Goal: Task Accomplishment & Management: Manage account settings

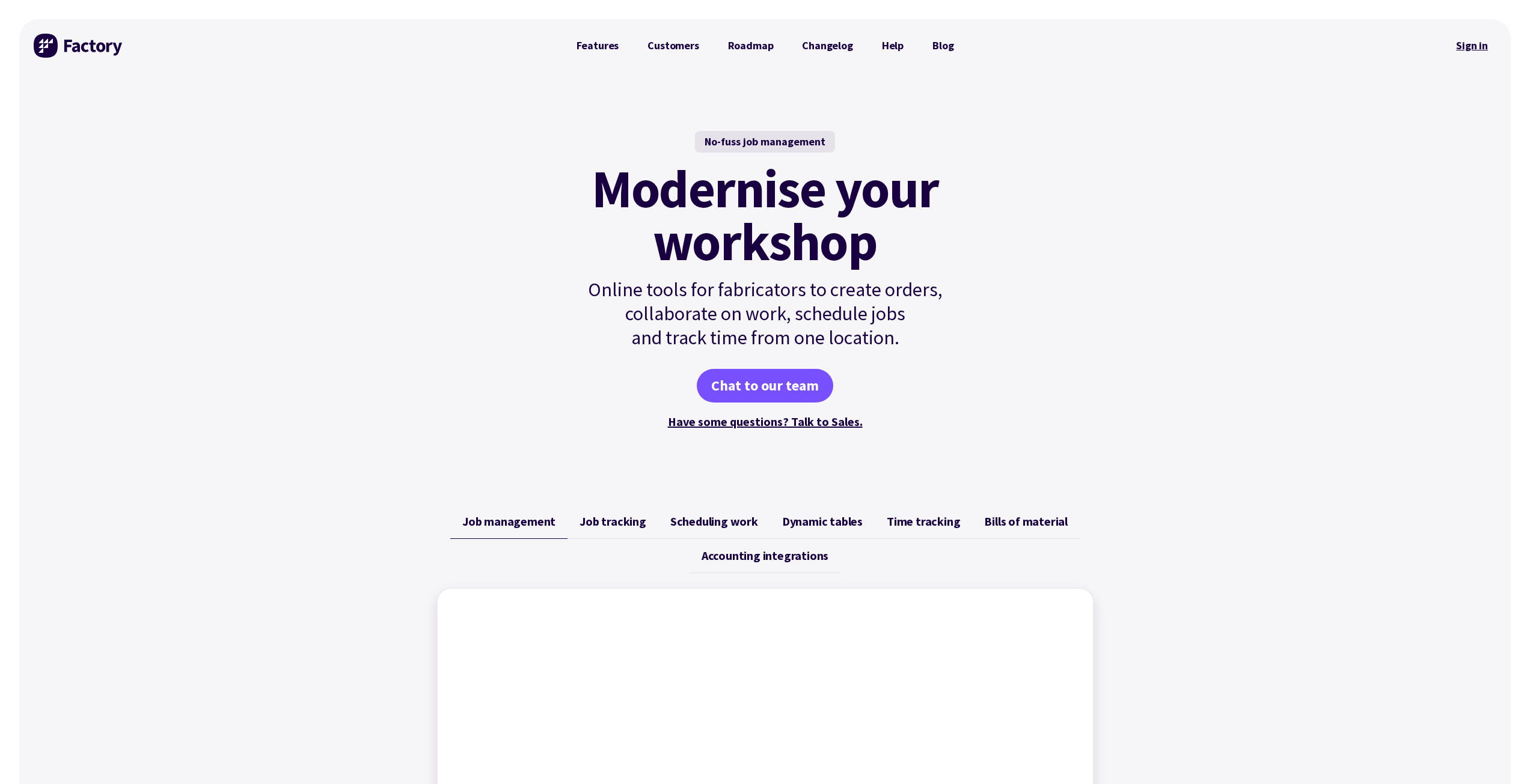
click at [1488, 39] on link "Sign in" at bounding box center [1471, 45] width 49 height 28
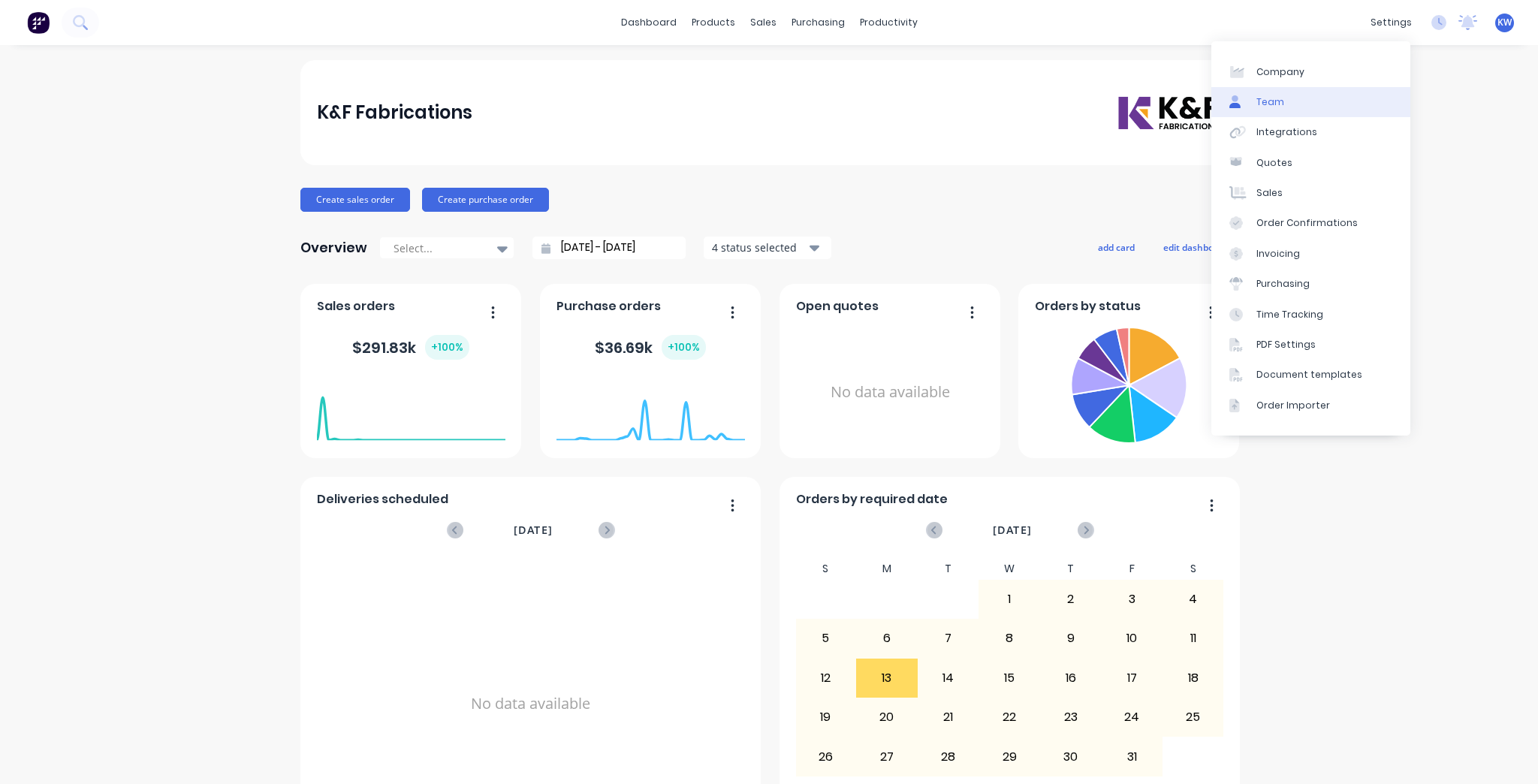
click at [1282, 97] on link "Team" at bounding box center [1311, 102] width 199 height 30
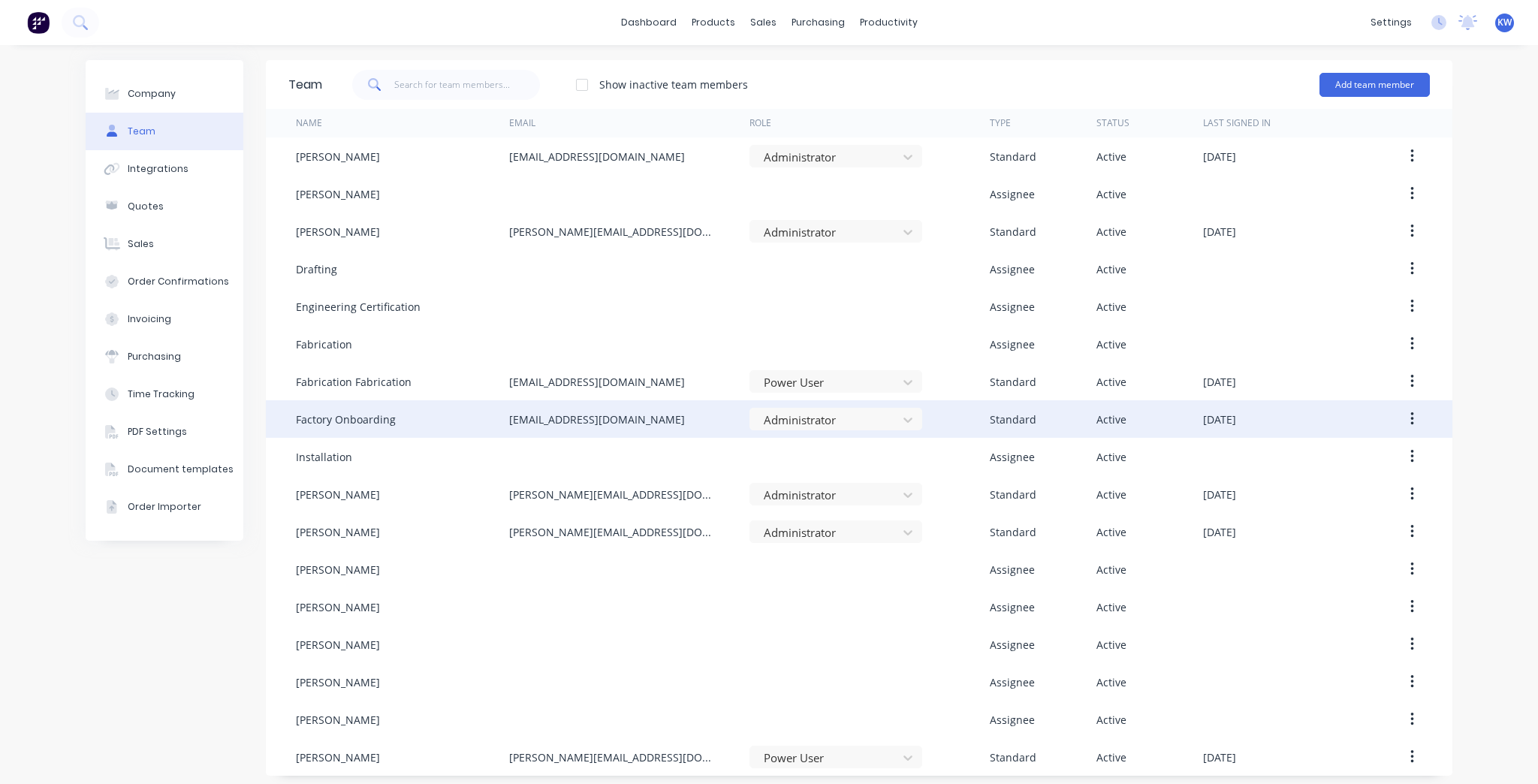
scroll to position [6, 0]
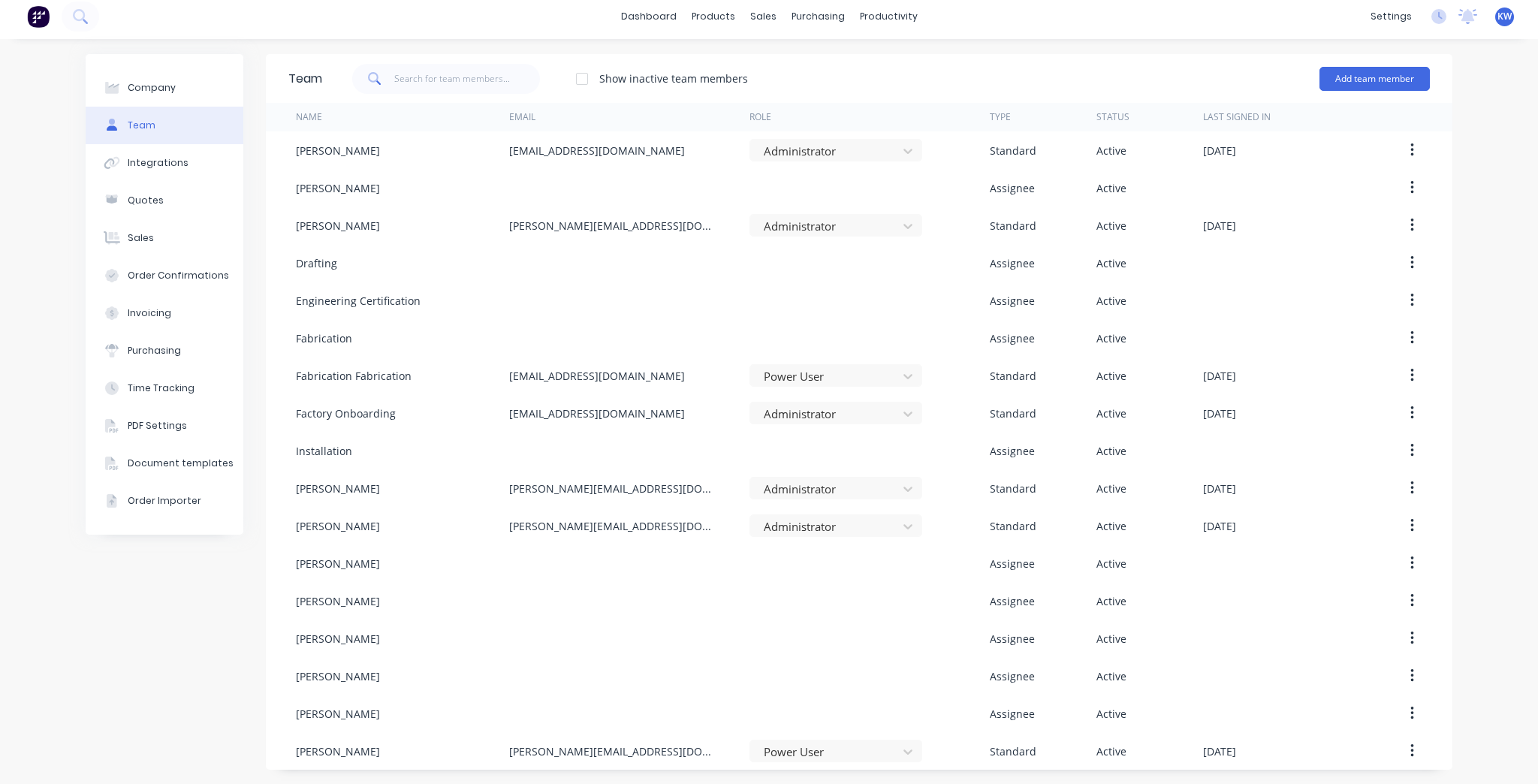
click at [1455, 78] on div "Company Team Integrations Quotes Sales Order Confirmations Invoicing Purchasing…" at bounding box center [769, 411] width 1538 height 745
click at [1381, 77] on button "Add team member" at bounding box center [1374, 79] width 110 height 24
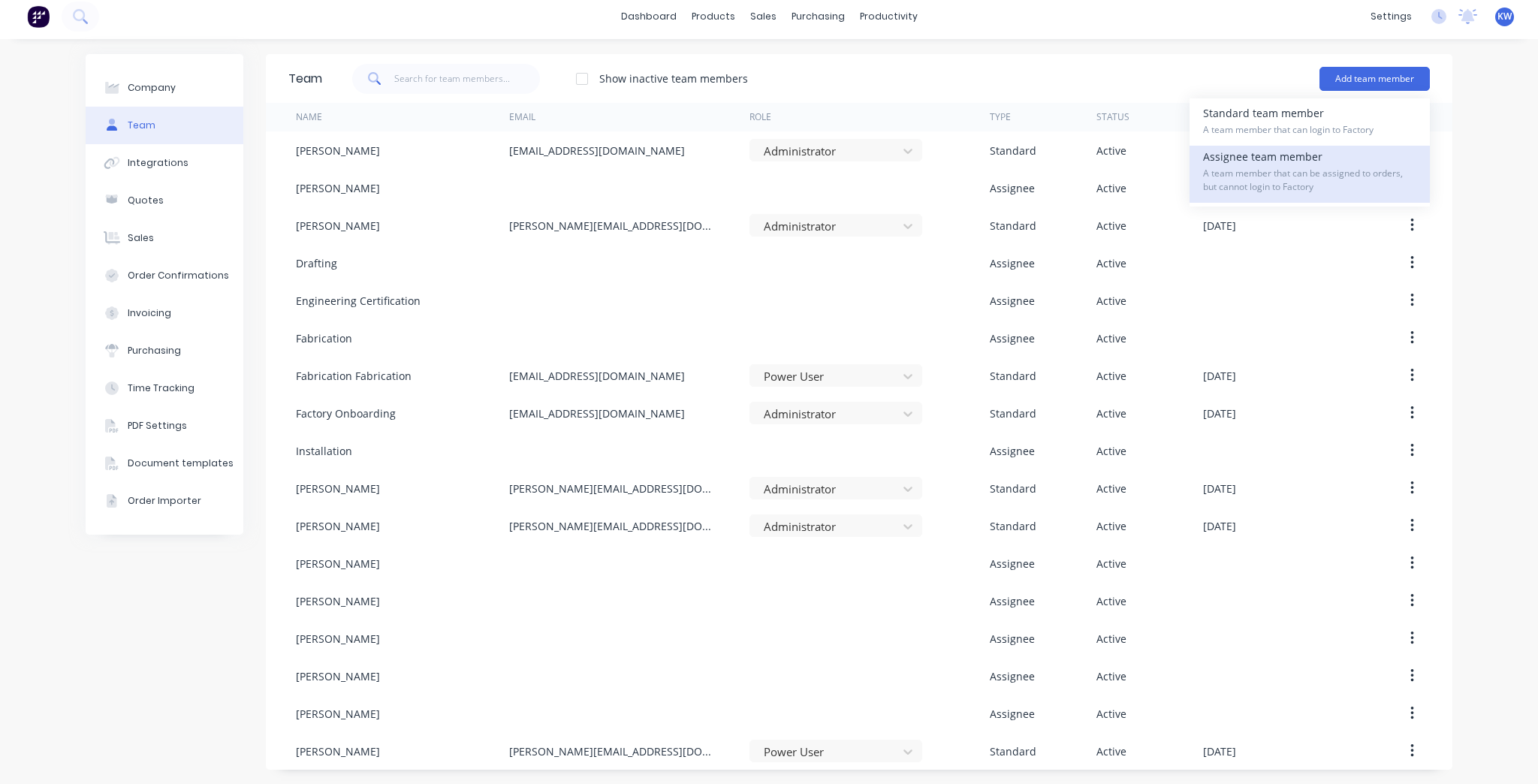
click at [1297, 180] on span "A team member that can be assigned to orders, but cannot login to Factory" at bounding box center [1311, 180] width 214 height 27
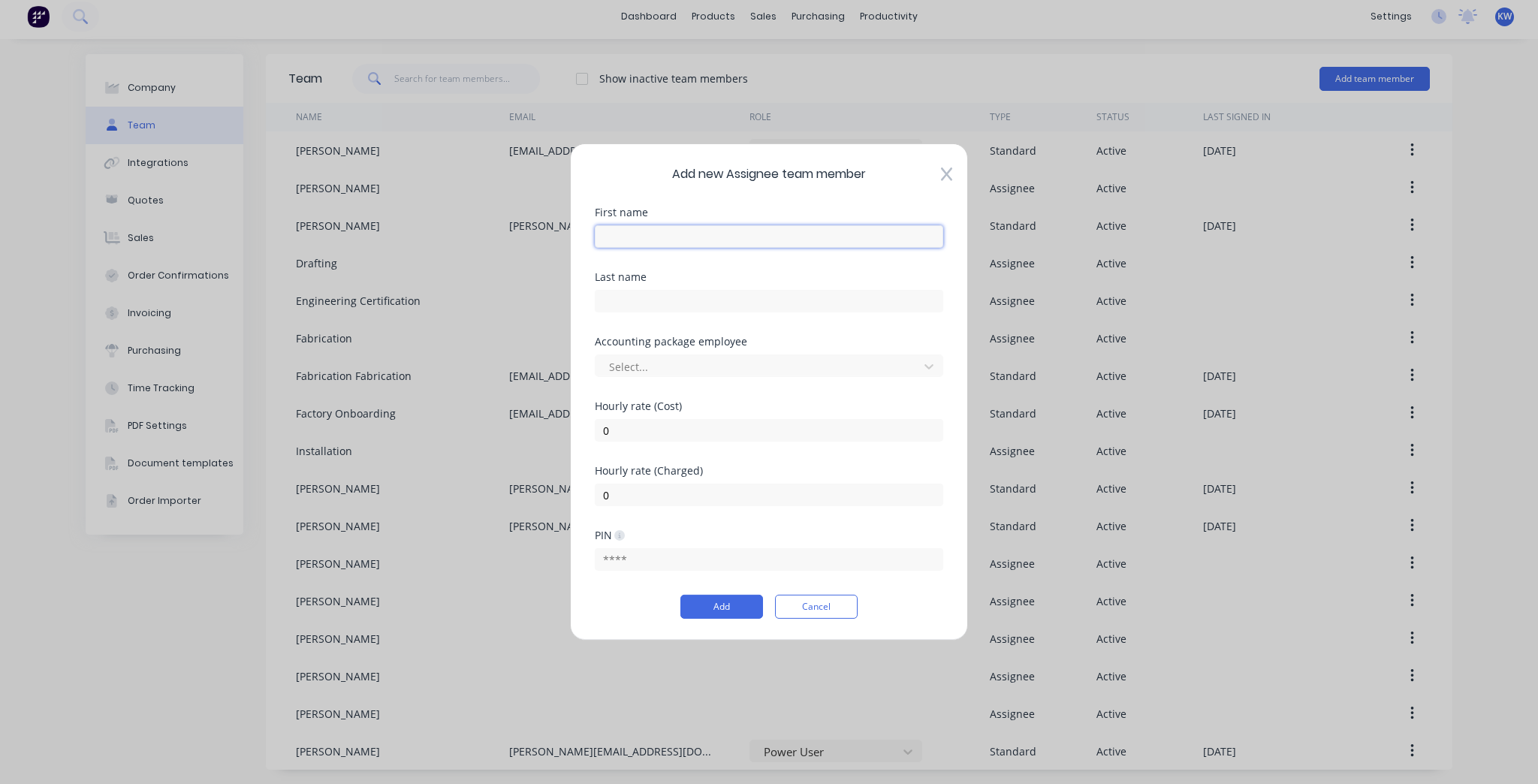
click at [712, 240] on input "text" at bounding box center [769, 236] width 349 height 23
type input "Noah"
type input "Biro"
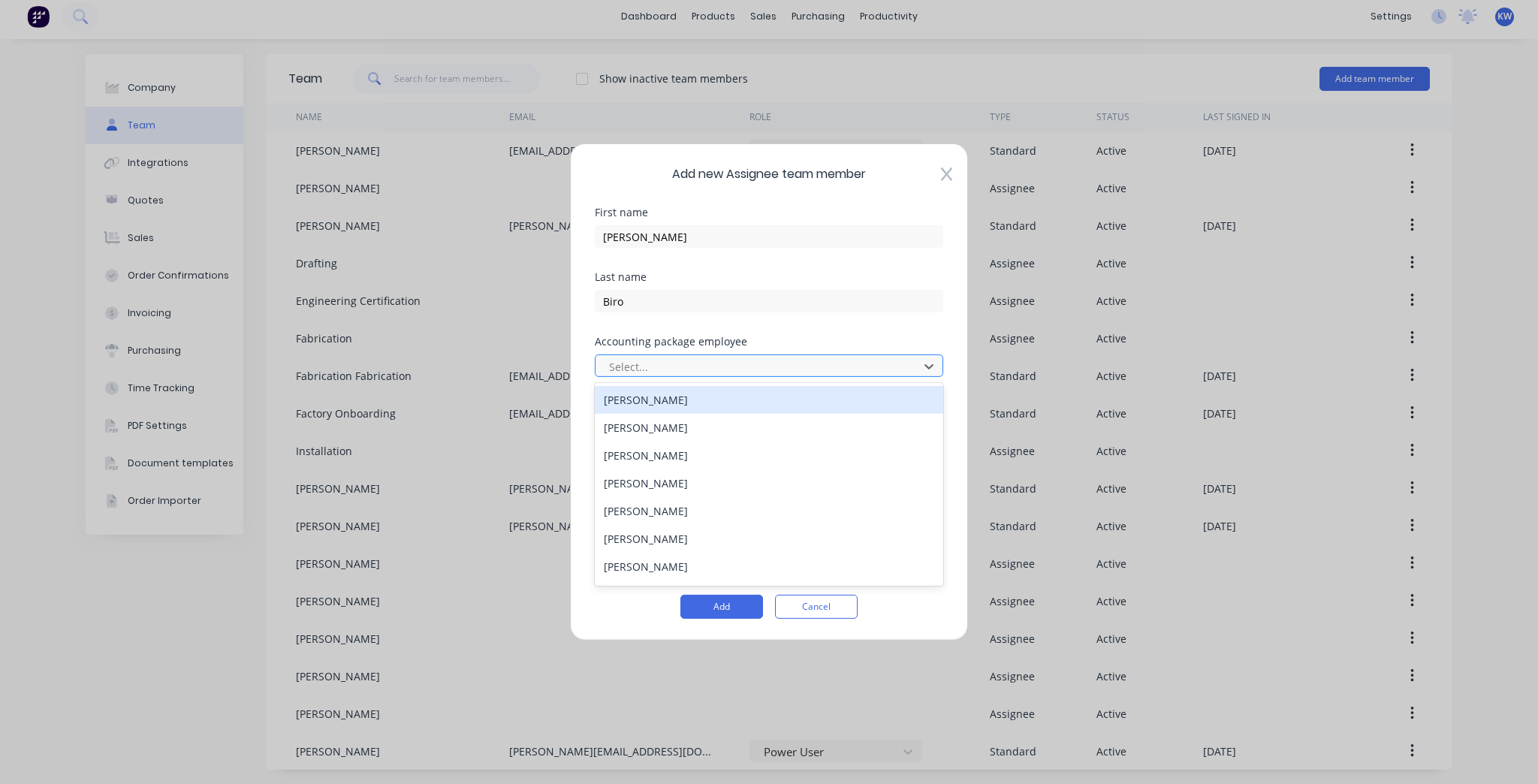
click at [704, 375] on div at bounding box center [759, 366] width 304 height 19
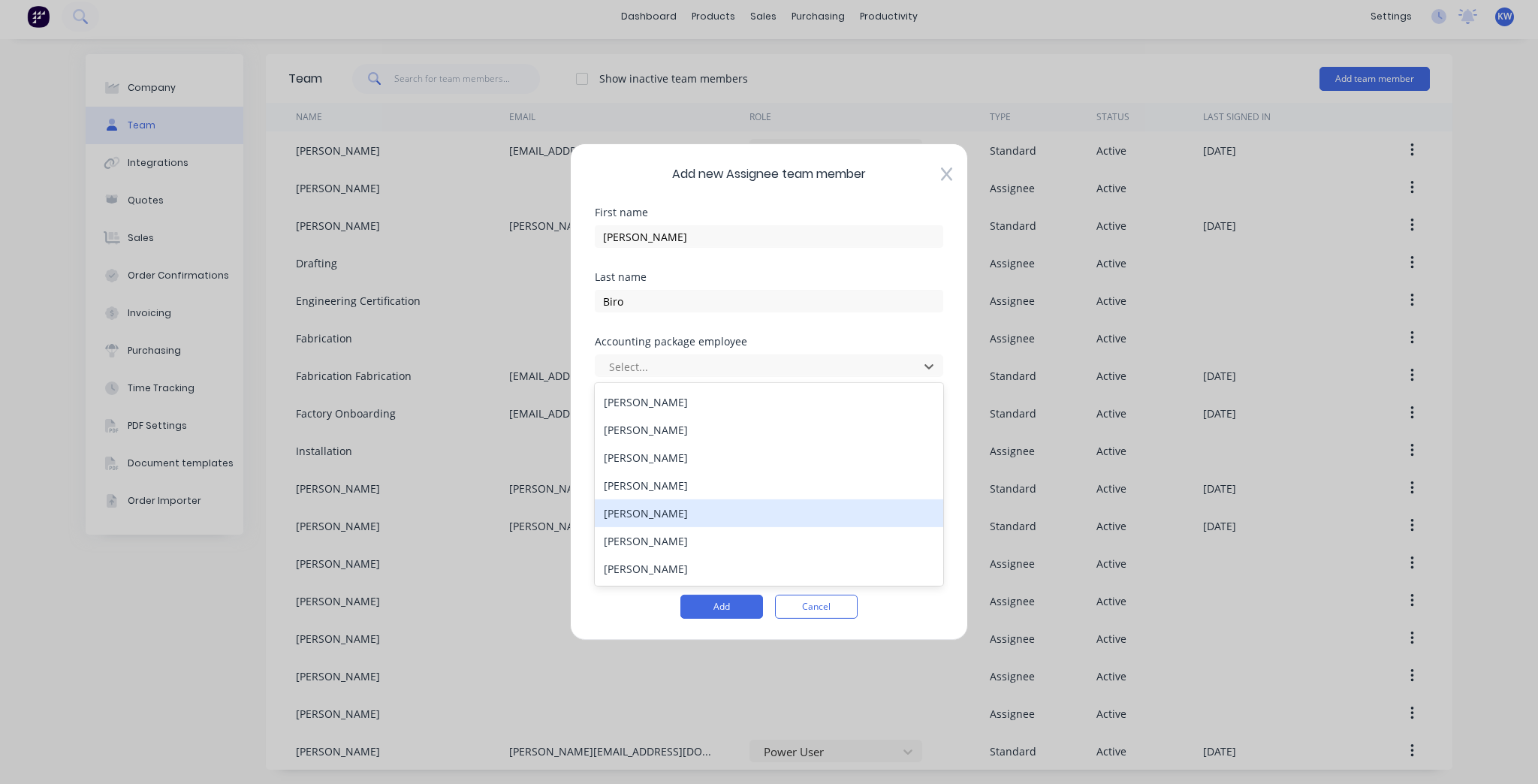
scroll to position [0, 0]
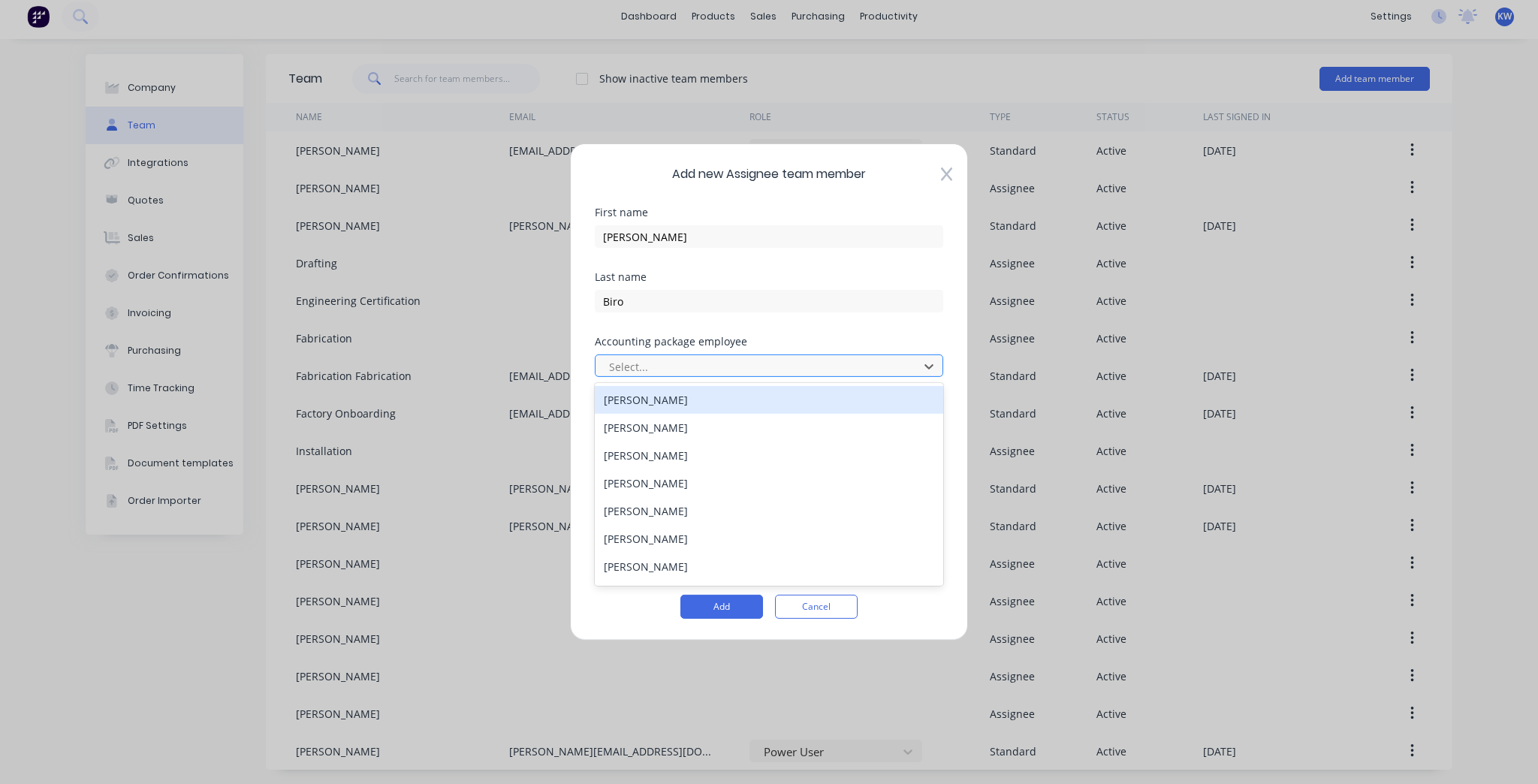
click at [775, 358] on div at bounding box center [759, 366] width 304 height 19
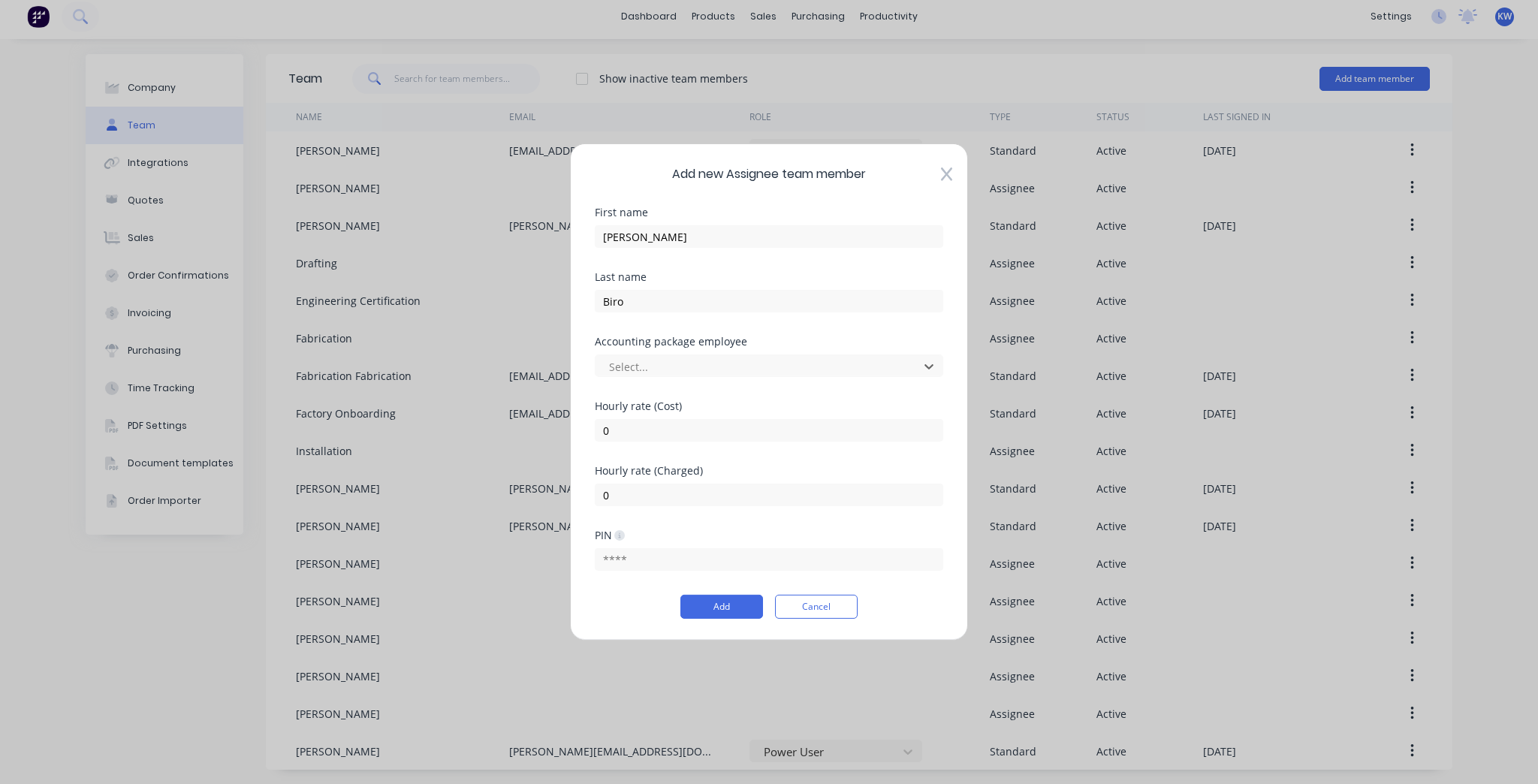
click at [943, 175] on div "Add new Assignee team member First name Noah Last name Biro Accounting package …" at bounding box center [769, 392] width 398 height 497
click at [945, 174] on icon at bounding box center [947, 174] width 11 height 15
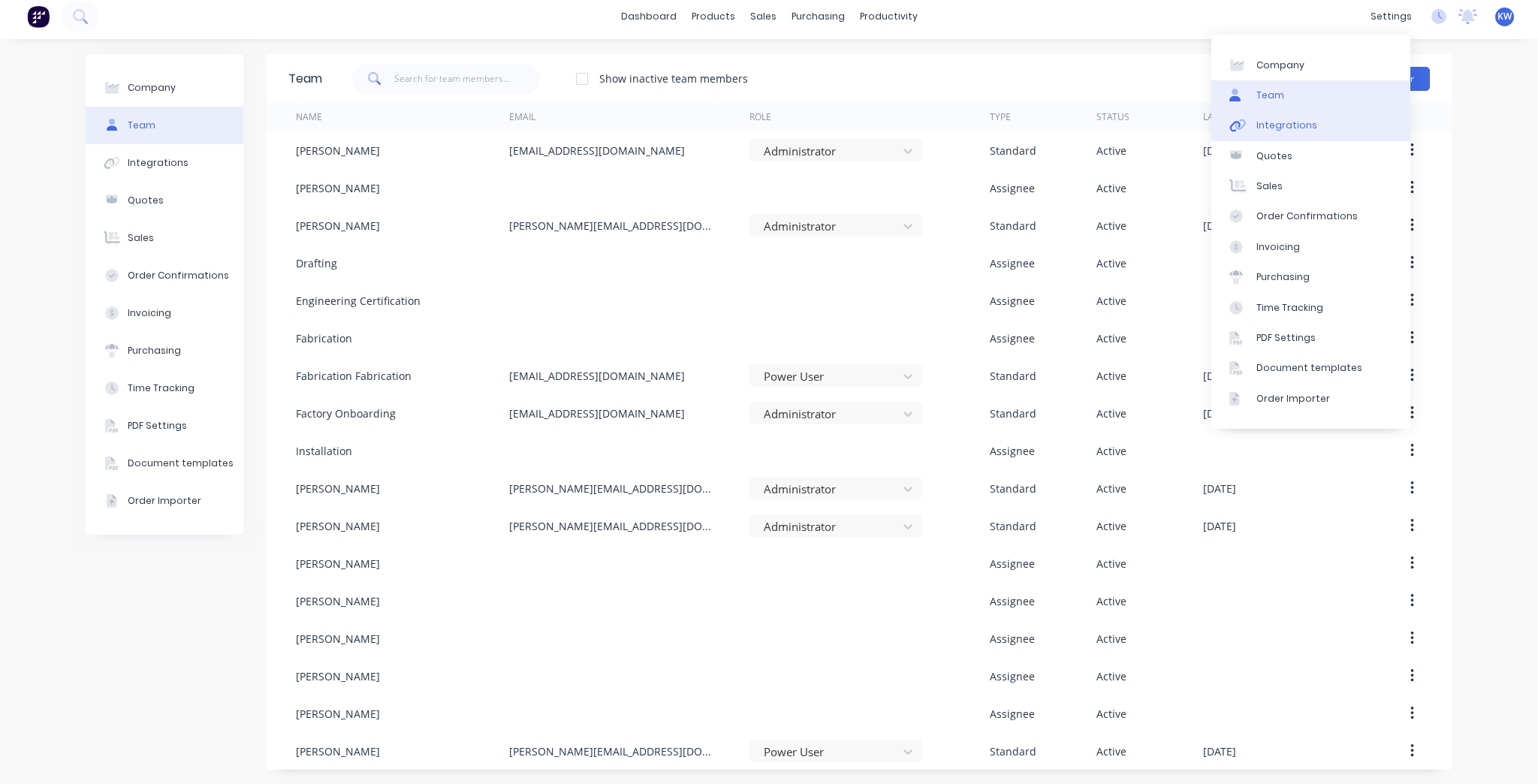
click at [1329, 126] on link "Integrations" at bounding box center [1311, 125] width 199 height 30
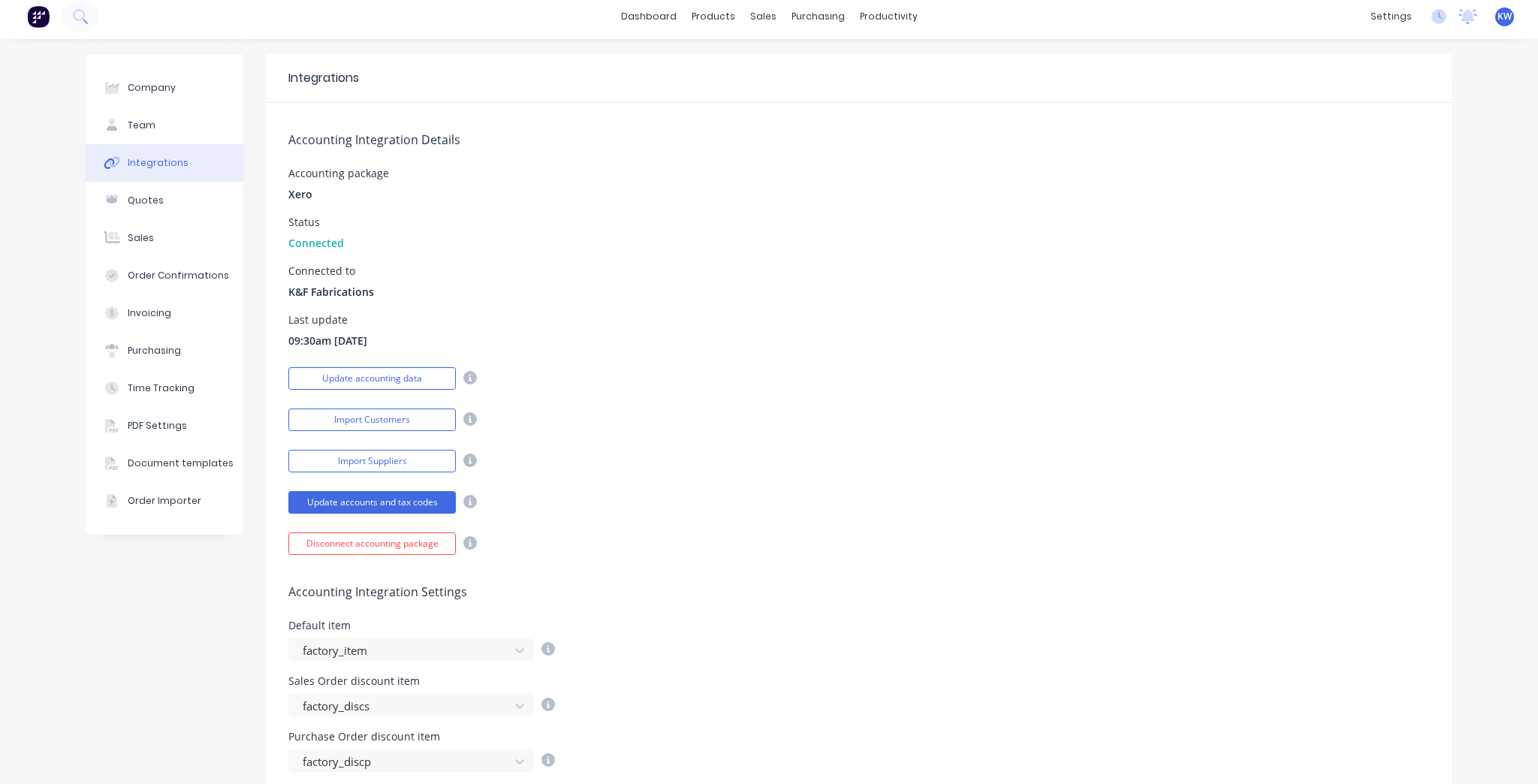
click at [843, 472] on div "Accounting Integration Details Accounting package Xero Status Connected Connect…" at bounding box center [859, 328] width 1187 height 452
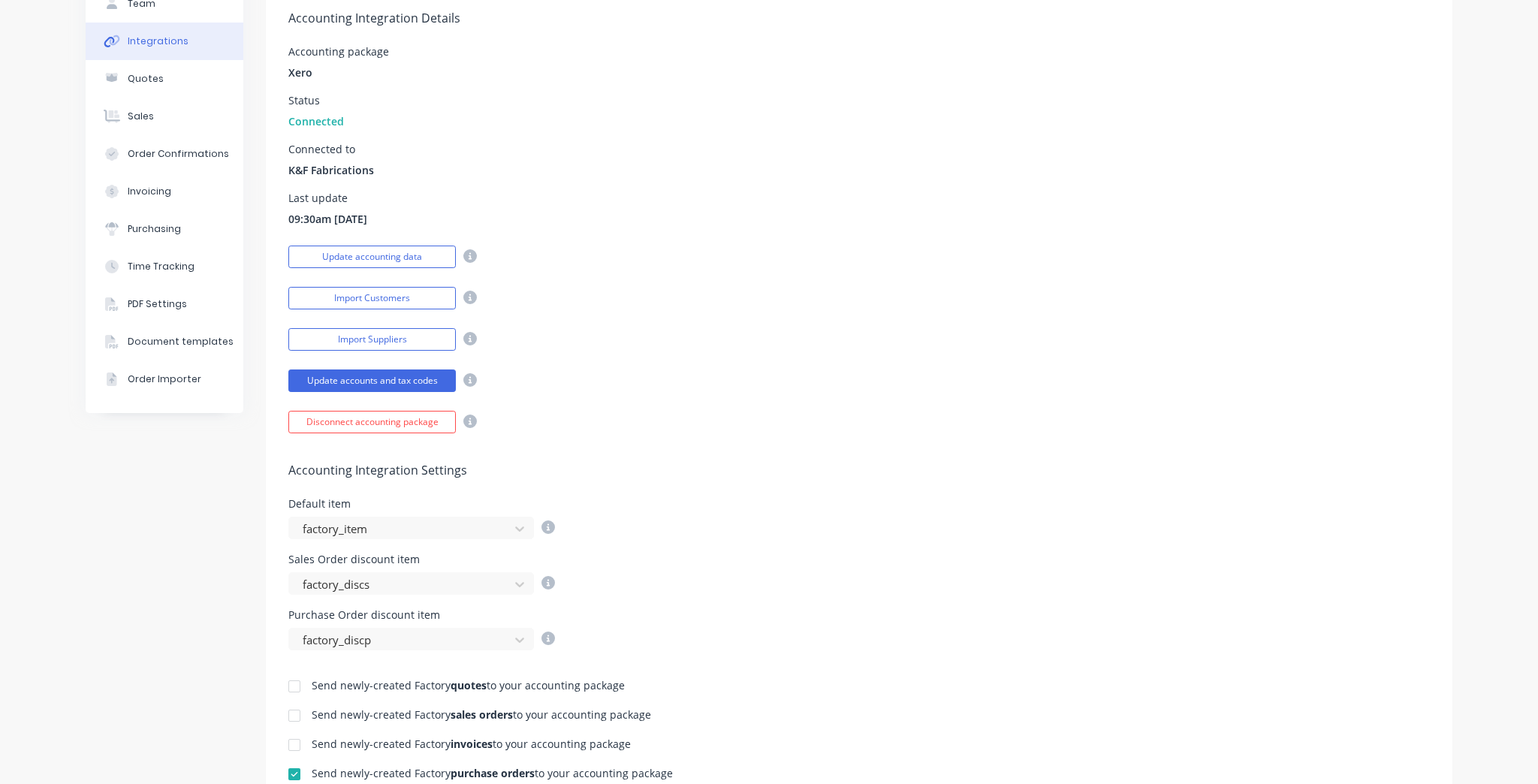
scroll to position [4, 0]
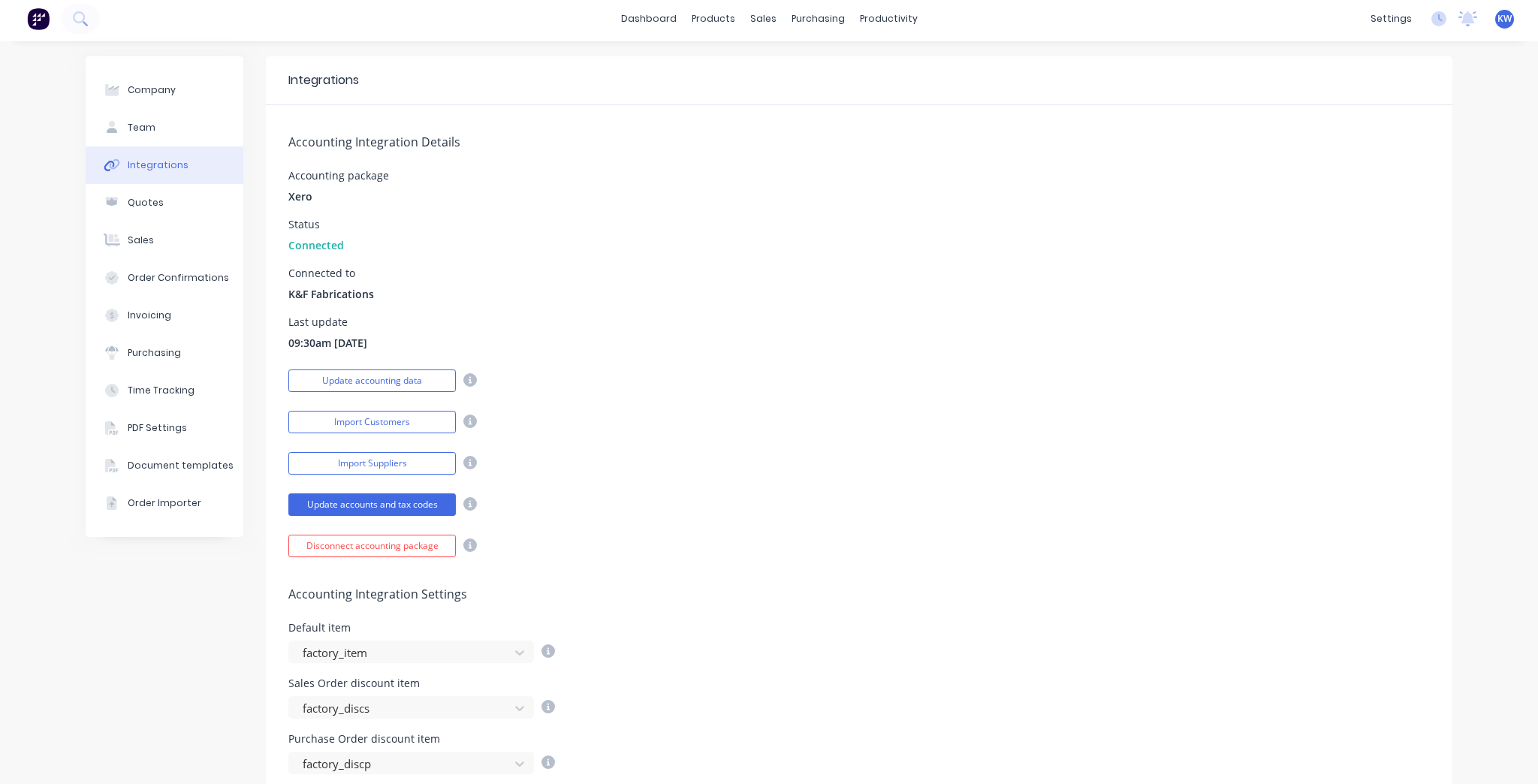
click at [346, 235] on div "Status Connected" at bounding box center [859, 236] width 1141 height 34
click at [442, 377] on button "Update accounting data" at bounding box center [372, 381] width 168 height 23
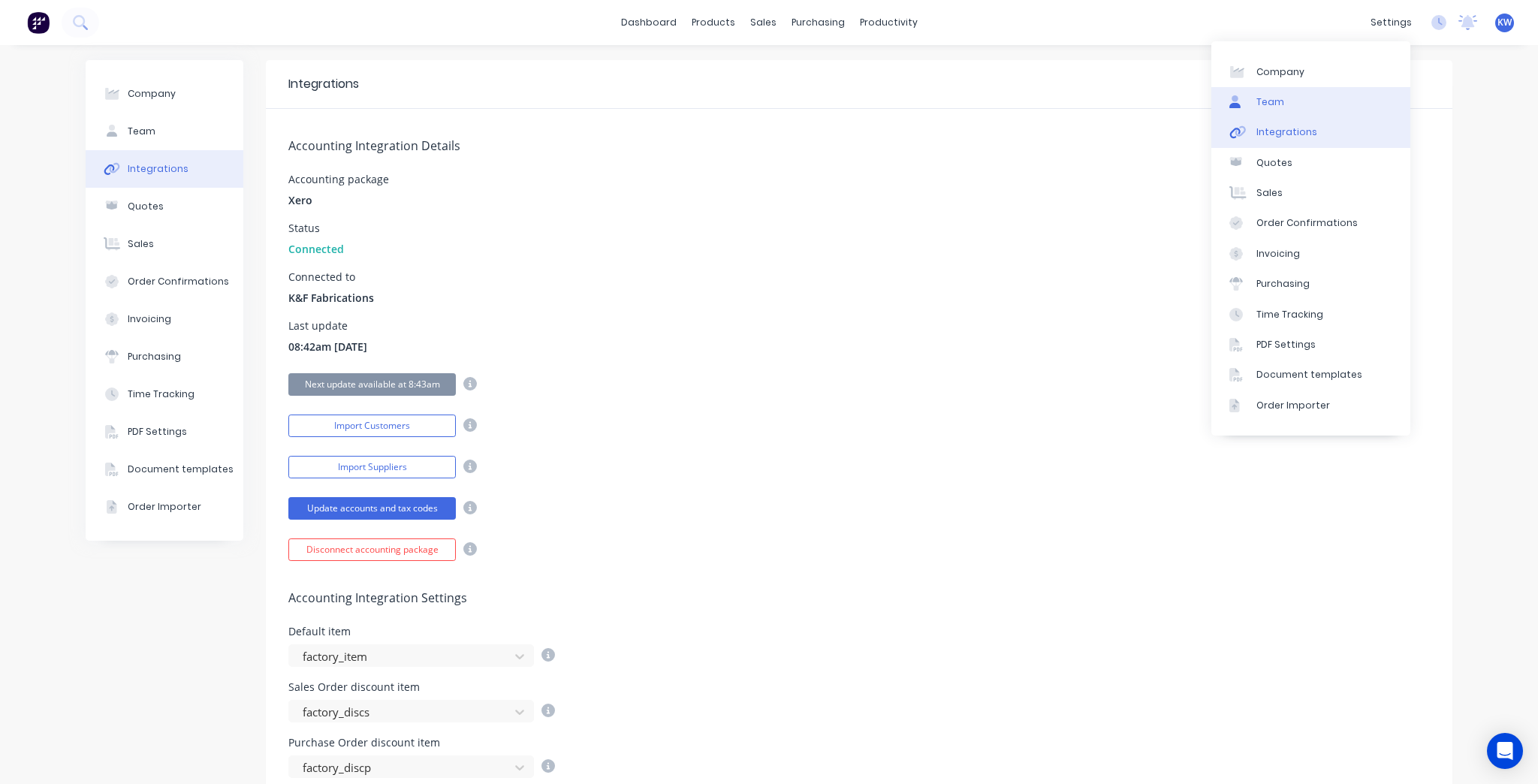
click at [1250, 99] on div at bounding box center [1241, 102] width 23 height 14
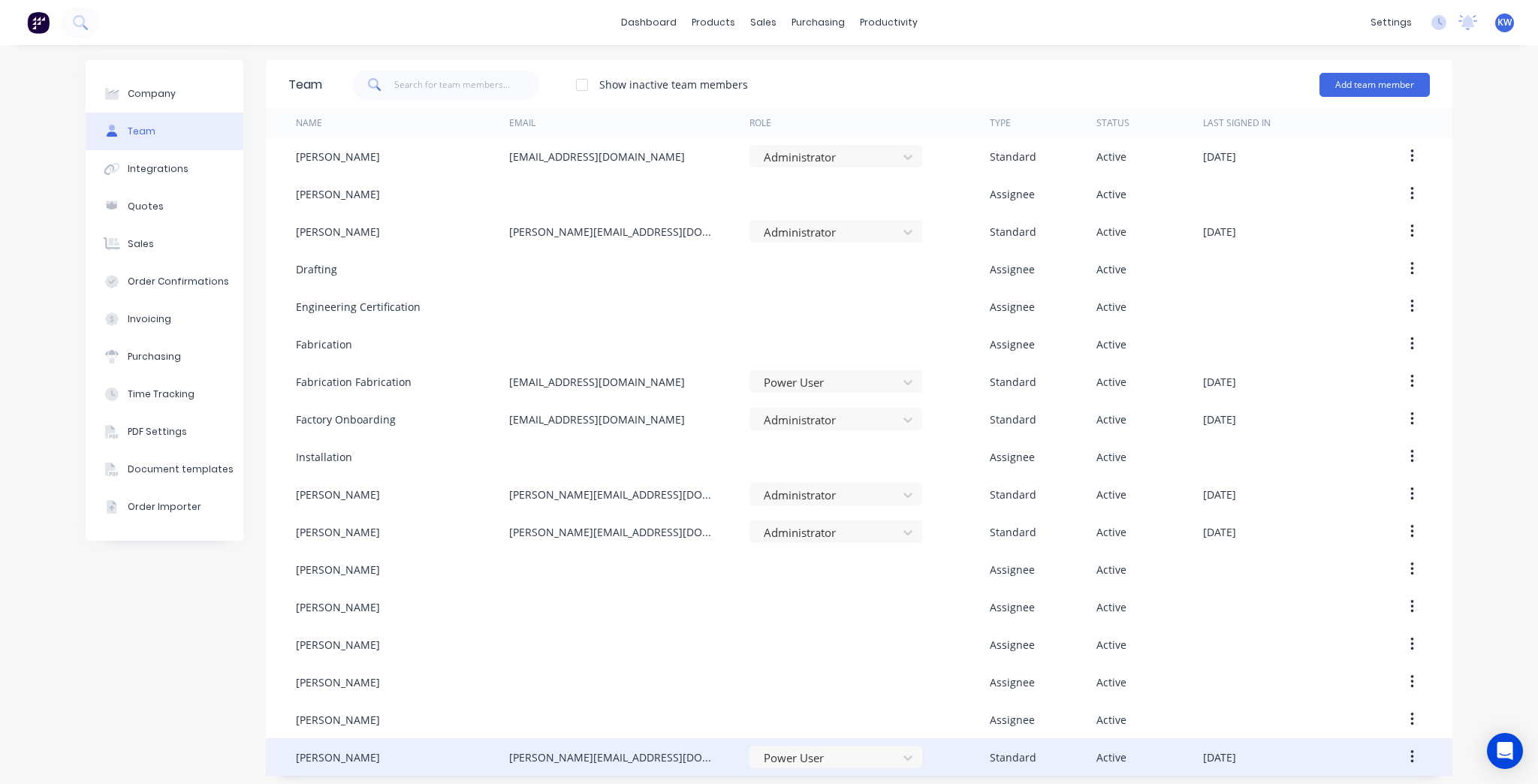
click at [443, 754] on div "Tim Minett" at bounding box center [403, 756] width 214 height 37
click at [1415, 758] on button "button" at bounding box center [1413, 756] width 36 height 27
click at [1412, 758] on button "button" at bounding box center [1413, 756] width 36 height 27
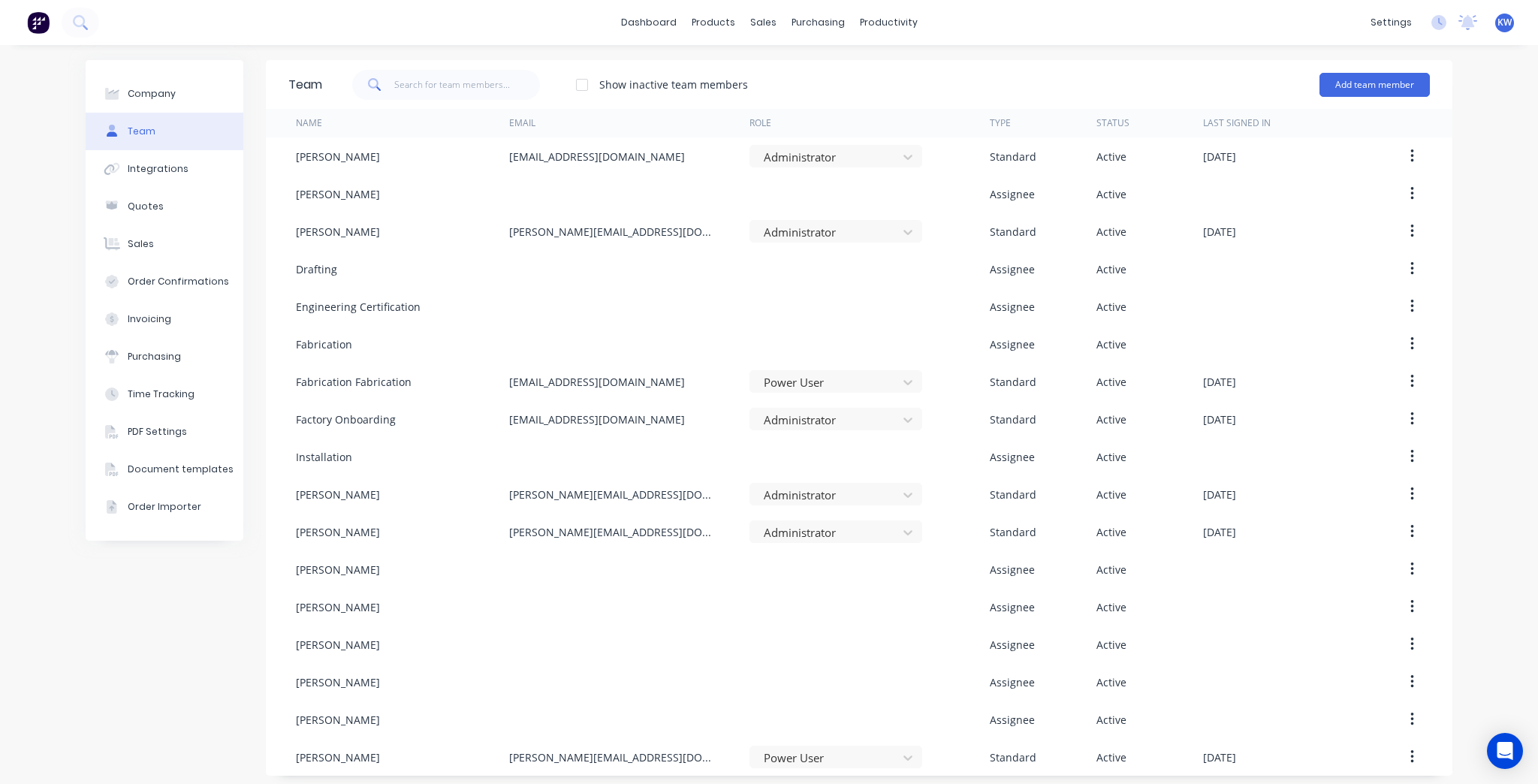
scroll to position [6, 0]
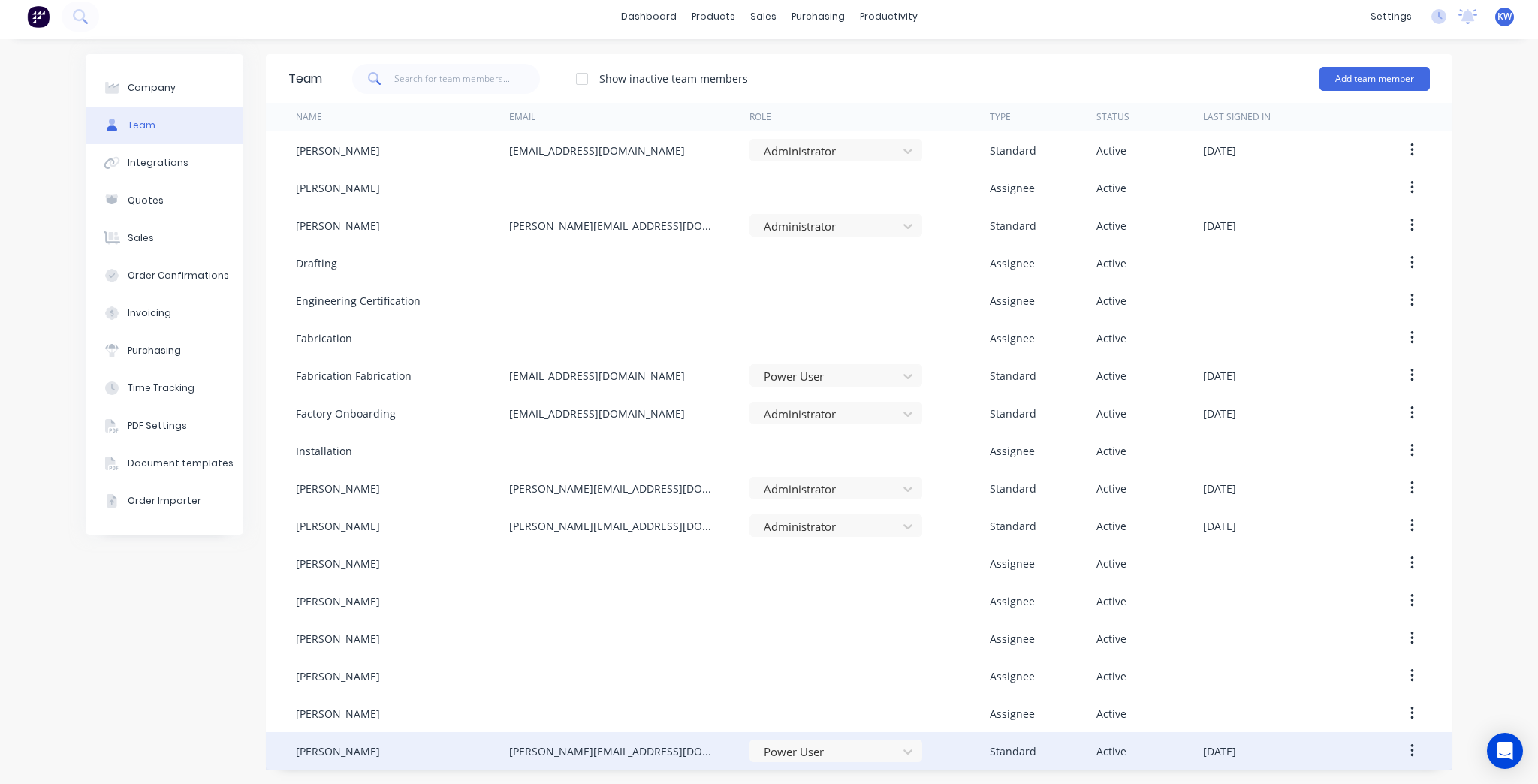
click at [1410, 756] on button "button" at bounding box center [1413, 750] width 36 height 27
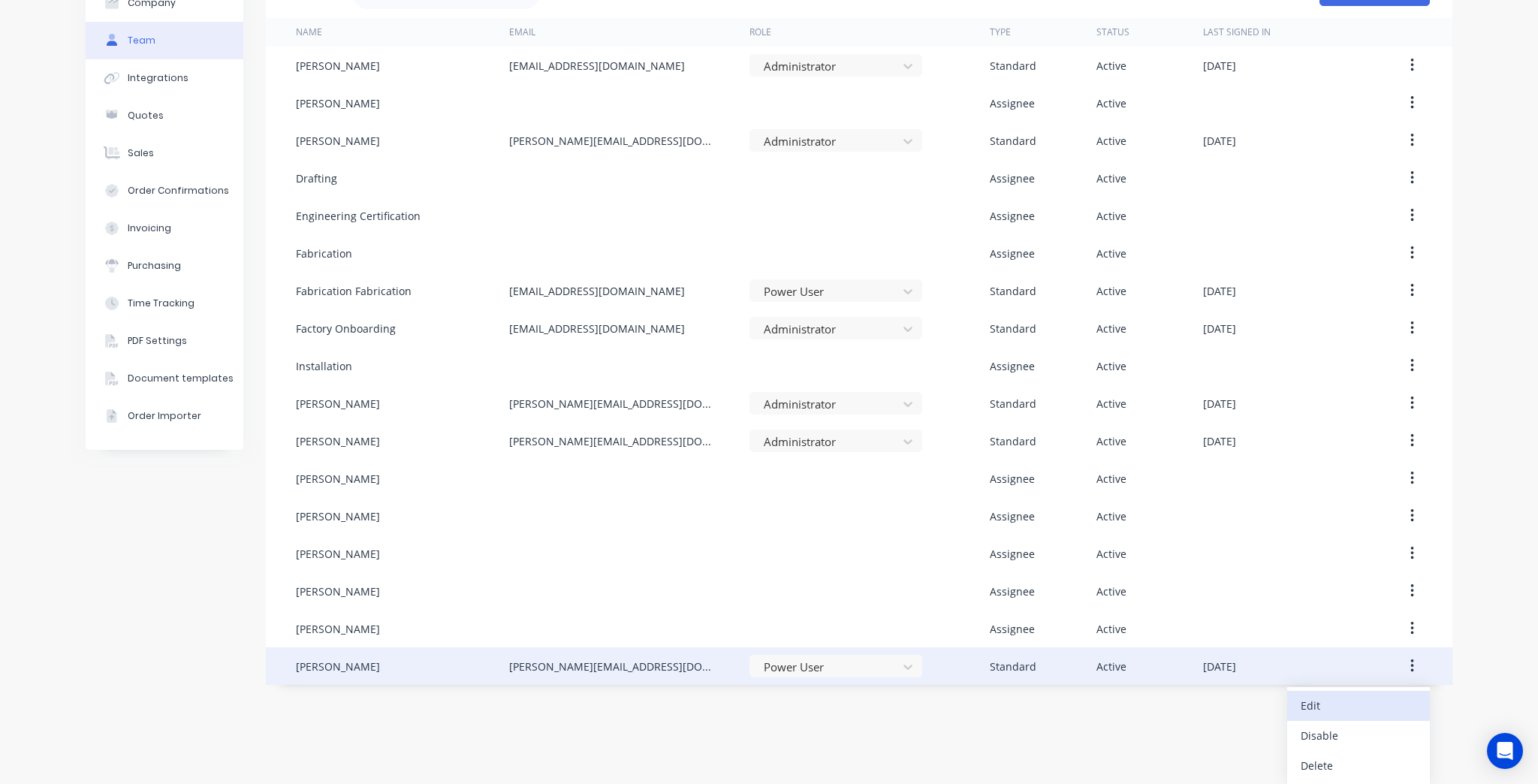
click at [1360, 696] on div "Edit" at bounding box center [1358, 705] width 116 height 22
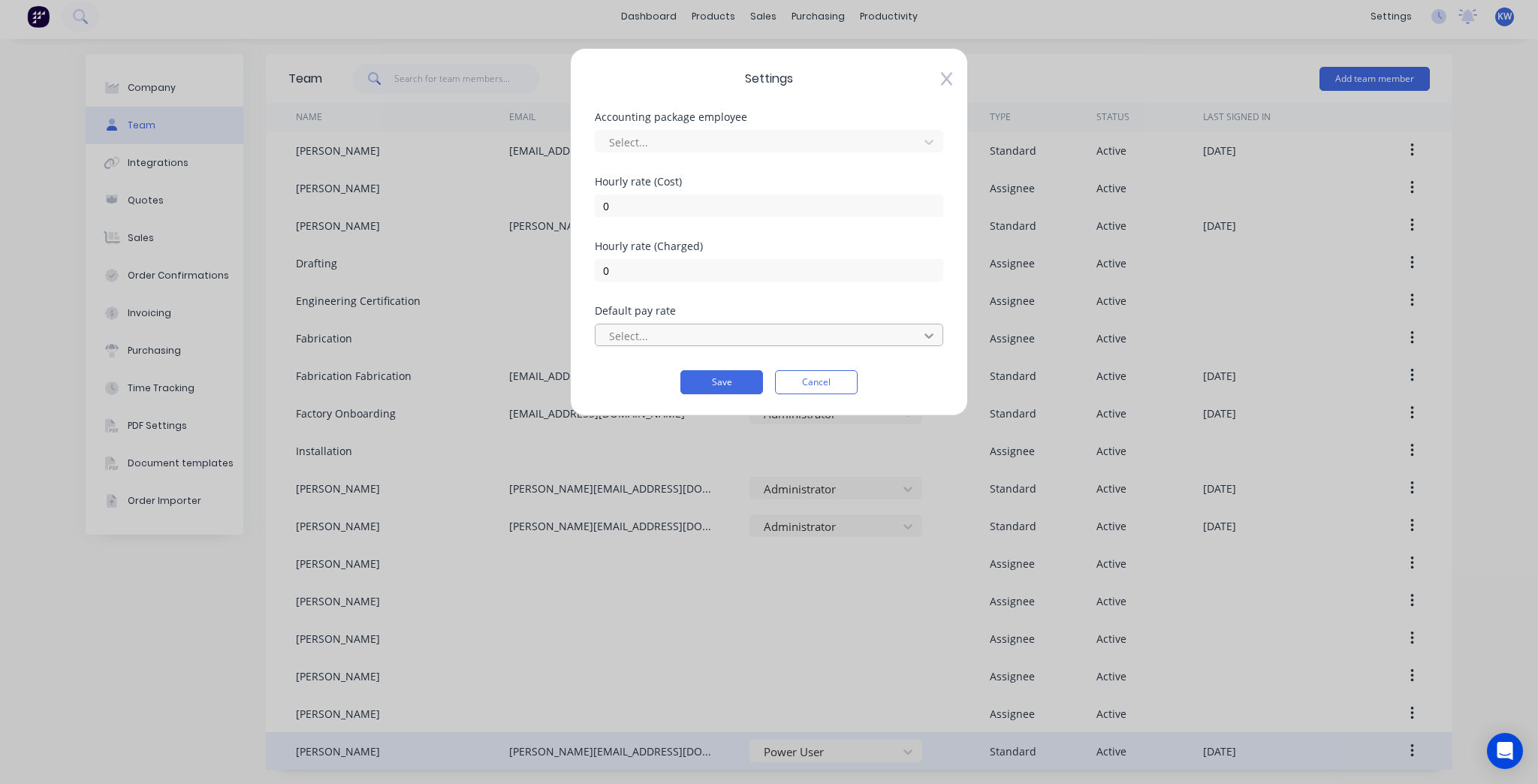
drag, startPoint x: 915, startPoint y: 351, endPoint x: 919, endPoint y: 330, distance: 21.4
click at [915, 349] on div "Default pay rate Select..." at bounding box center [769, 338] width 349 height 65
click at [919, 329] on div at bounding box center [928, 336] width 27 height 24
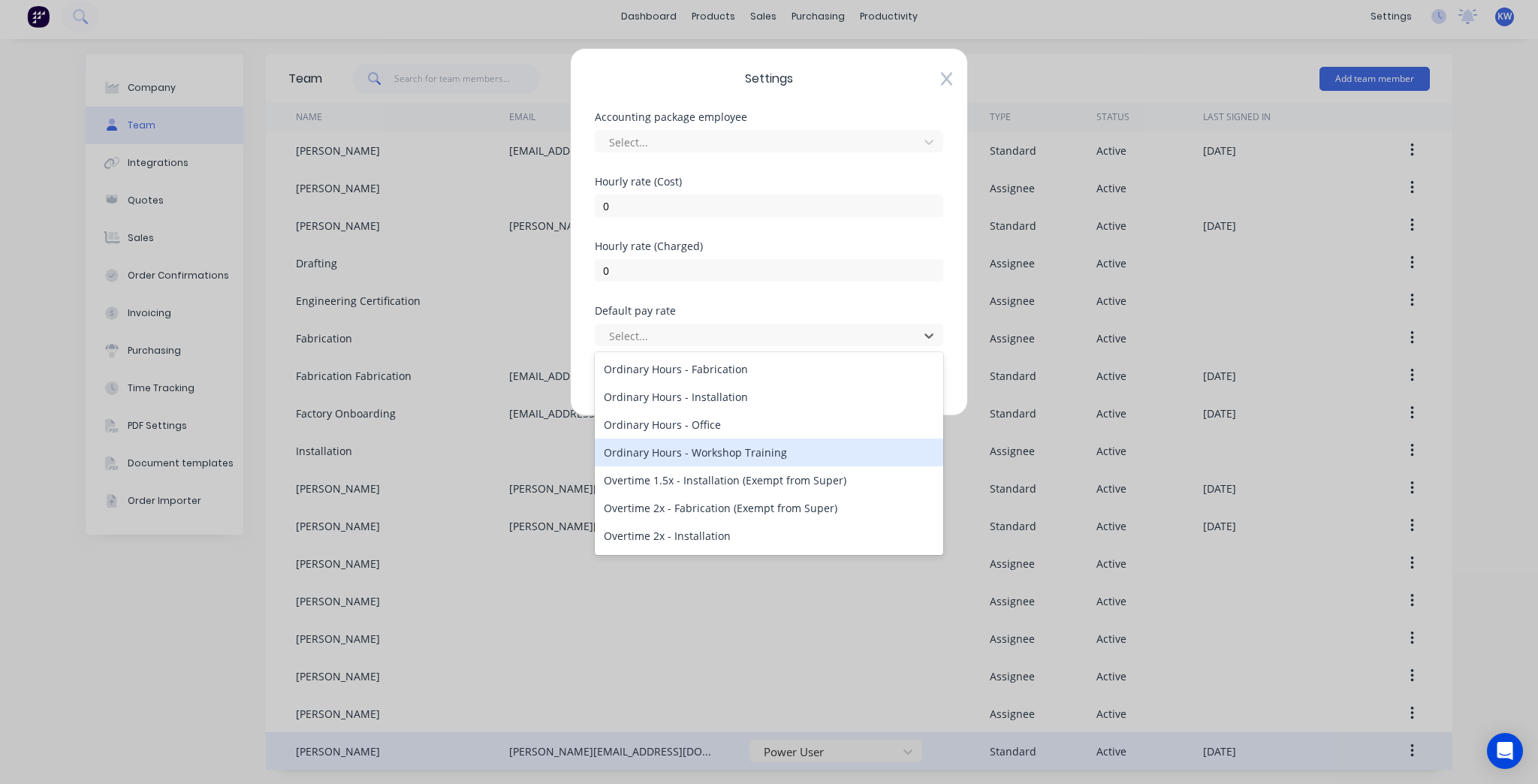
scroll to position [163, 0]
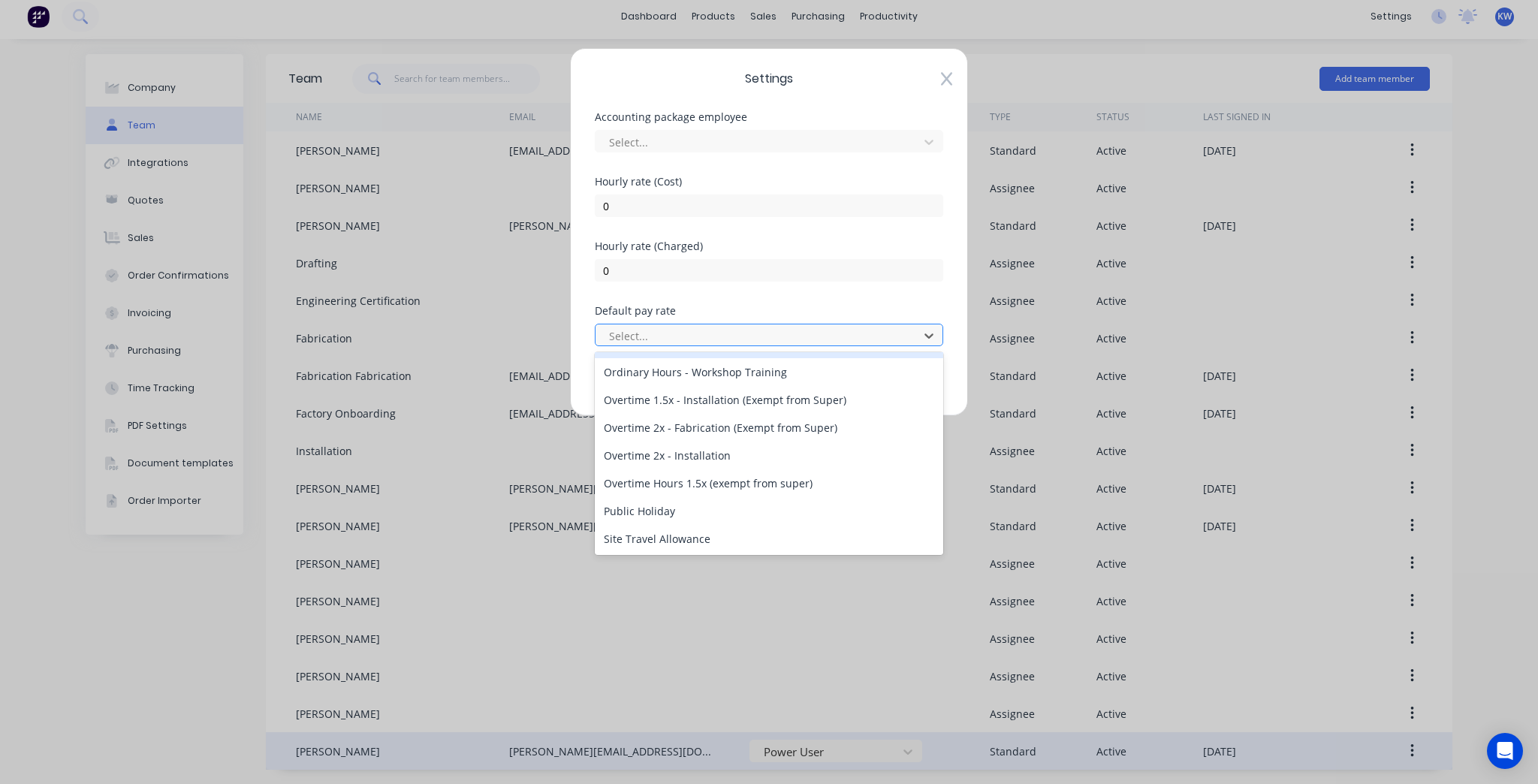
click at [913, 335] on div "Select..." at bounding box center [759, 336] width 312 height 23
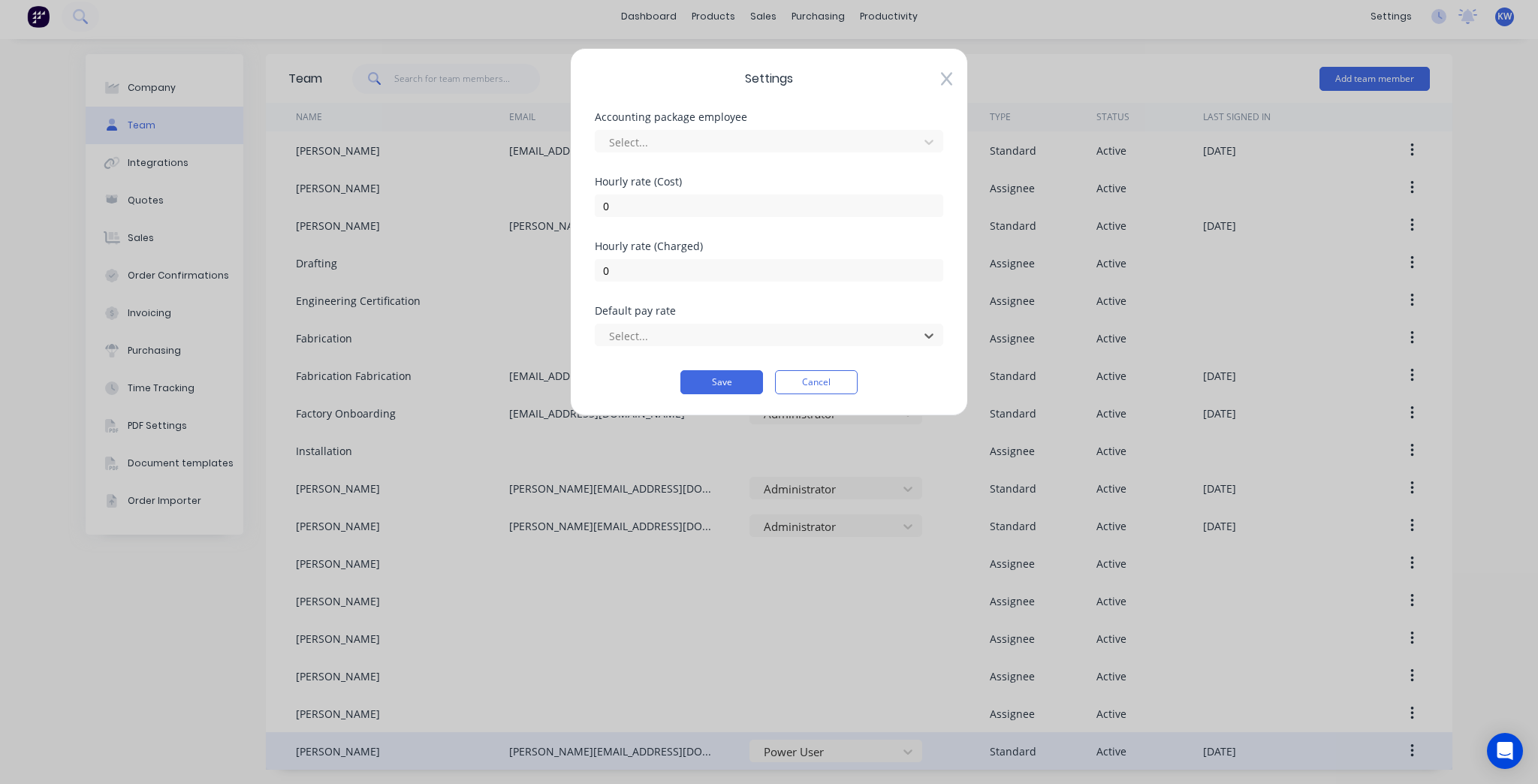
click at [933, 75] on span "Settings" at bounding box center [769, 78] width 349 height 18
click at [946, 78] on icon at bounding box center [947, 79] width 11 height 14
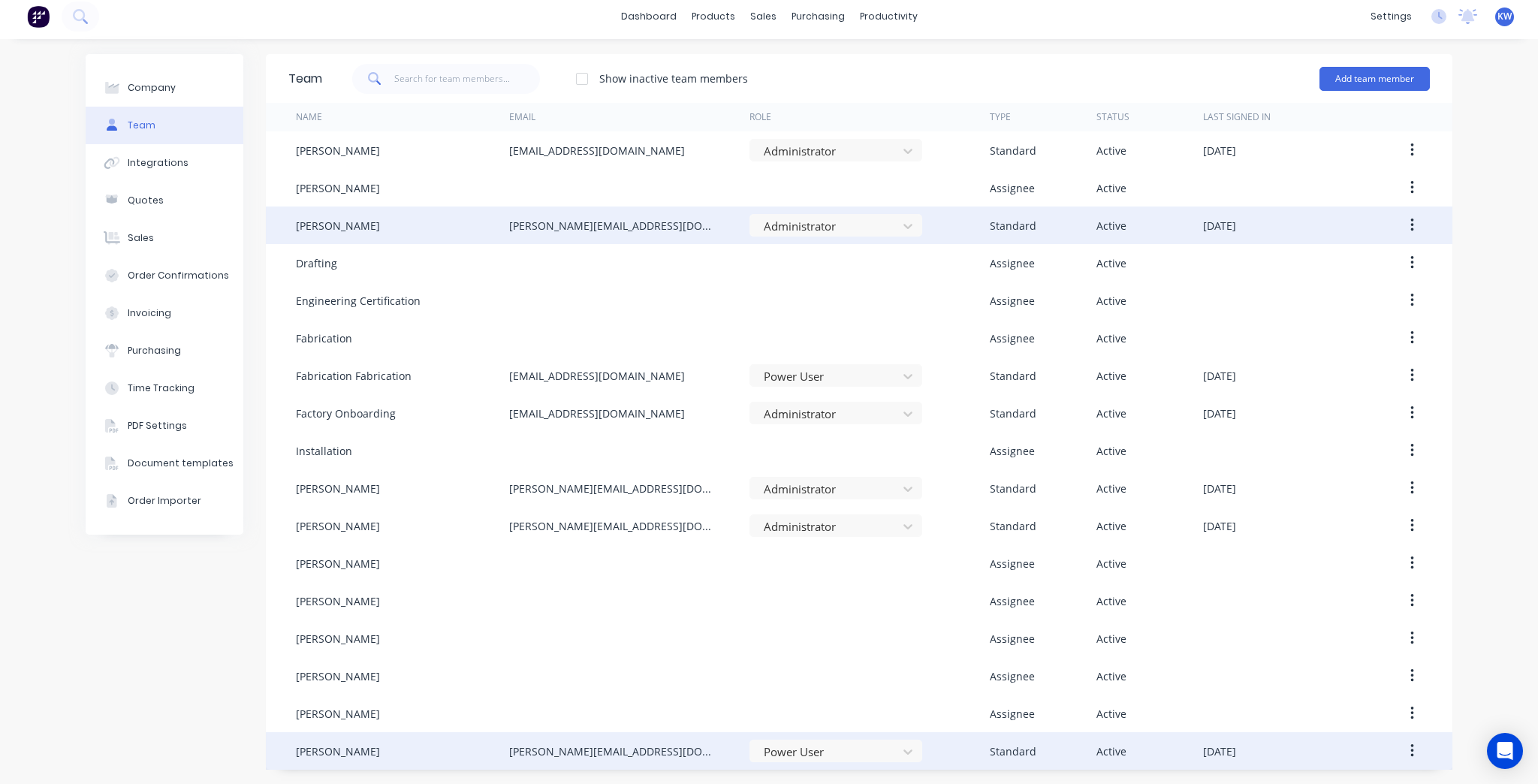
scroll to position [0, 0]
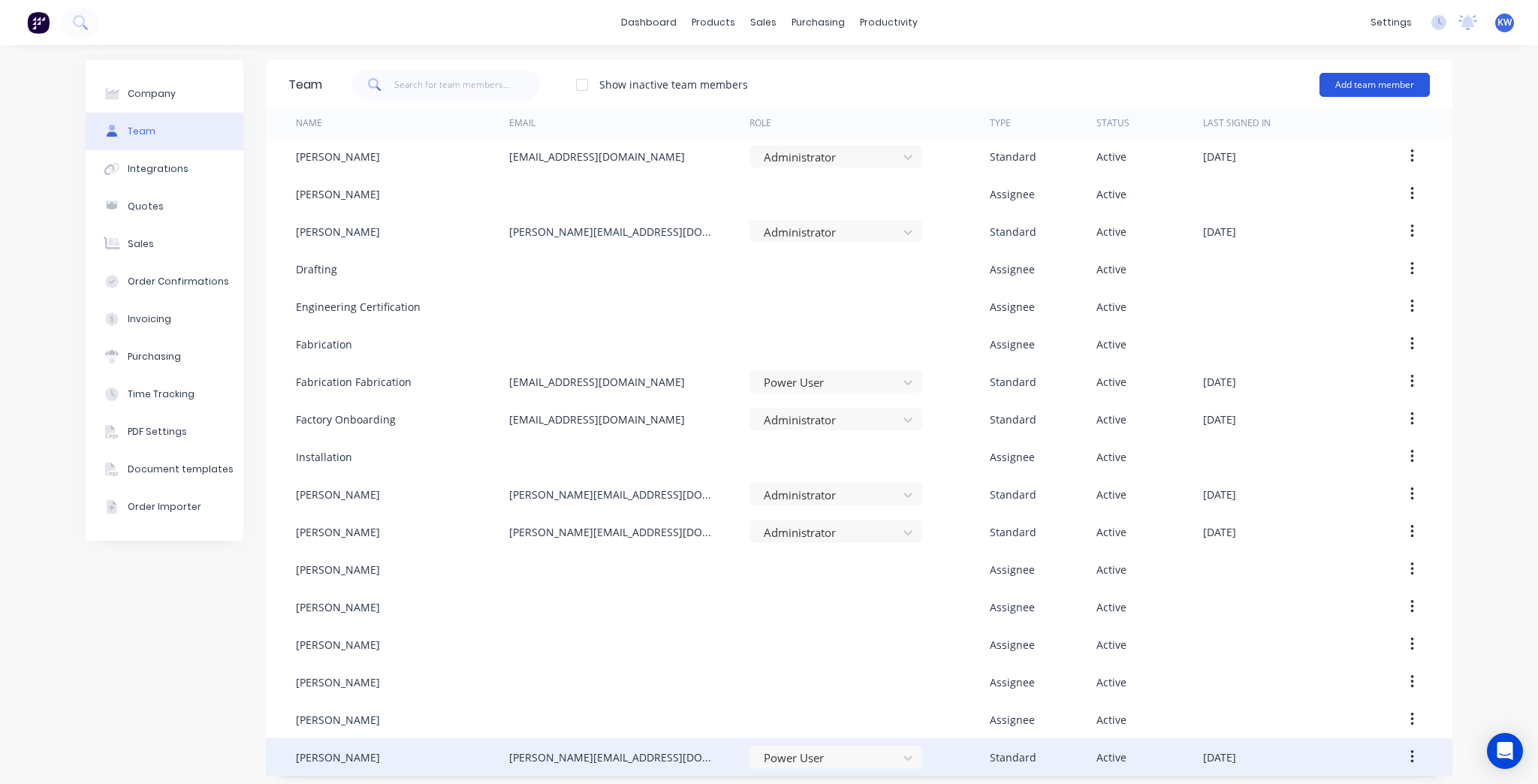
click at [1345, 82] on button "Add team member" at bounding box center [1374, 85] width 110 height 24
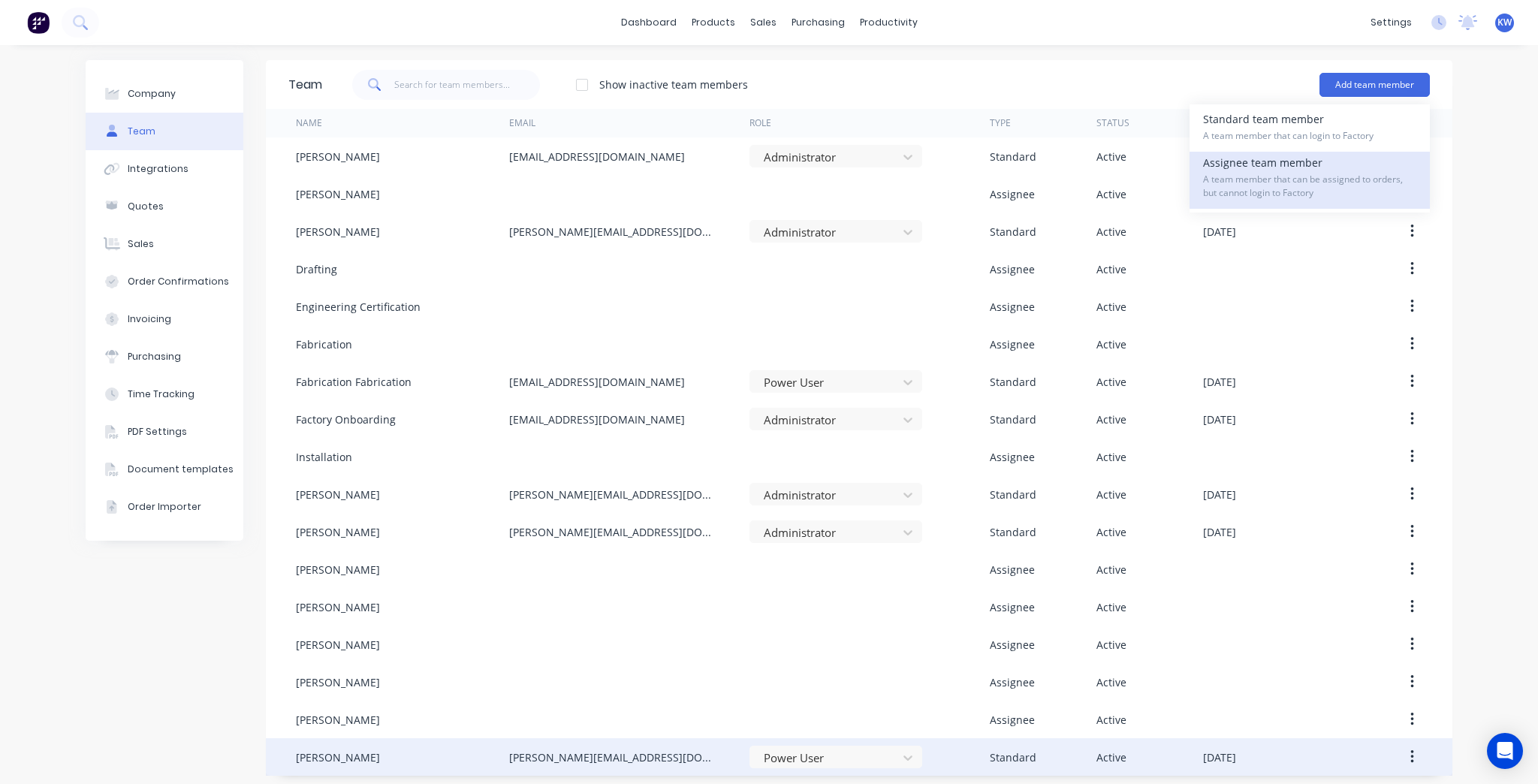
click at [1333, 181] on span "A team member that can be assigned to orders, but cannot login to Factory" at bounding box center [1311, 185] width 214 height 27
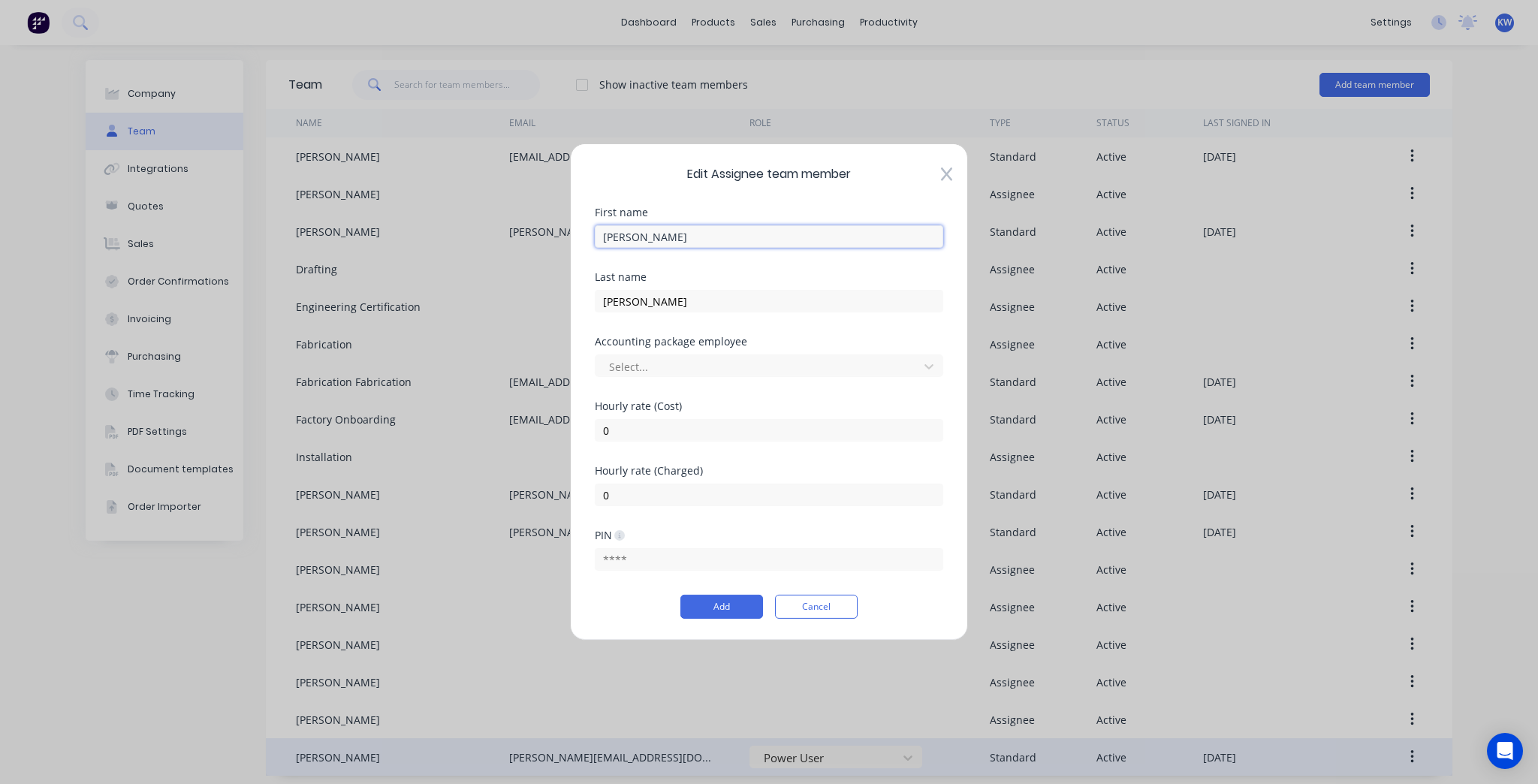
click at [697, 231] on input "[PERSON_NAME]" at bounding box center [769, 236] width 349 height 23
click at [954, 182] on div "Edit Assignee team member First name Tim Last name Minett Accounting package em…" at bounding box center [769, 392] width 398 height 497
click at [941, 176] on icon at bounding box center [947, 174] width 11 height 15
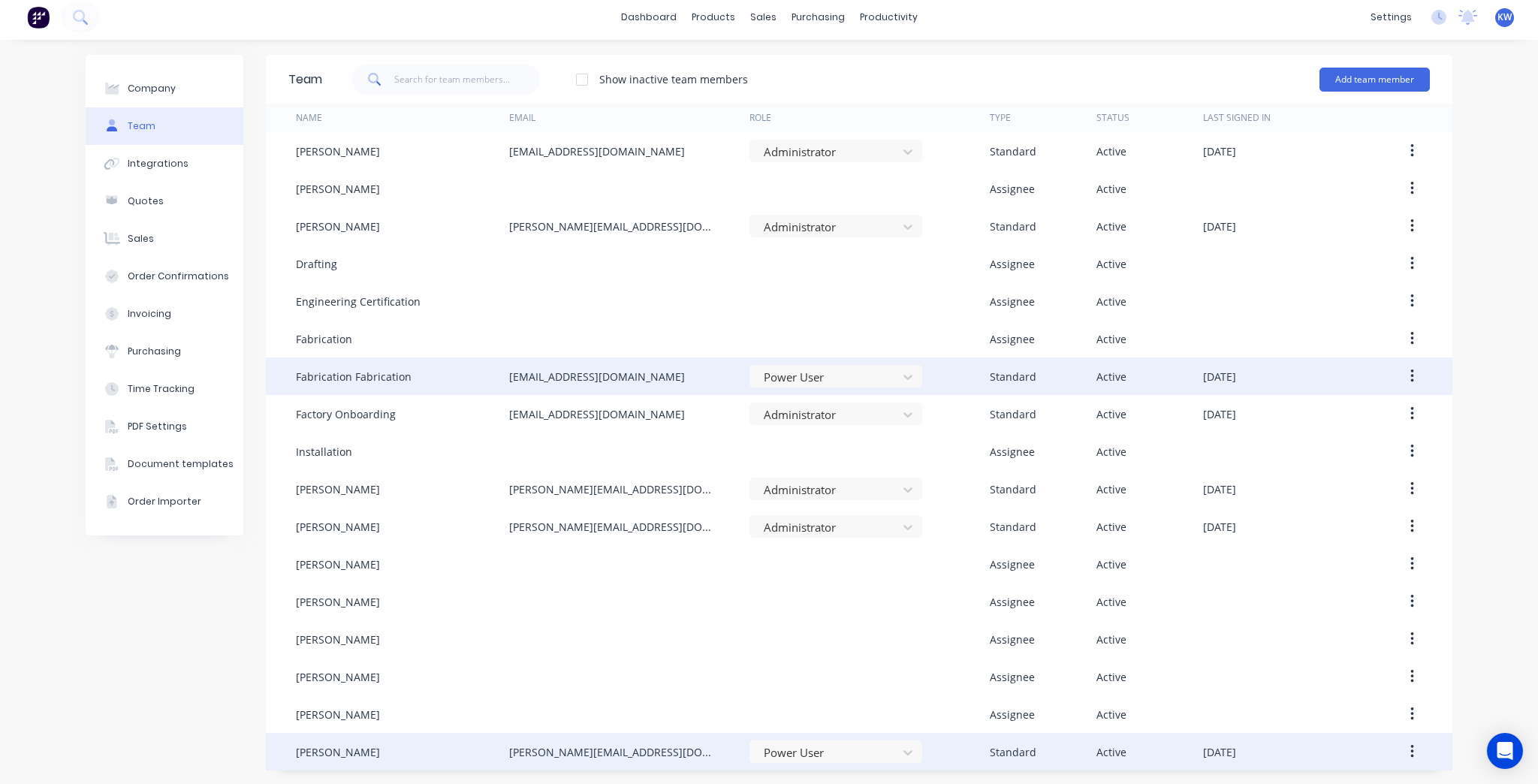
scroll to position [6, 0]
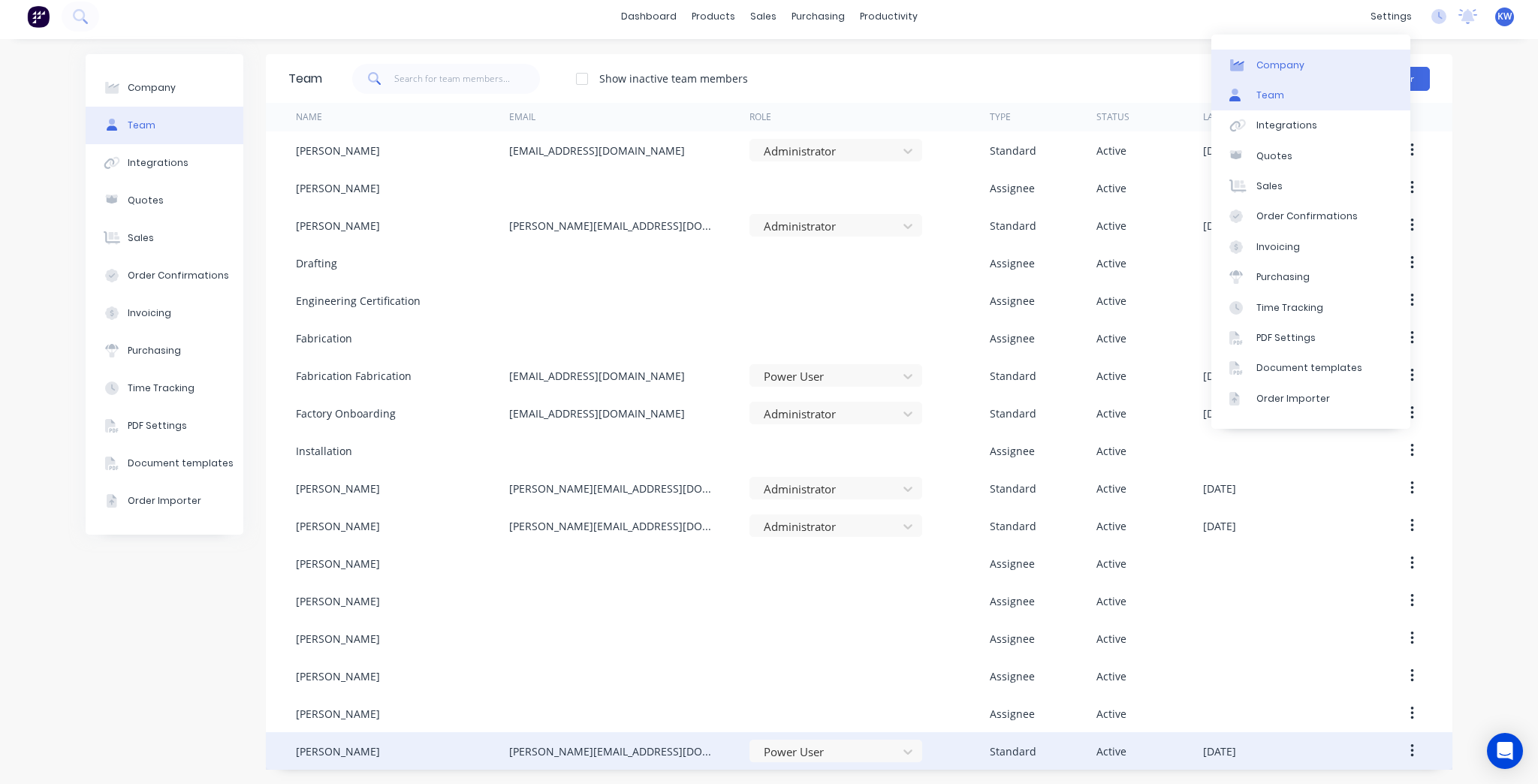
click at [1301, 64] on link "Company" at bounding box center [1311, 64] width 199 height 30
select select "AU"
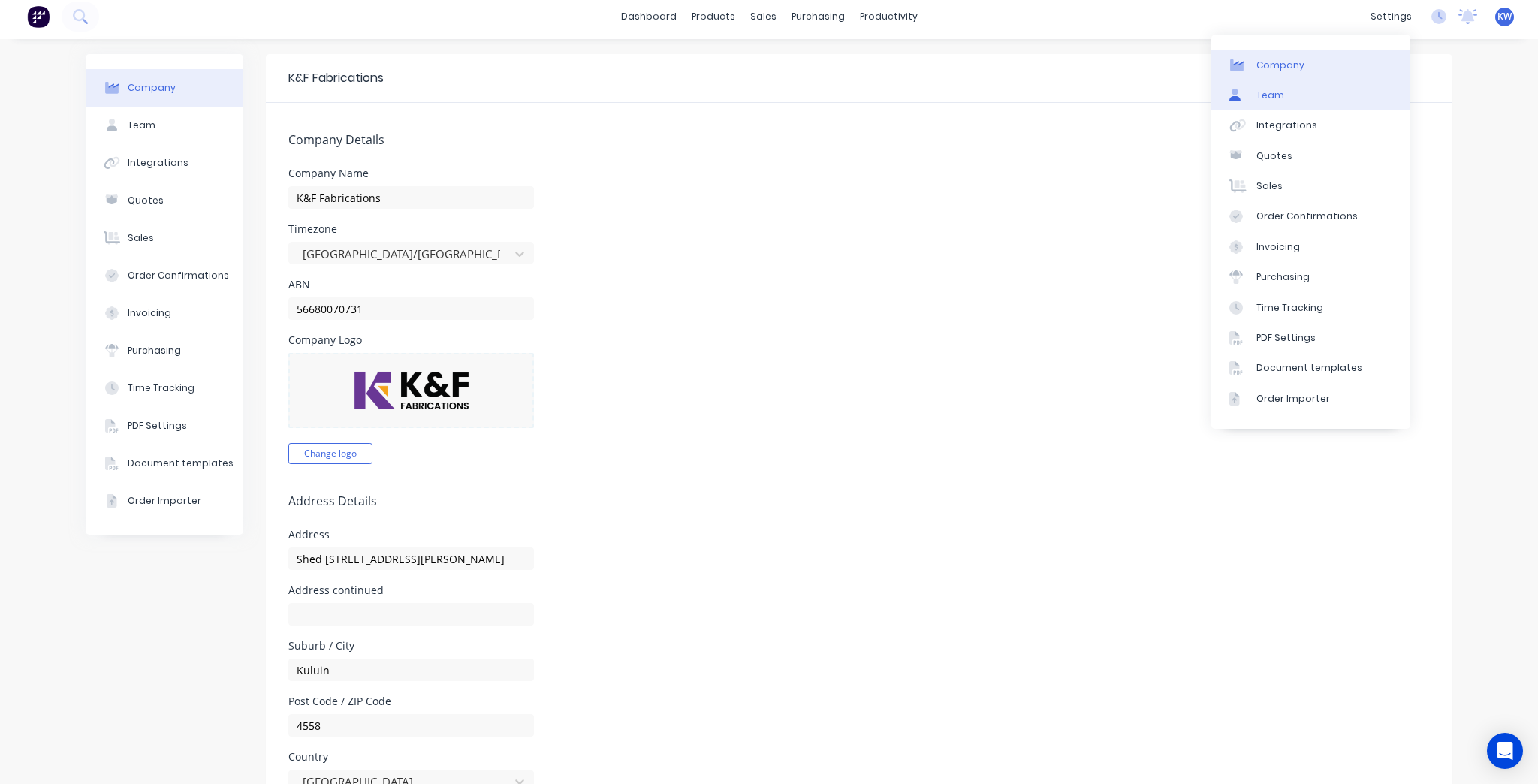
click at [1349, 89] on link "Team" at bounding box center [1311, 95] width 199 height 30
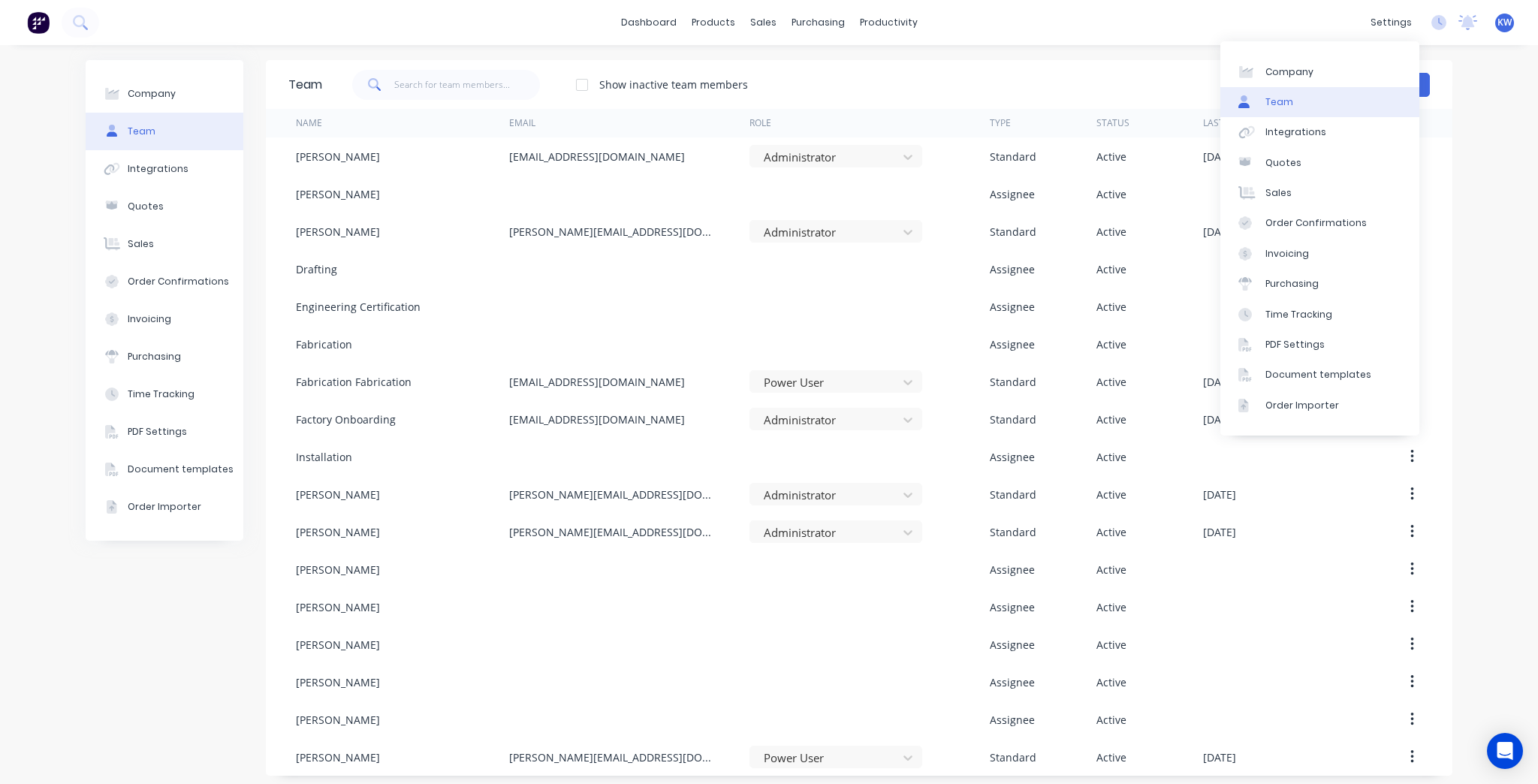
click at [1472, 87] on div "Company Team Integrations Quotes Sales Order Confirmations Invoicing Purchasing…" at bounding box center [769, 417] width 1538 height 745
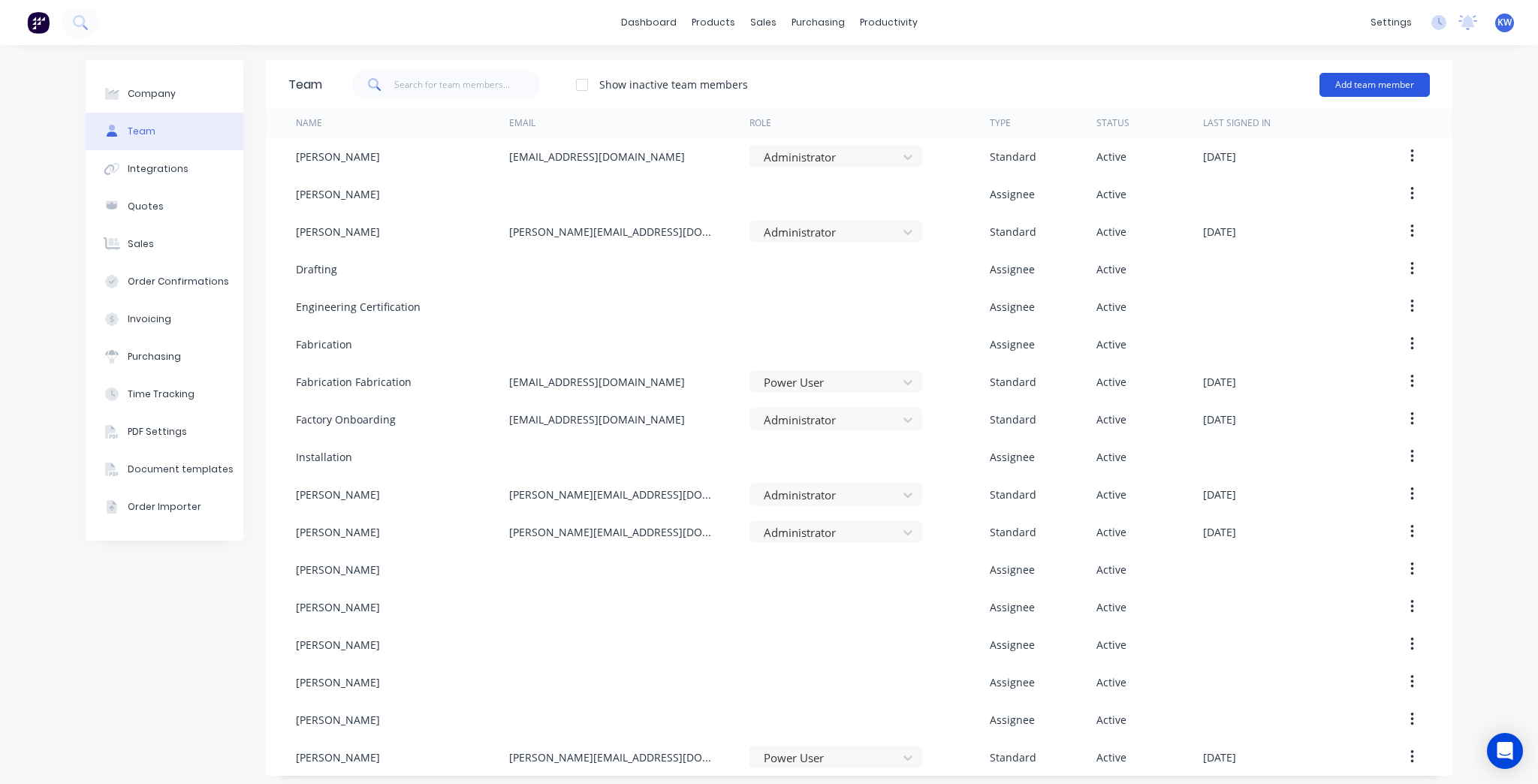
click at [1378, 80] on button "Add team member" at bounding box center [1374, 85] width 110 height 24
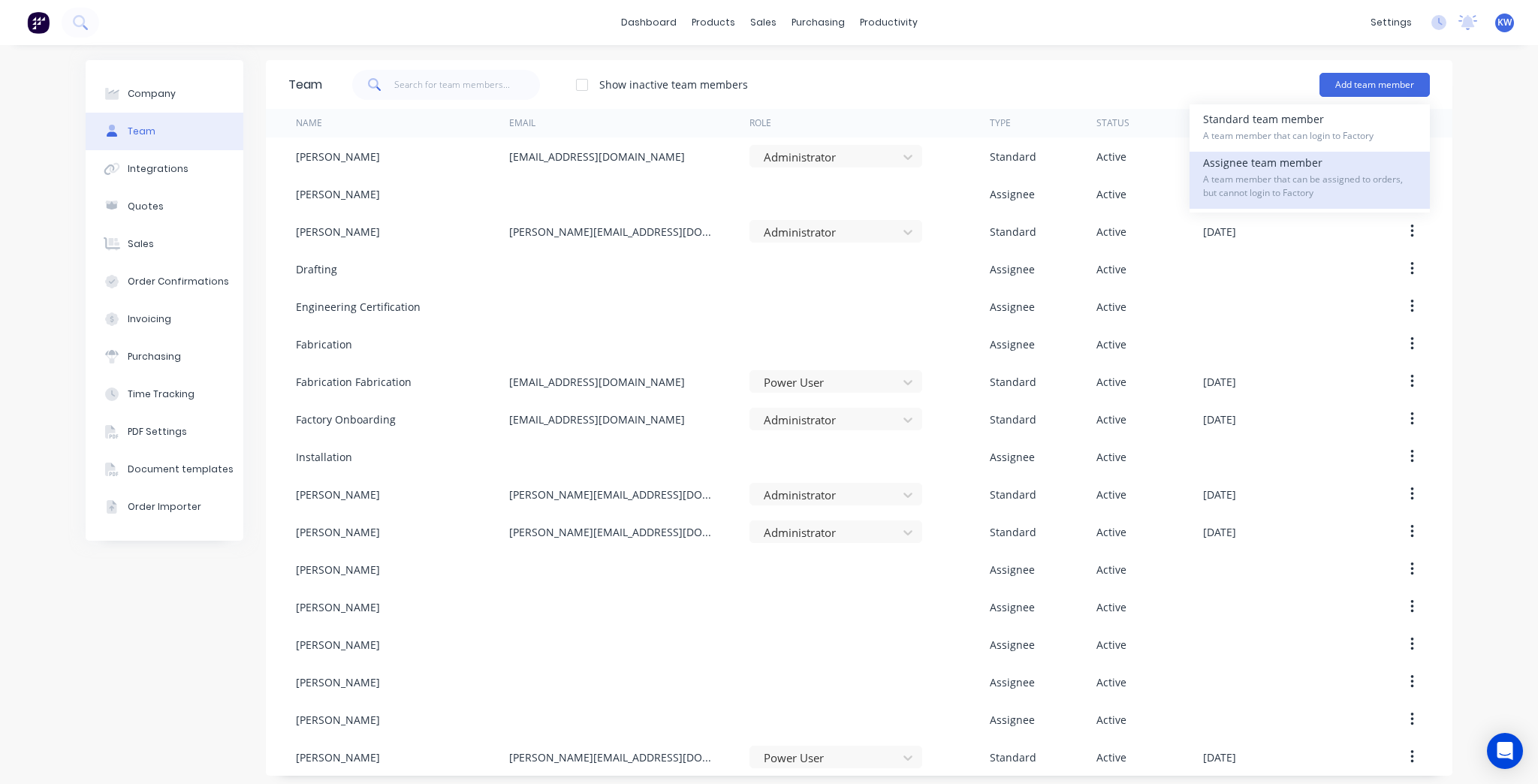
click at [1337, 174] on span "A team member that can be assigned to orders, but cannot login to Factory" at bounding box center [1311, 185] width 214 height 27
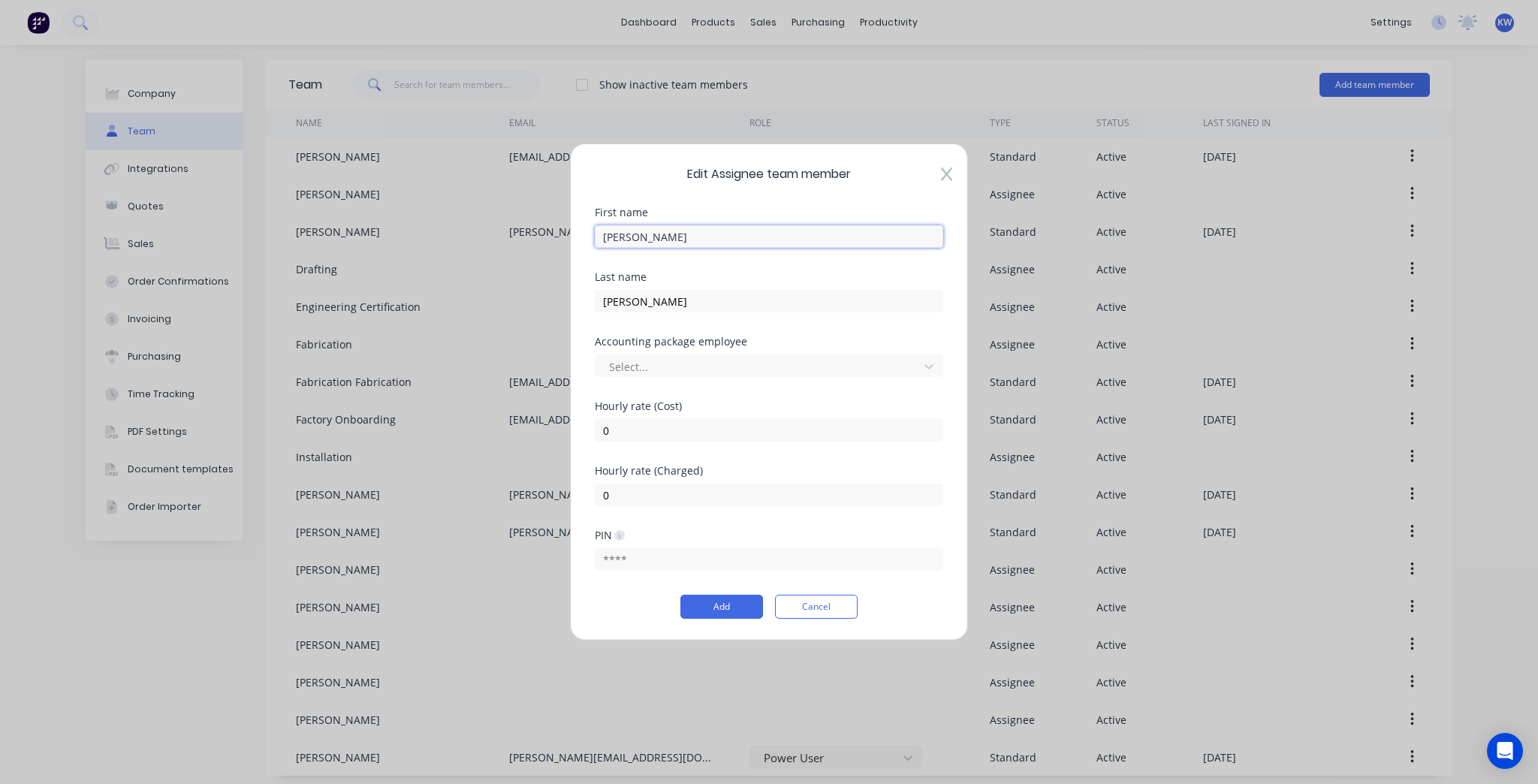
click at [660, 237] on input "[PERSON_NAME]" at bounding box center [769, 236] width 349 height 23
type input "[PERSON_NAME]"
type input "Biro"
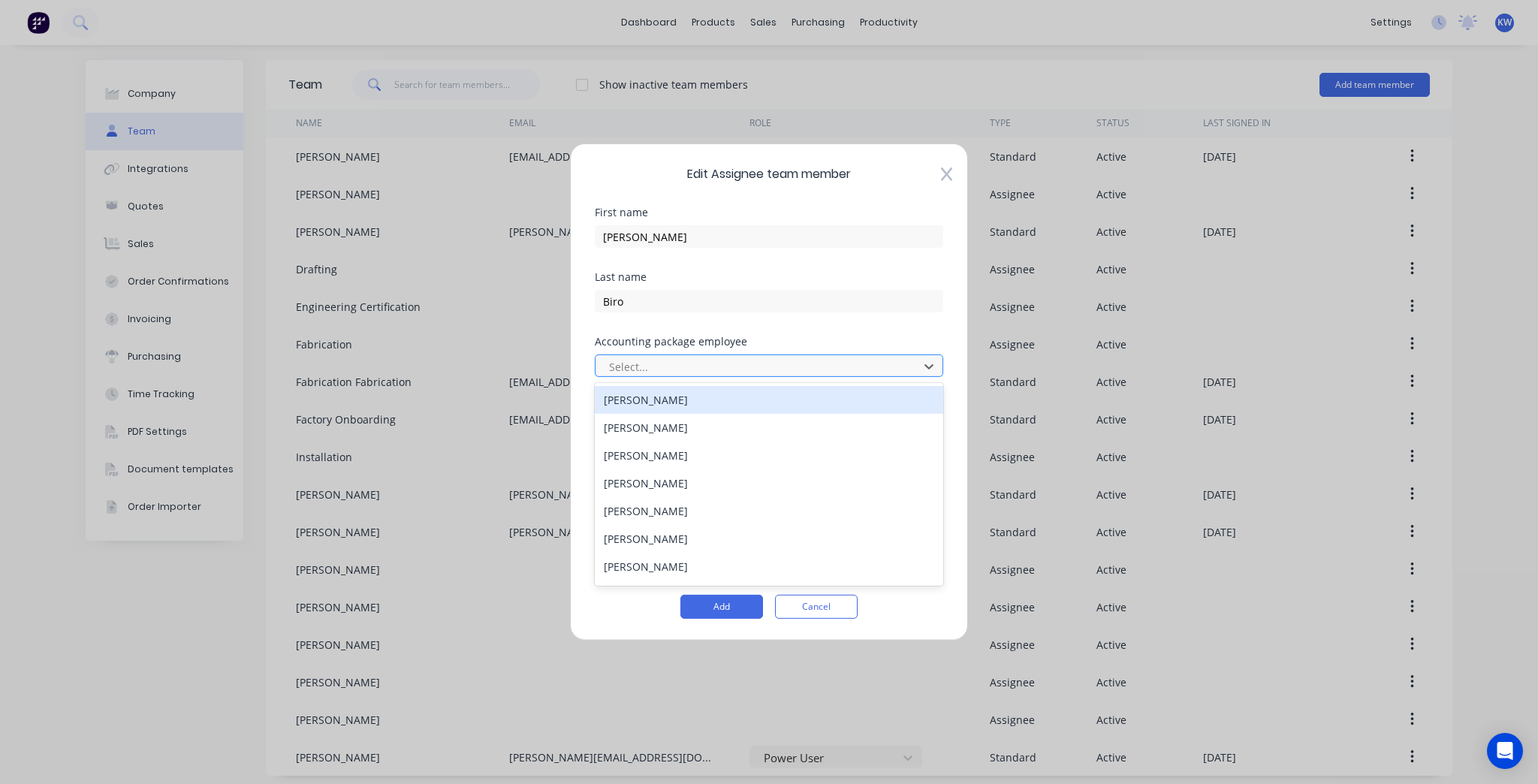
click at [723, 363] on div at bounding box center [759, 366] width 304 height 19
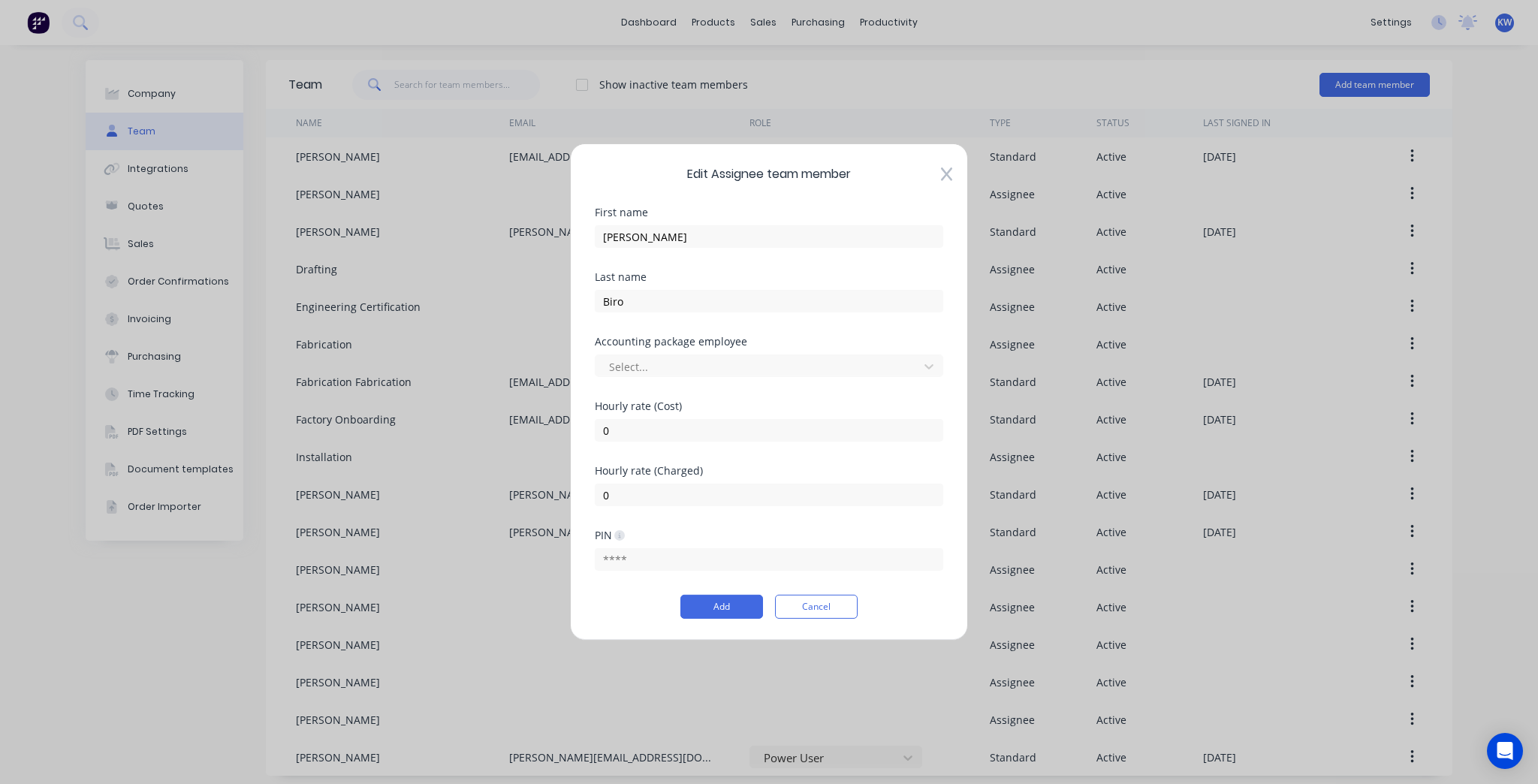
click at [835, 345] on div "Accounting package employee" at bounding box center [769, 341] width 349 height 11
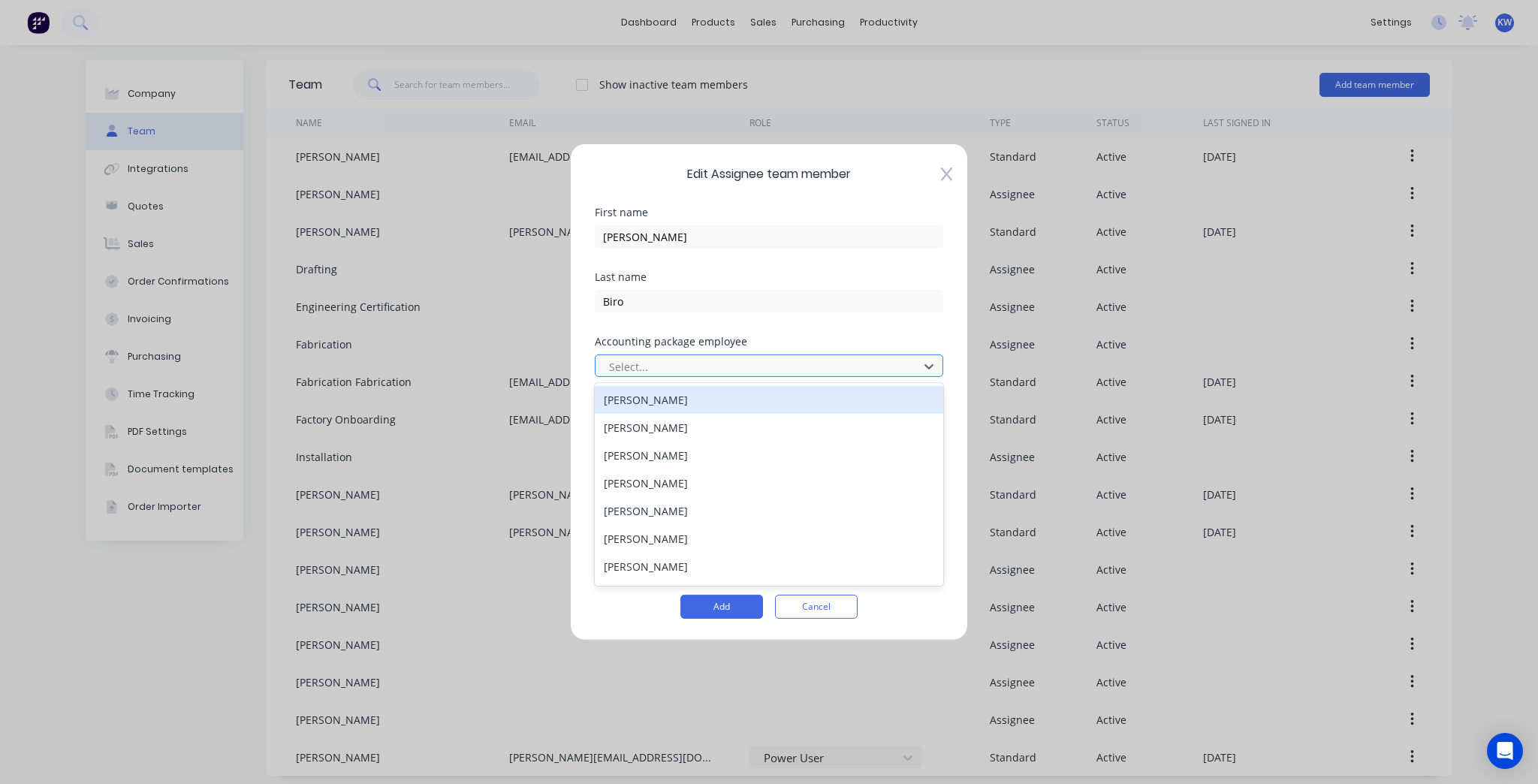
click at [828, 363] on div at bounding box center [759, 366] width 304 height 19
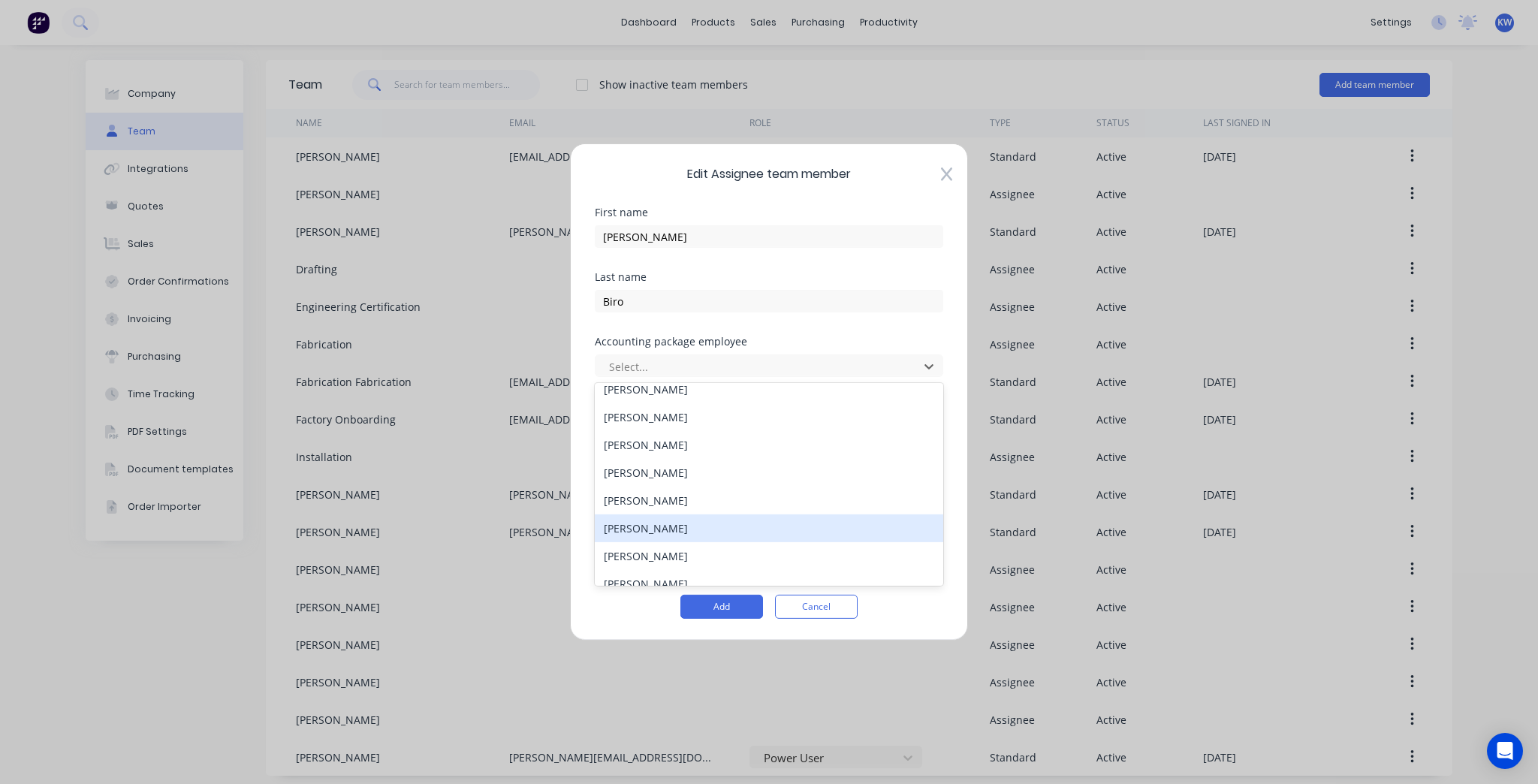
scroll to position [108, 0]
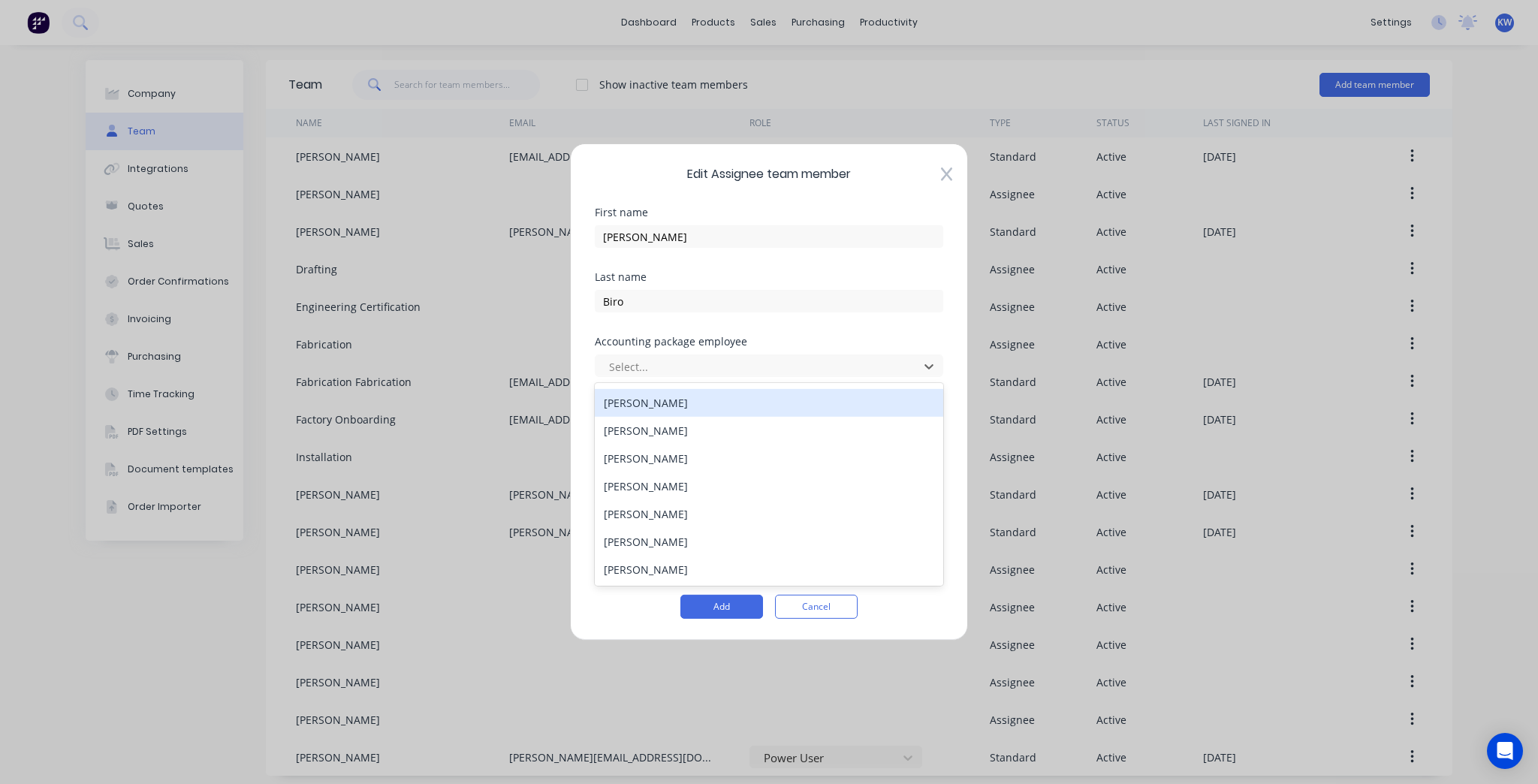
click at [877, 322] on div "Last name Biro" at bounding box center [769, 304] width 349 height 65
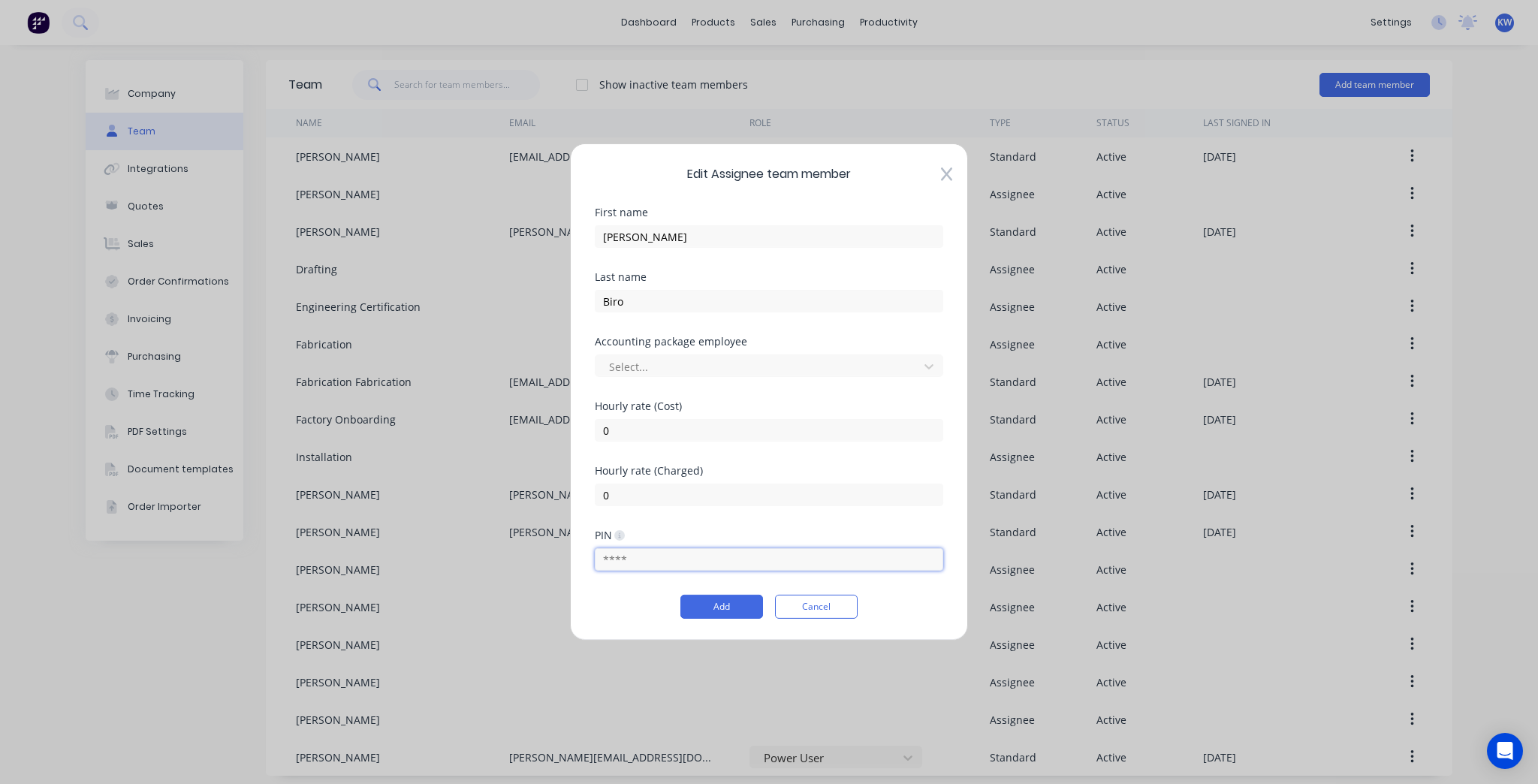
click at [684, 553] on input "text" at bounding box center [769, 559] width 349 height 23
type input "0000"
click at [720, 611] on button "Add" at bounding box center [722, 607] width 83 height 24
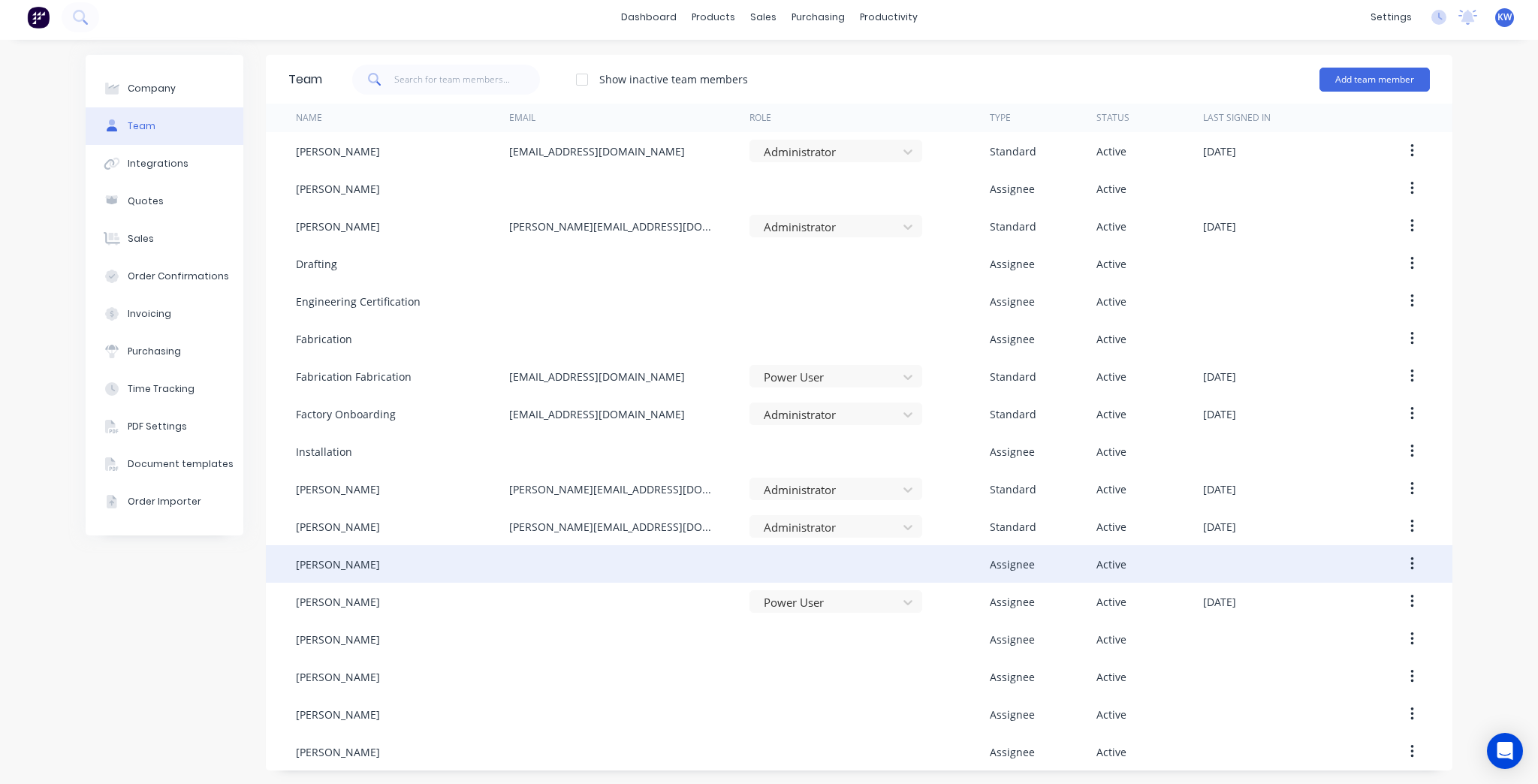
scroll to position [6, 0]
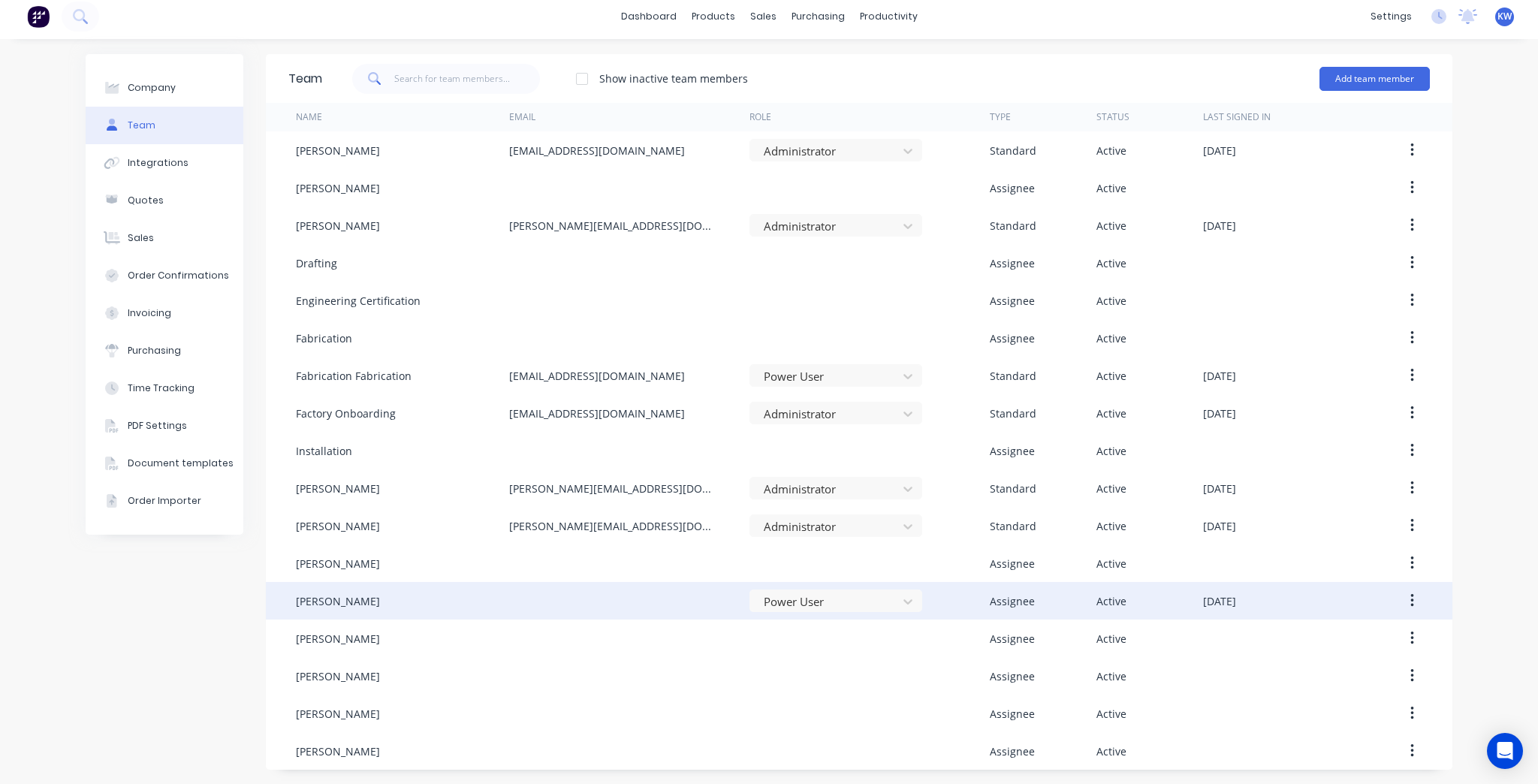
click at [1414, 607] on button "button" at bounding box center [1413, 600] width 36 height 27
click at [1351, 637] on div "Edit" at bounding box center [1358, 640] width 116 height 22
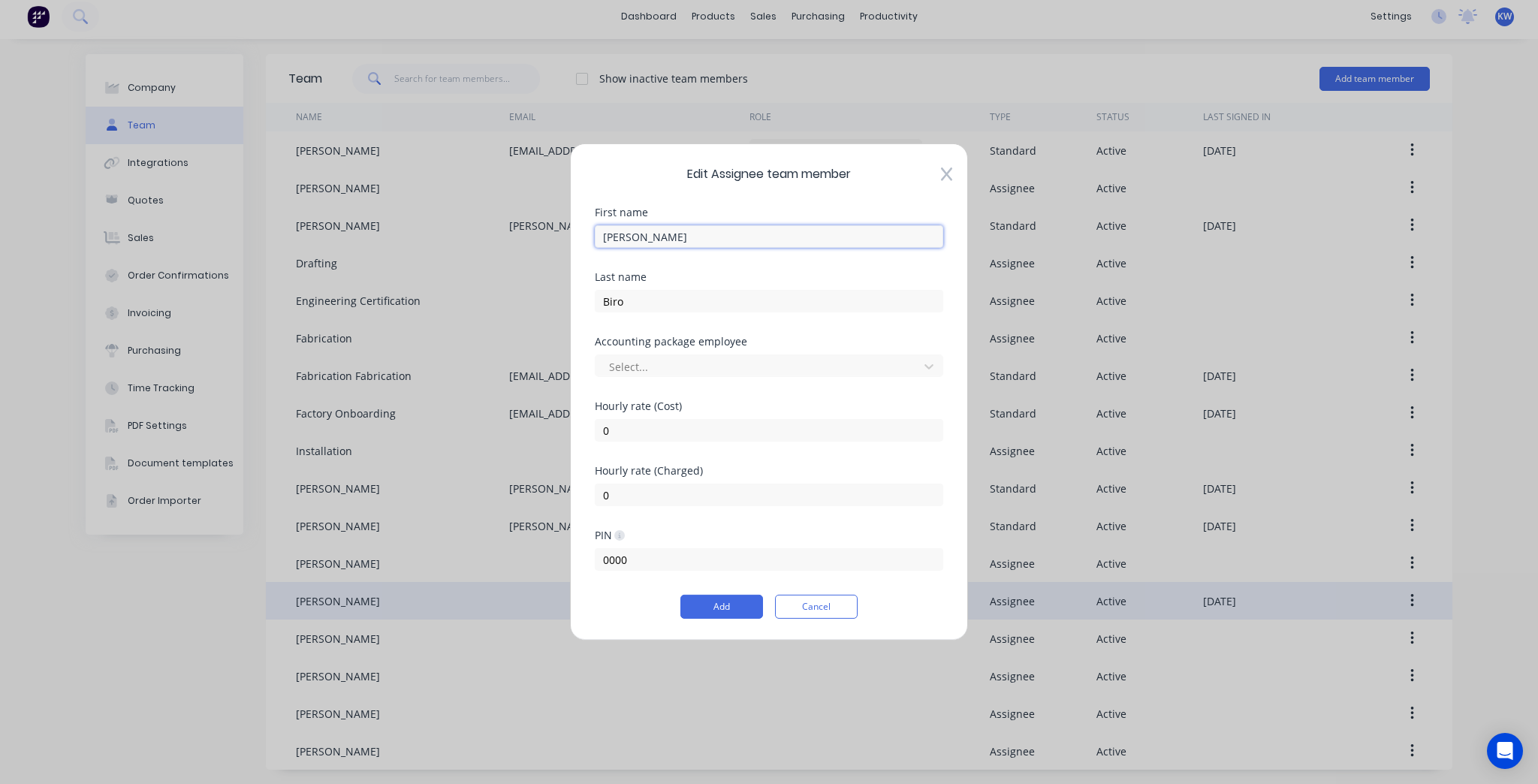
click at [699, 247] on input "[PERSON_NAME]" at bounding box center [769, 236] width 349 height 23
type input "[PERSON_NAME]"
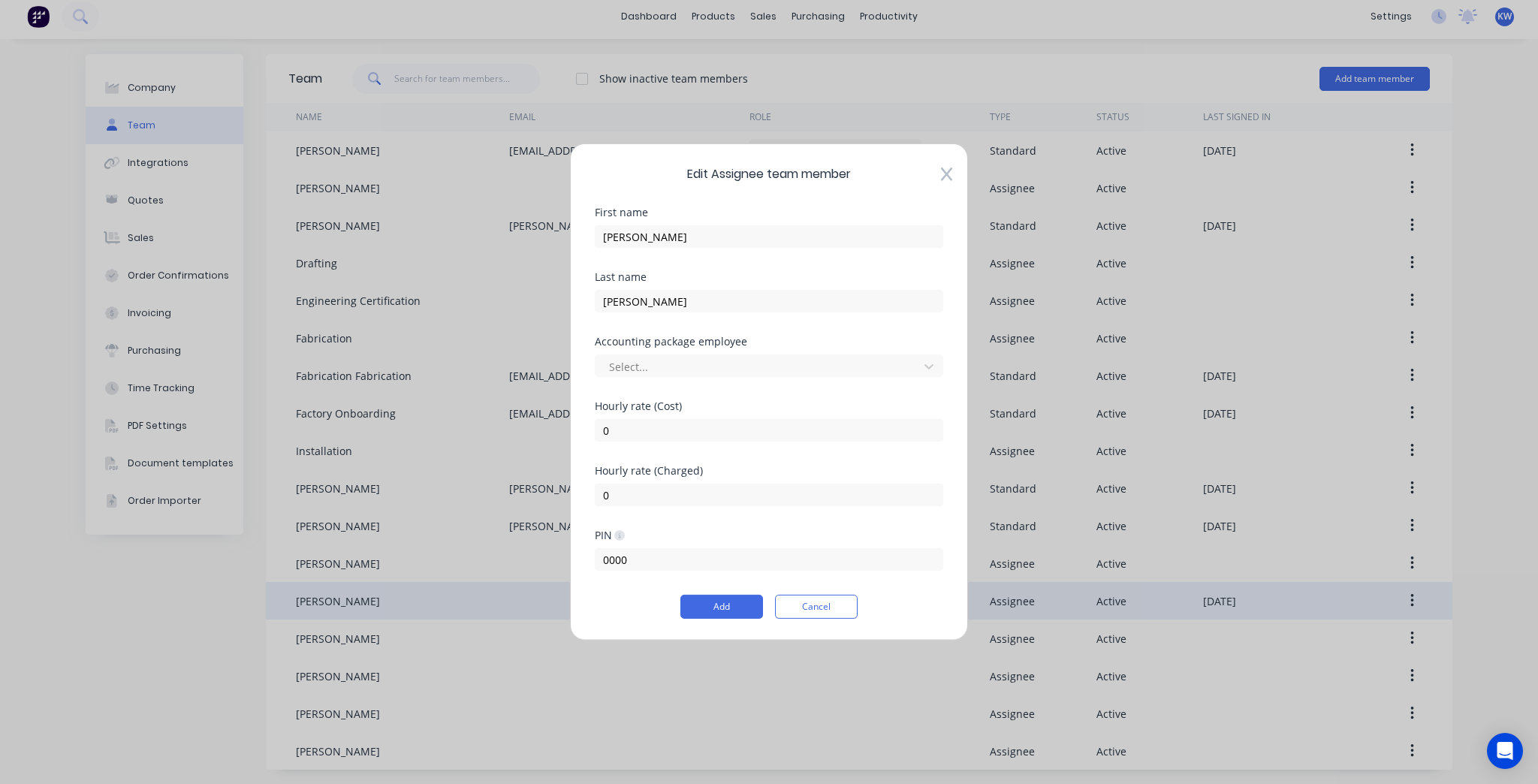
click at [941, 184] on div "Edit Assignee team member First name [PERSON_NAME] Last name [PERSON_NAME] Acco…" at bounding box center [769, 392] width 398 height 497
click at [946, 170] on icon at bounding box center [947, 174] width 11 height 15
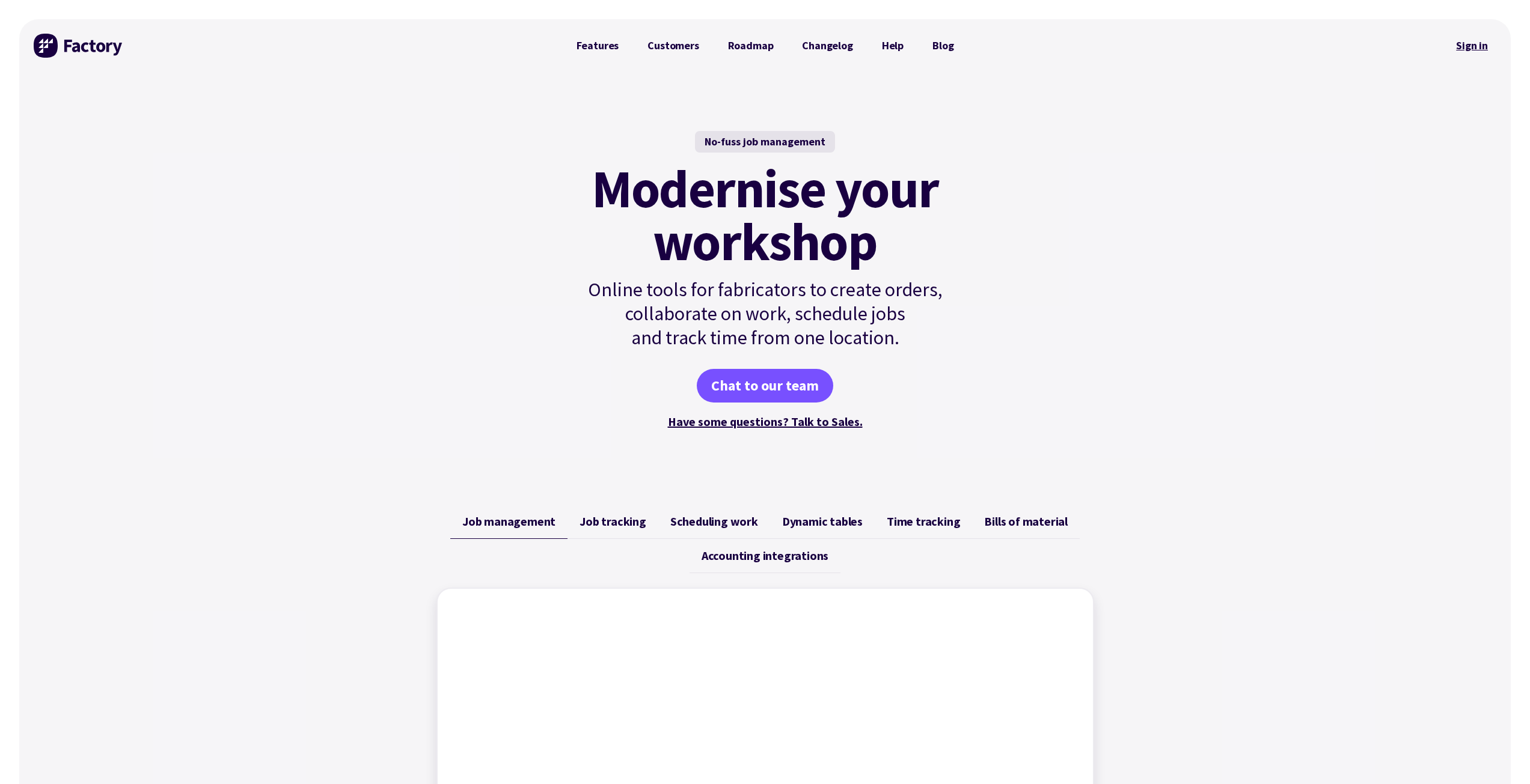
click at [1468, 47] on link "Sign in" at bounding box center [1471, 45] width 49 height 28
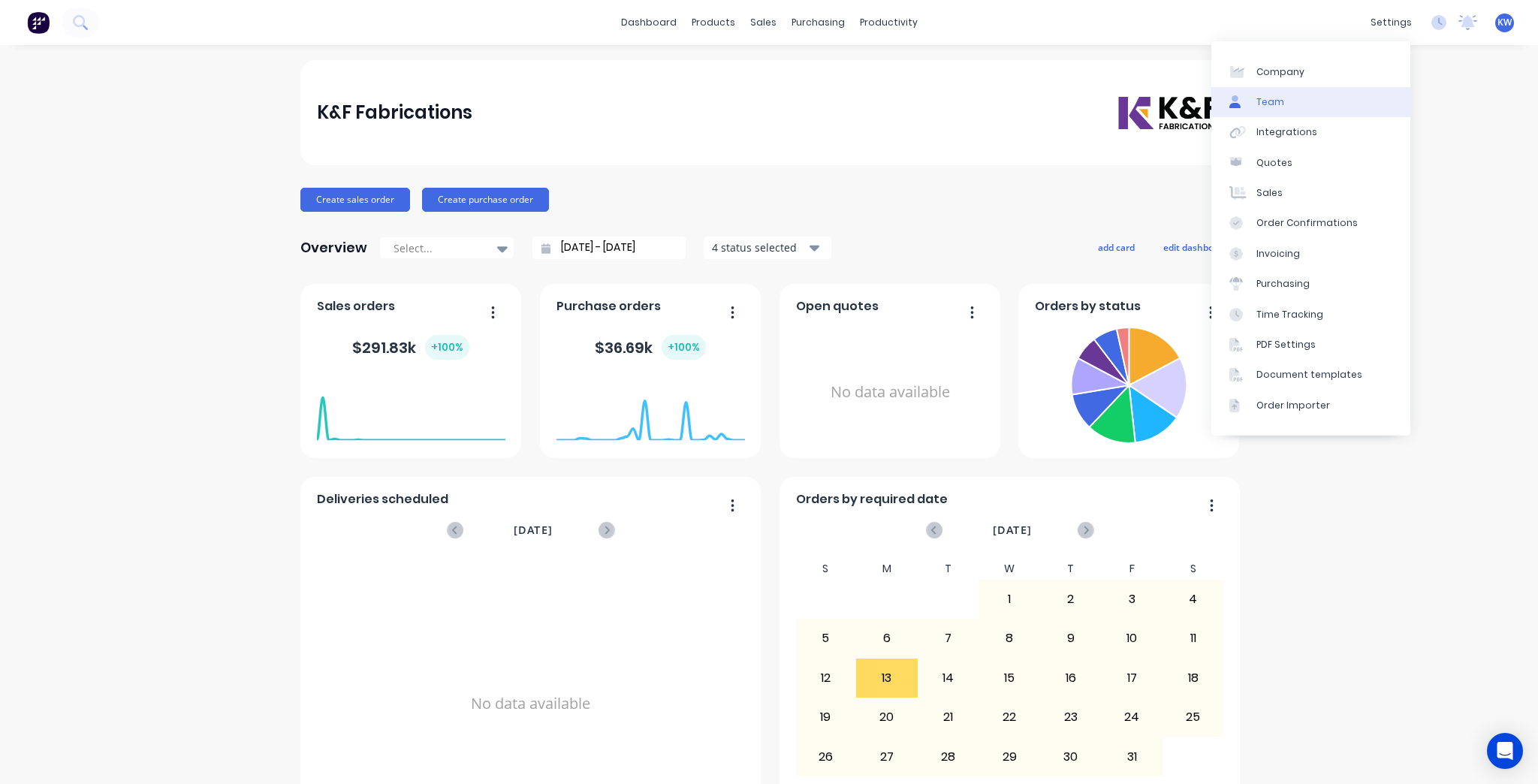
click at [1347, 100] on link "Team" at bounding box center [1311, 102] width 199 height 30
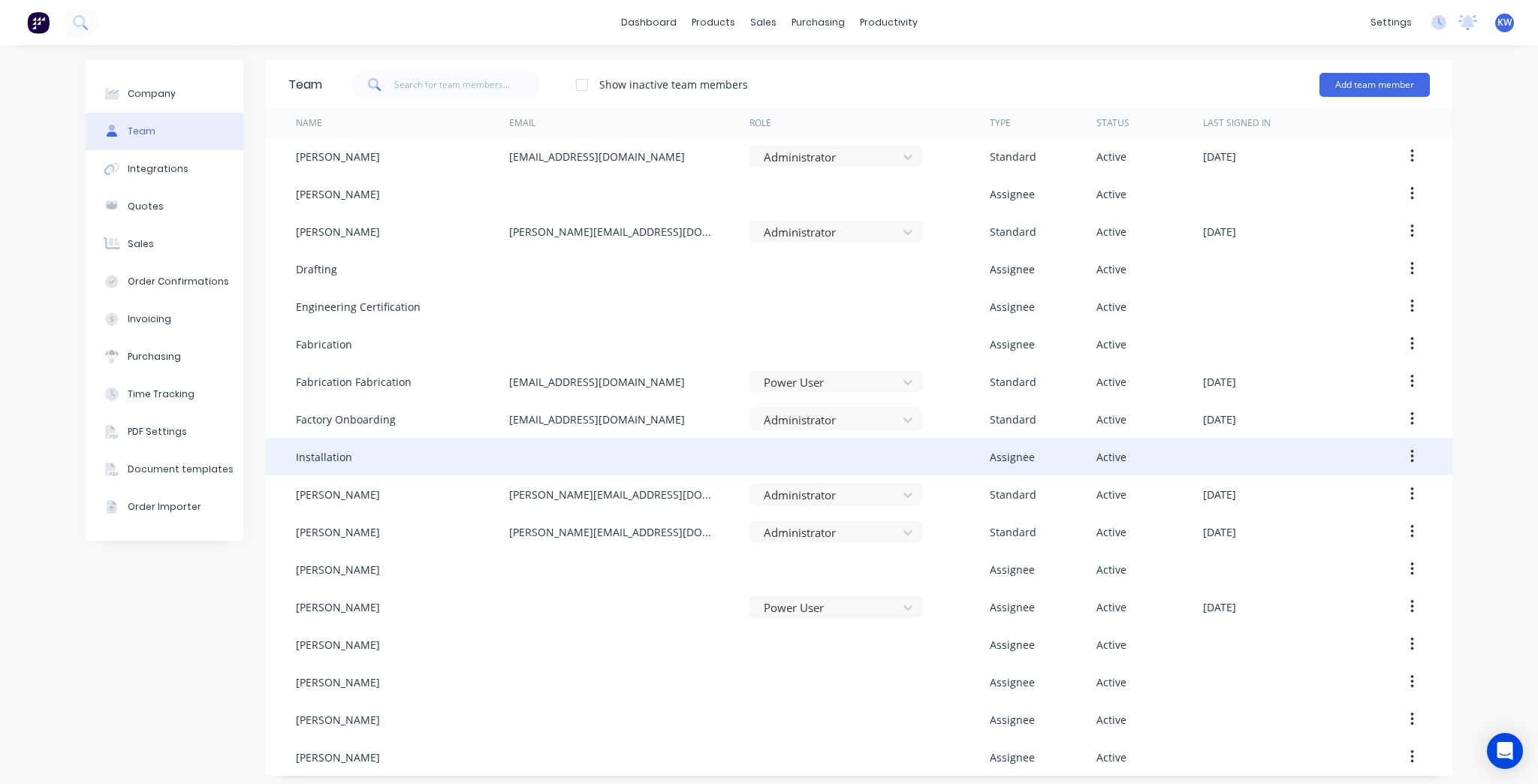
scroll to position [6, 0]
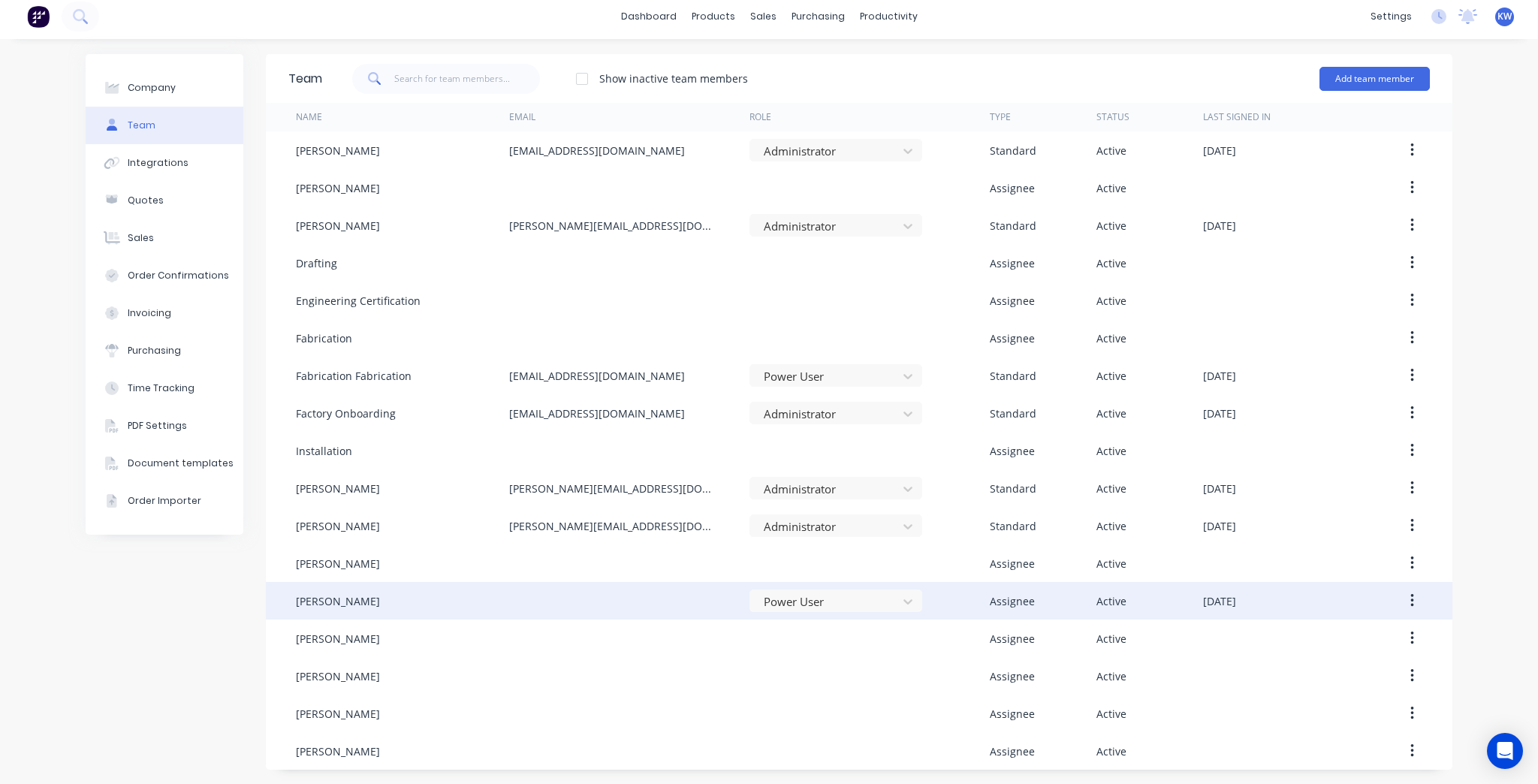
click at [1410, 604] on button "button" at bounding box center [1413, 600] width 36 height 27
click at [1351, 625] on button "Edit" at bounding box center [1358, 640] width 142 height 30
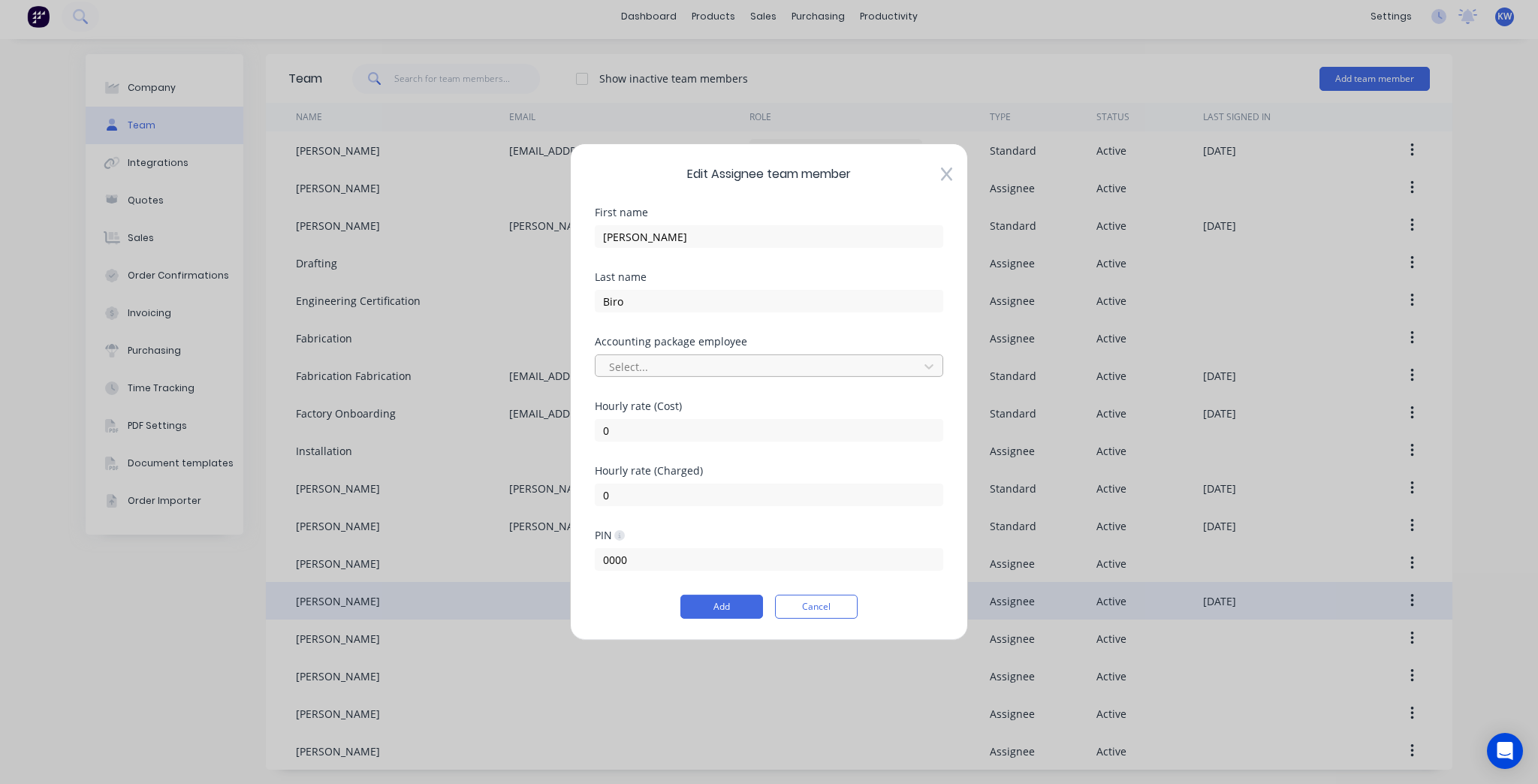
drag, startPoint x: 681, startPoint y: 384, endPoint x: 673, endPoint y: 364, distance: 21.5
click at [680, 381] on div "Accounting package employee Select..." at bounding box center [769, 369] width 349 height 65
click at [673, 364] on div at bounding box center [759, 366] width 304 height 19
click at [651, 233] on input "[PERSON_NAME]" at bounding box center [769, 236] width 349 height 23
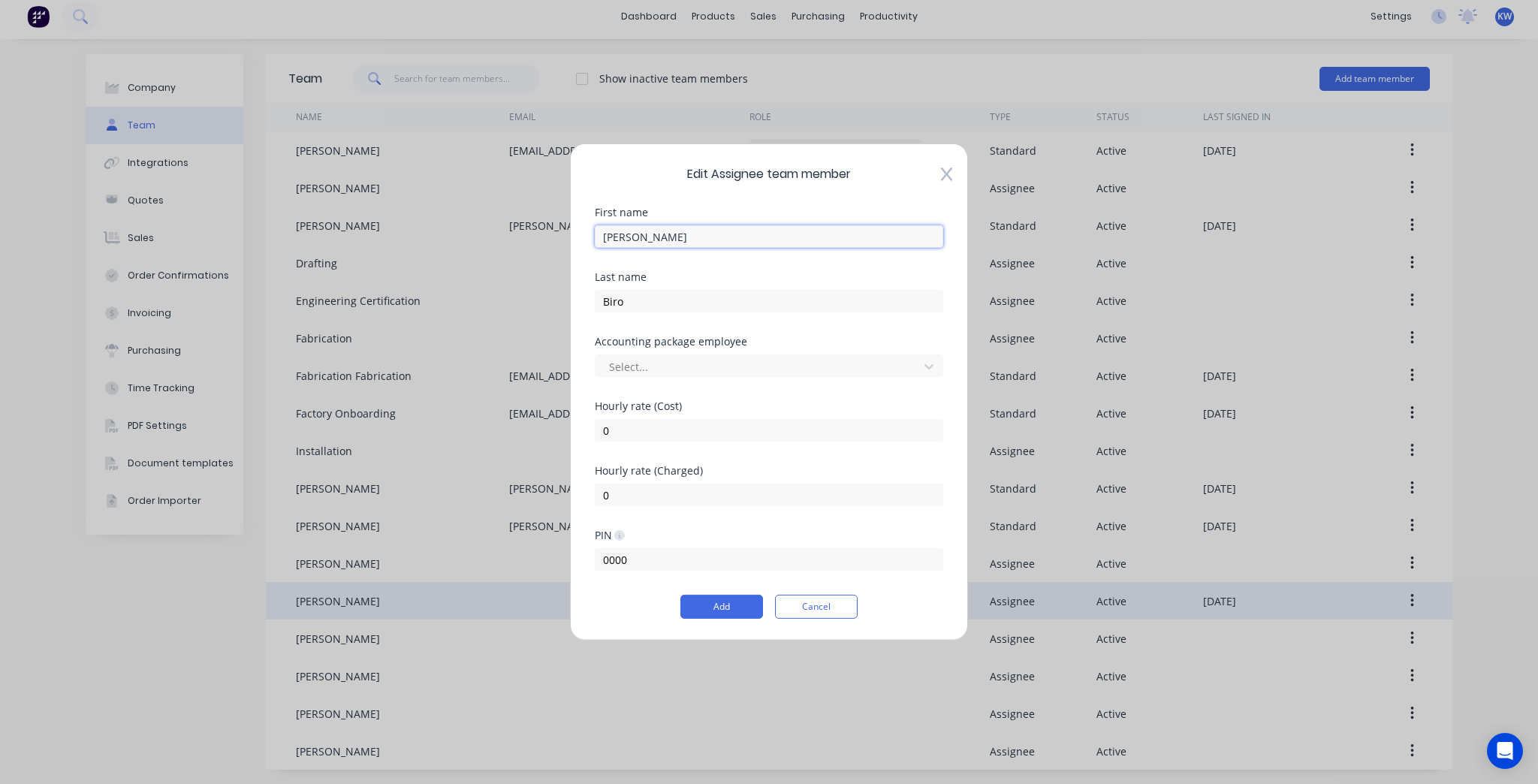
click at [651, 233] on input "[PERSON_NAME]" at bounding box center [769, 236] width 349 height 23
click at [652, 238] on input "[PERSON_NAME]" at bounding box center [769, 236] width 349 height 23
type input "[PERSON_NAME]"
click at [746, 591] on div "PIN 0000" at bounding box center [769, 562] width 349 height 65
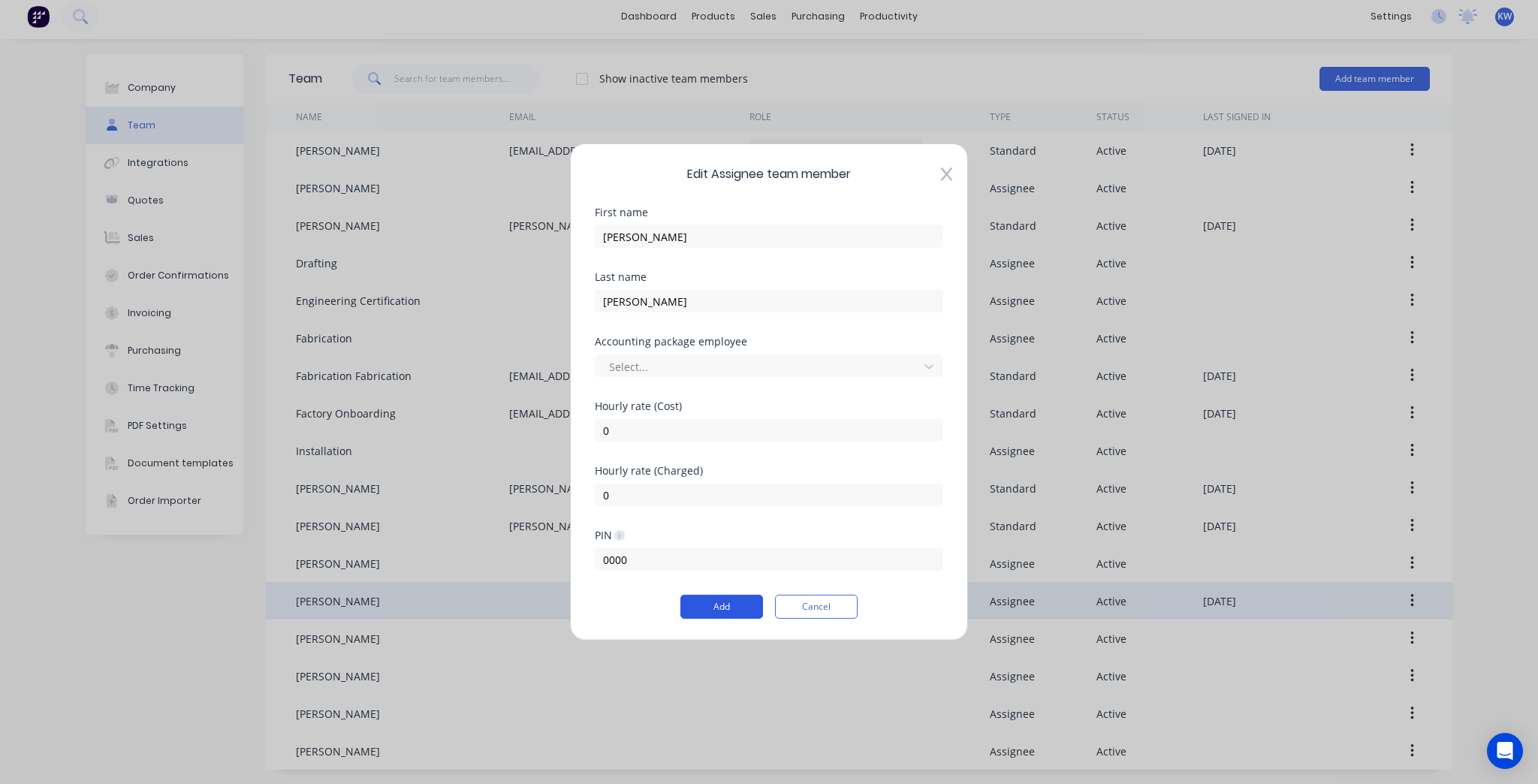
click at [745, 600] on button "Add" at bounding box center [722, 607] width 83 height 24
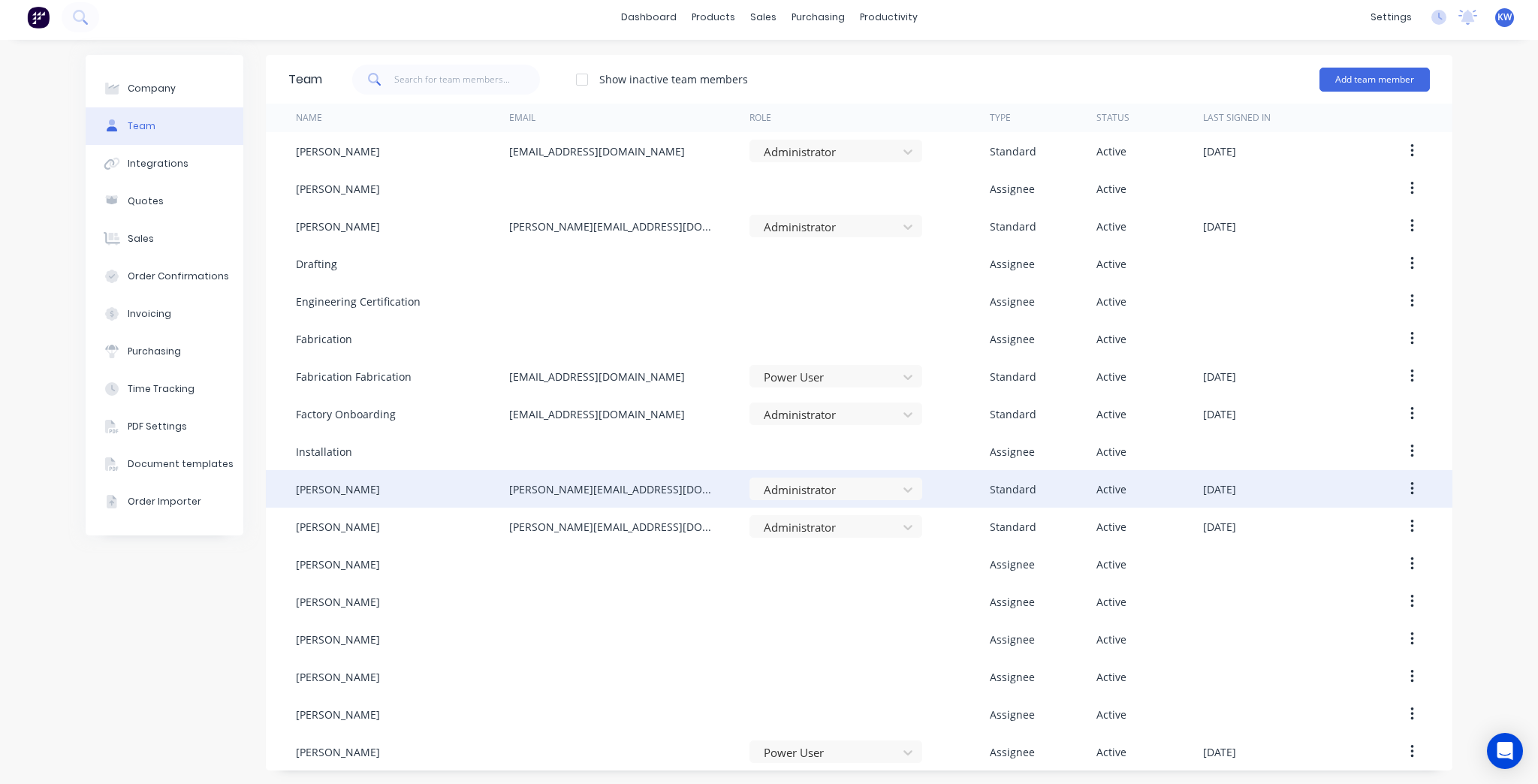
scroll to position [6, 0]
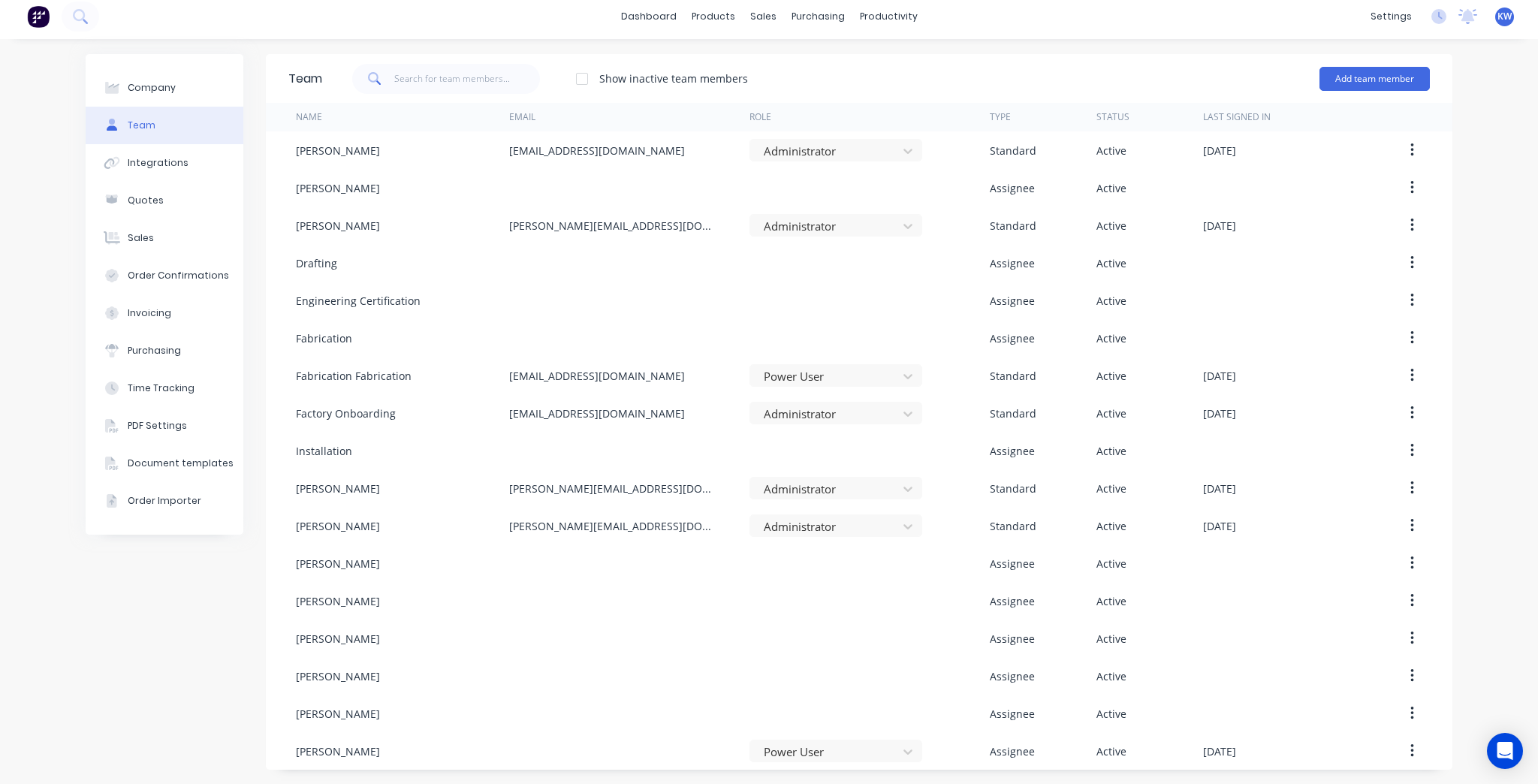
click at [1342, 99] on div "Add team member" at bounding box center [1374, 79] width 110 height 45
click at [1353, 70] on button "Add team member" at bounding box center [1374, 79] width 110 height 24
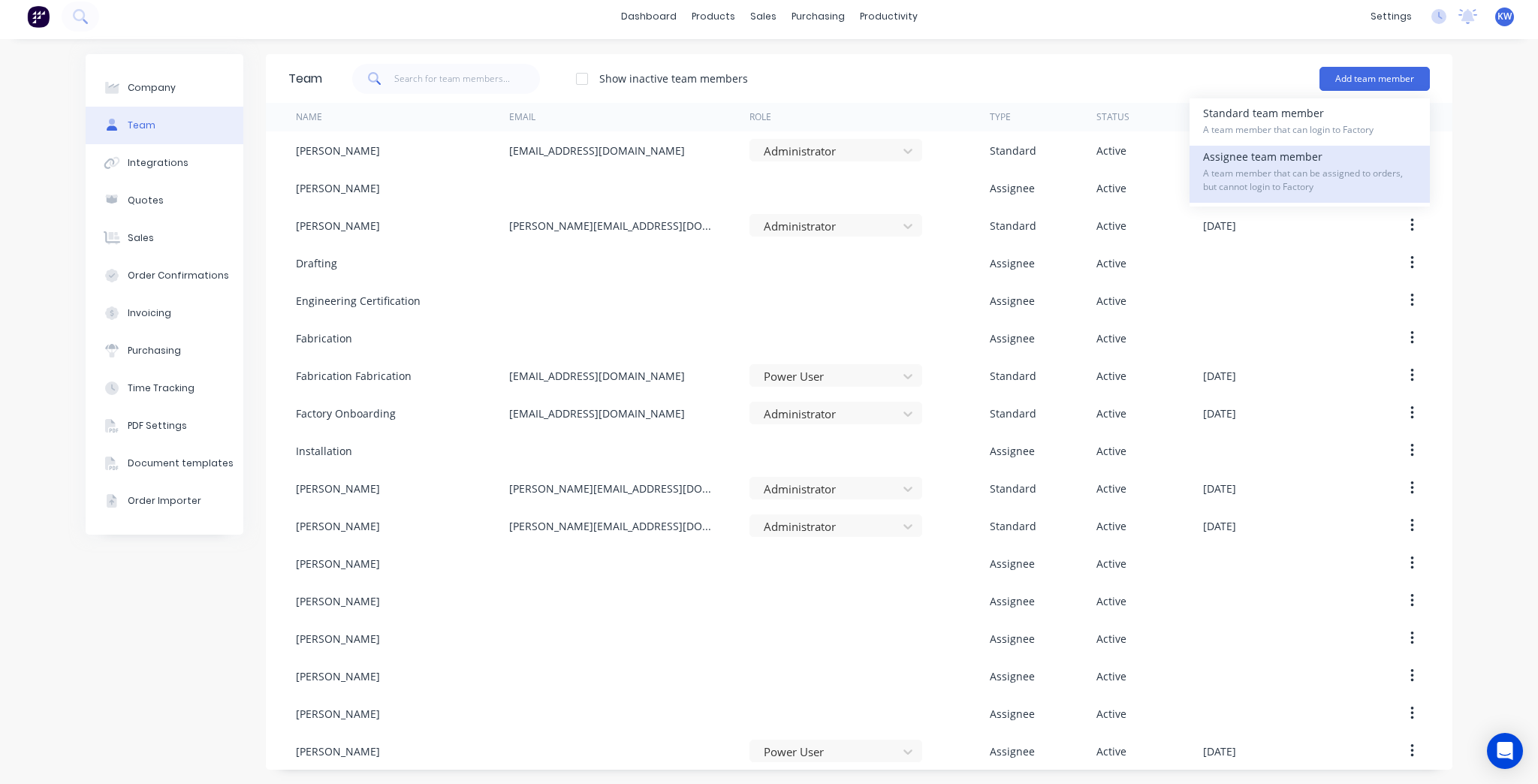
click at [1341, 147] on div "Assignee team member A team member that can be assigned to orders, but cannot l…" at bounding box center [1311, 174] width 214 height 57
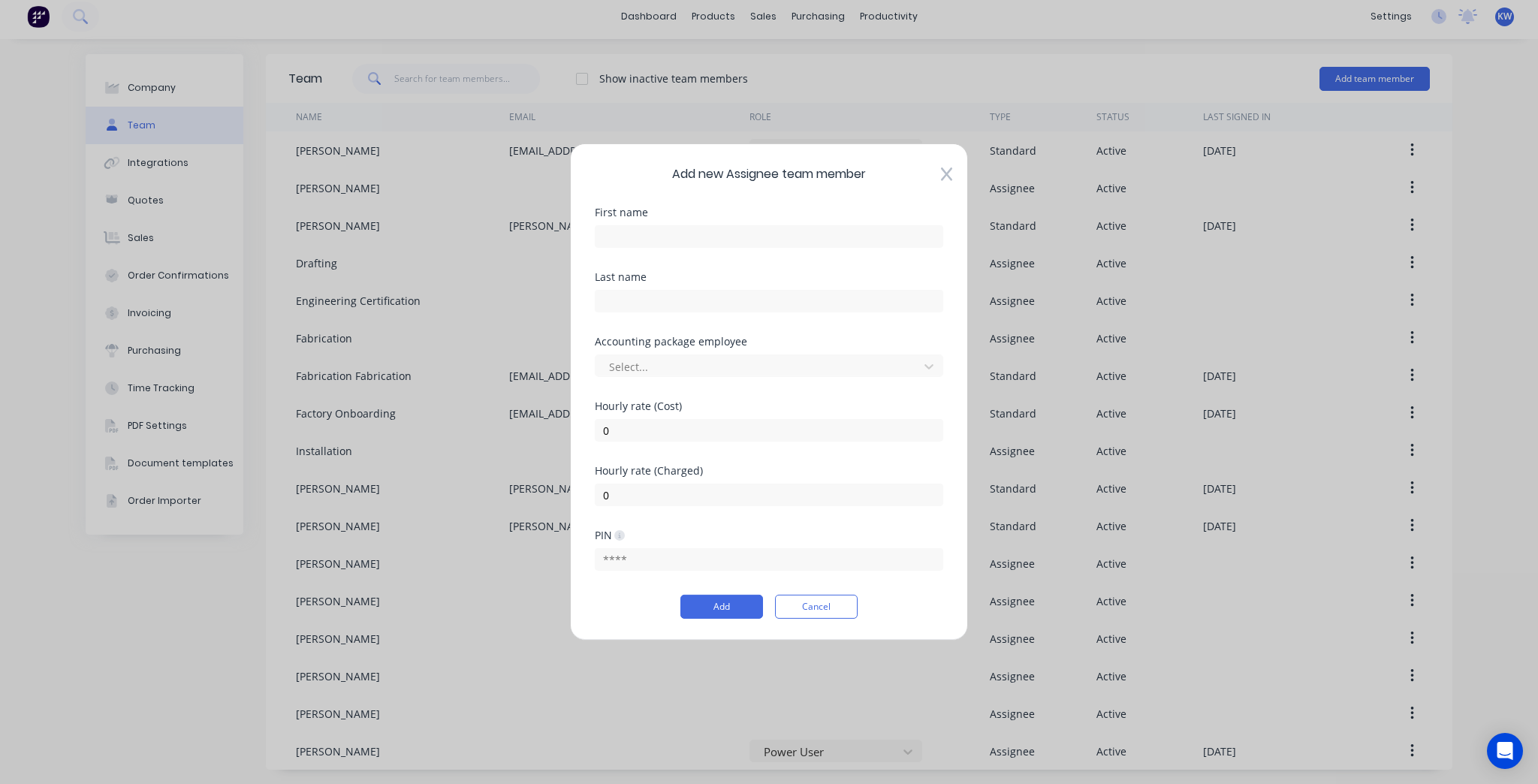
click at [618, 222] on div at bounding box center [769, 235] width 349 height 26
click at [613, 252] on div "First name" at bounding box center [769, 239] width 349 height 65
click at [617, 239] on input "text" at bounding box center [769, 236] width 349 height 23
type input "[PERSON_NAME]"
type input "Biro"
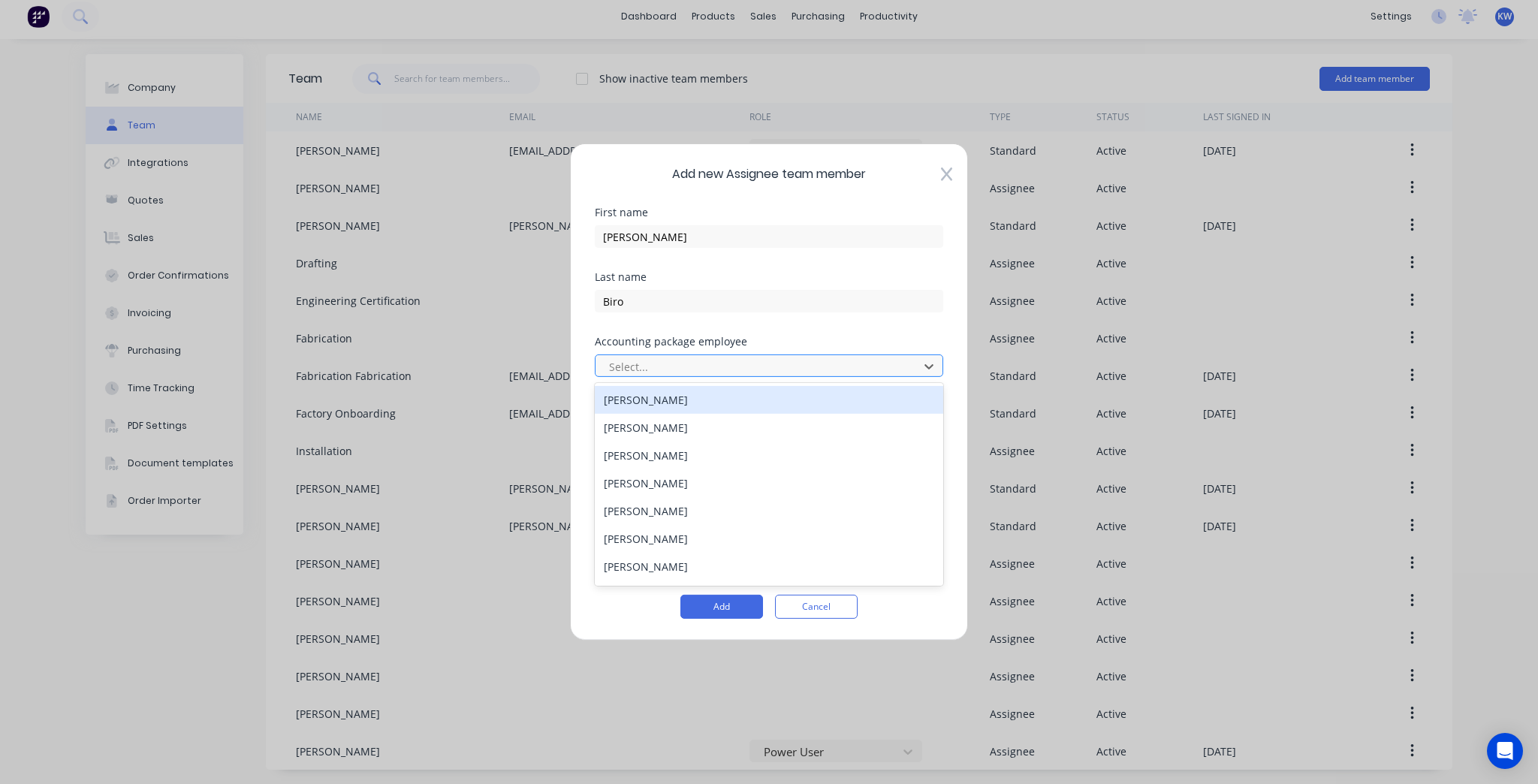
click at [748, 354] on div "Select..." at bounding box center [769, 366] width 349 height 23
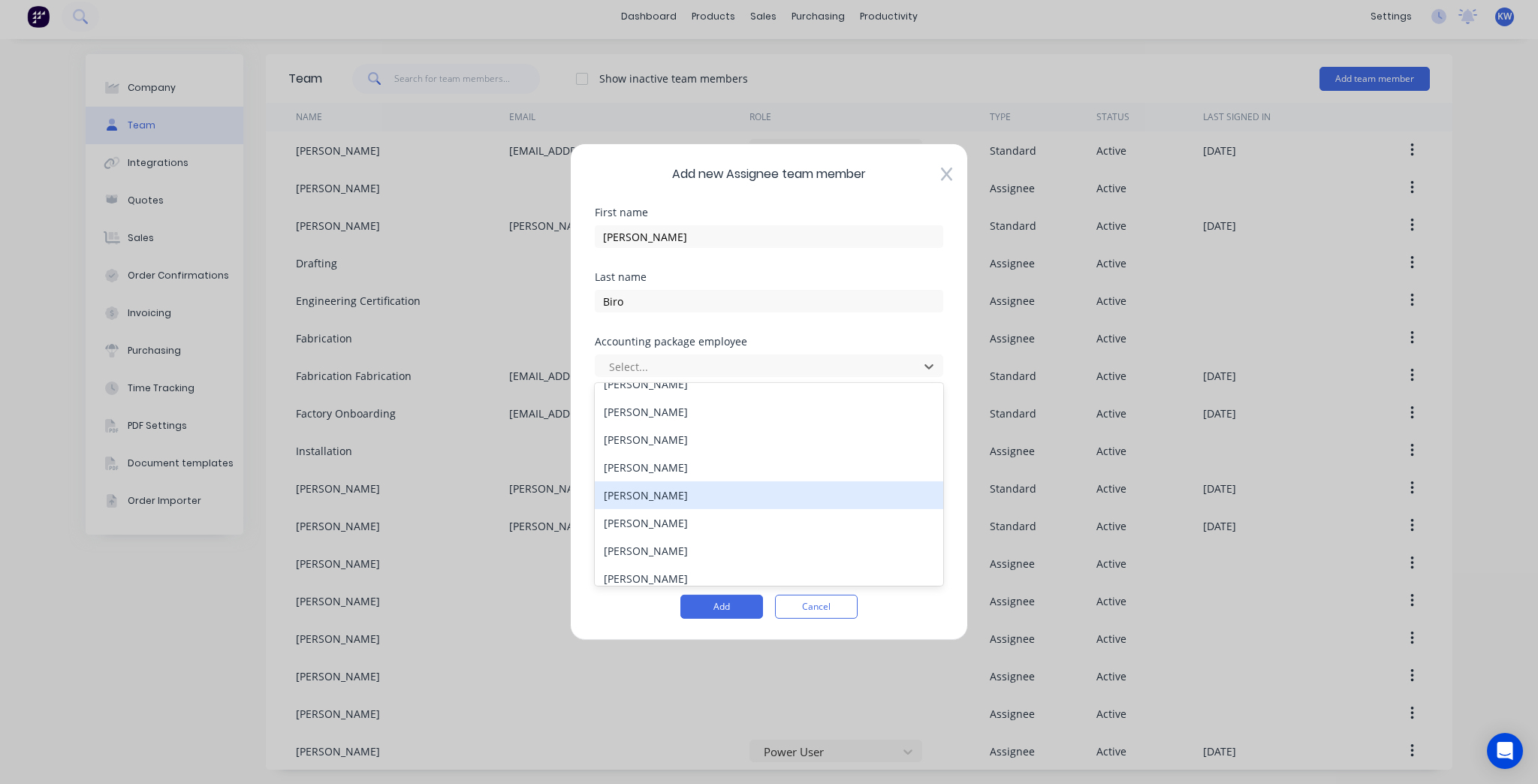
scroll to position [0, 0]
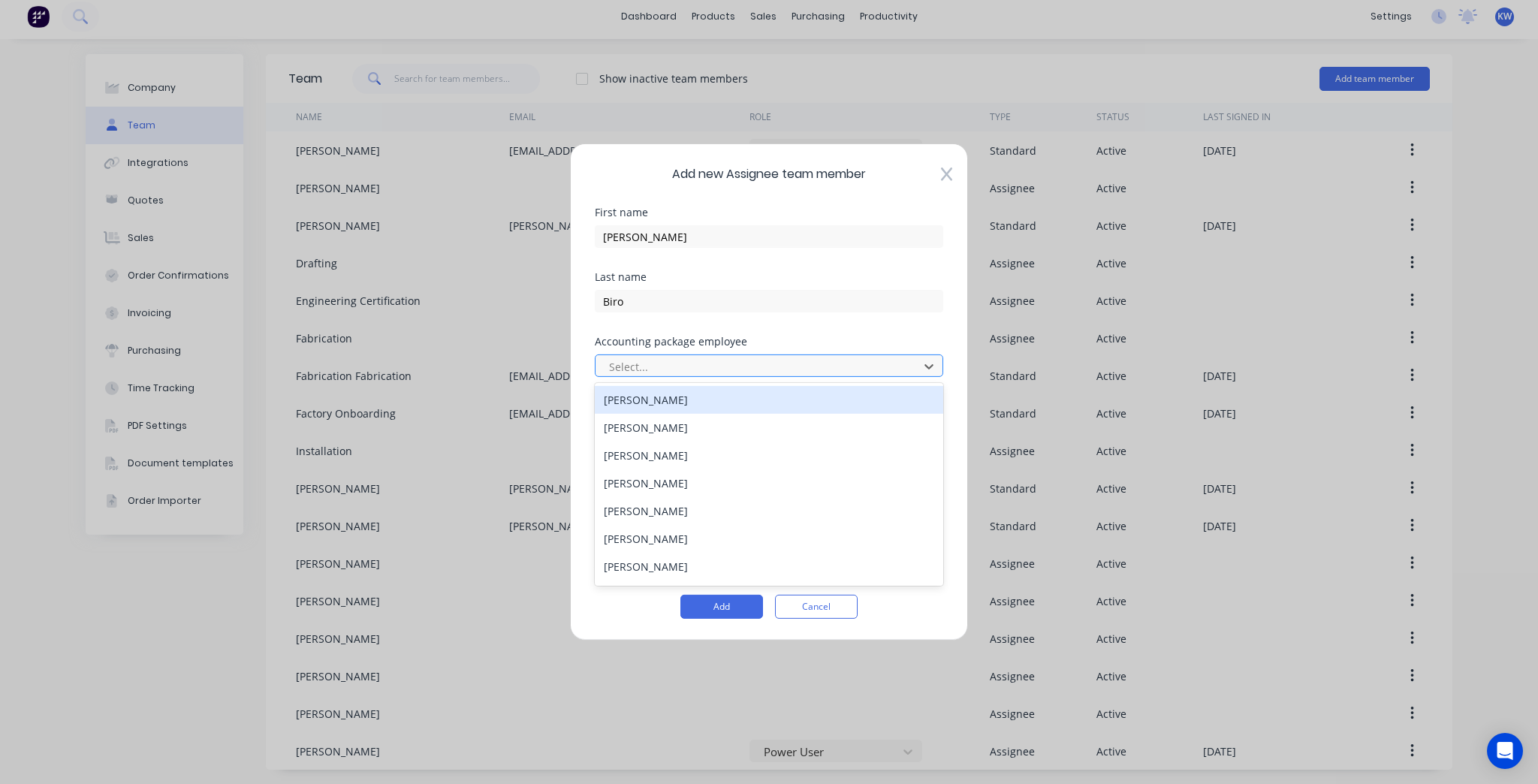
click at [796, 359] on div at bounding box center [759, 366] width 304 height 19
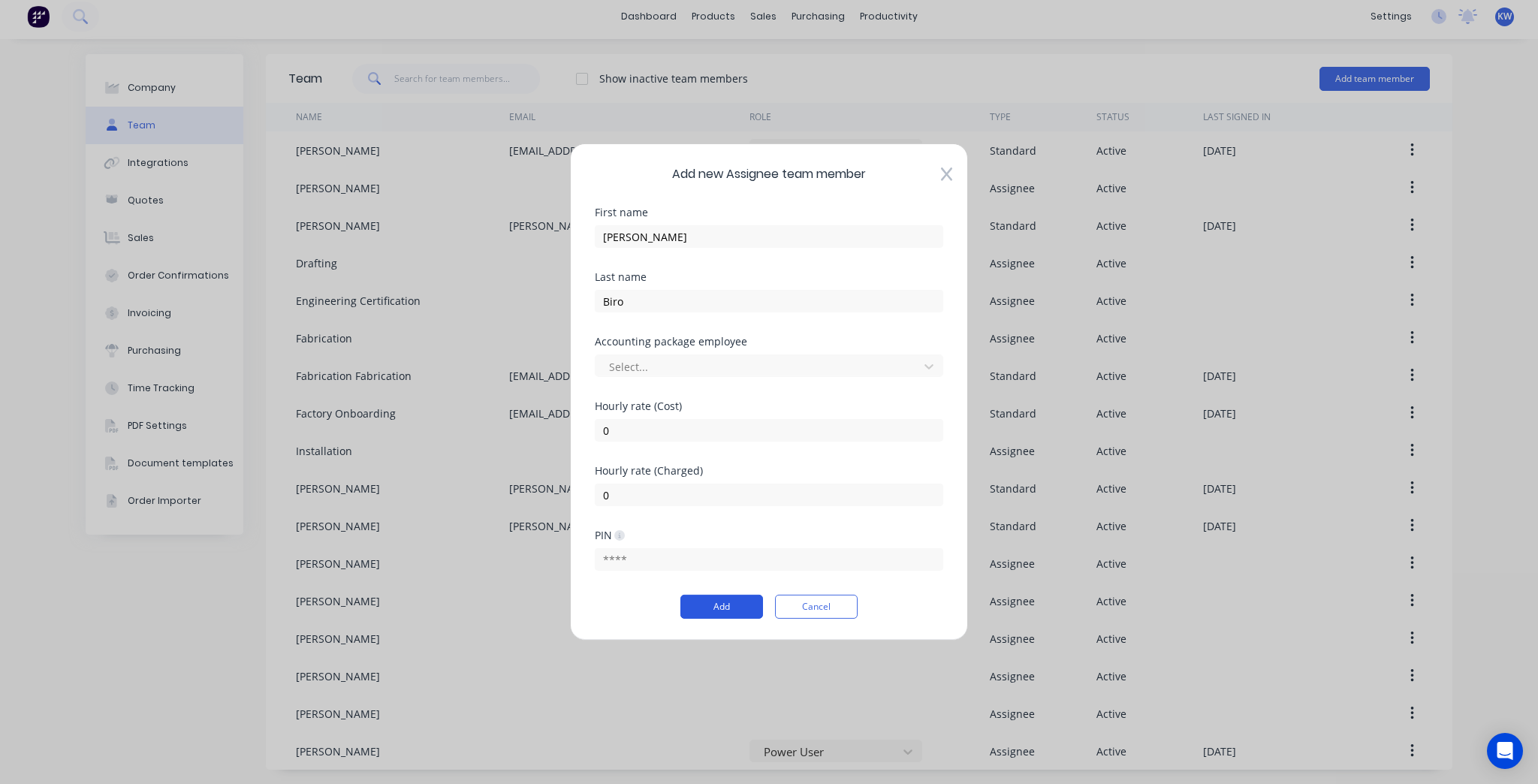
click at [741, 603] on button "Add" at bounding box center [722, 607] width 83 height 24
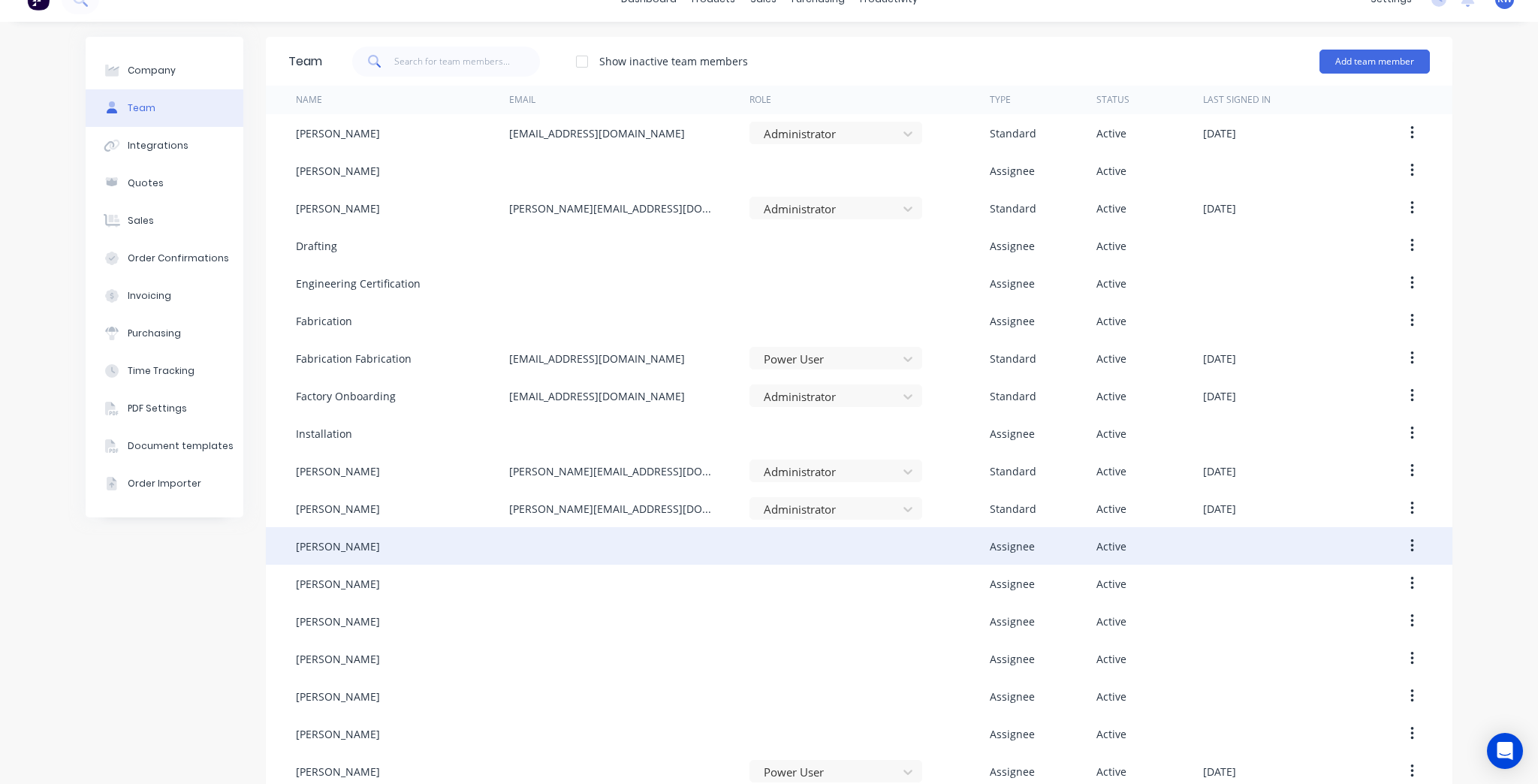
scroll to position [44, 0]
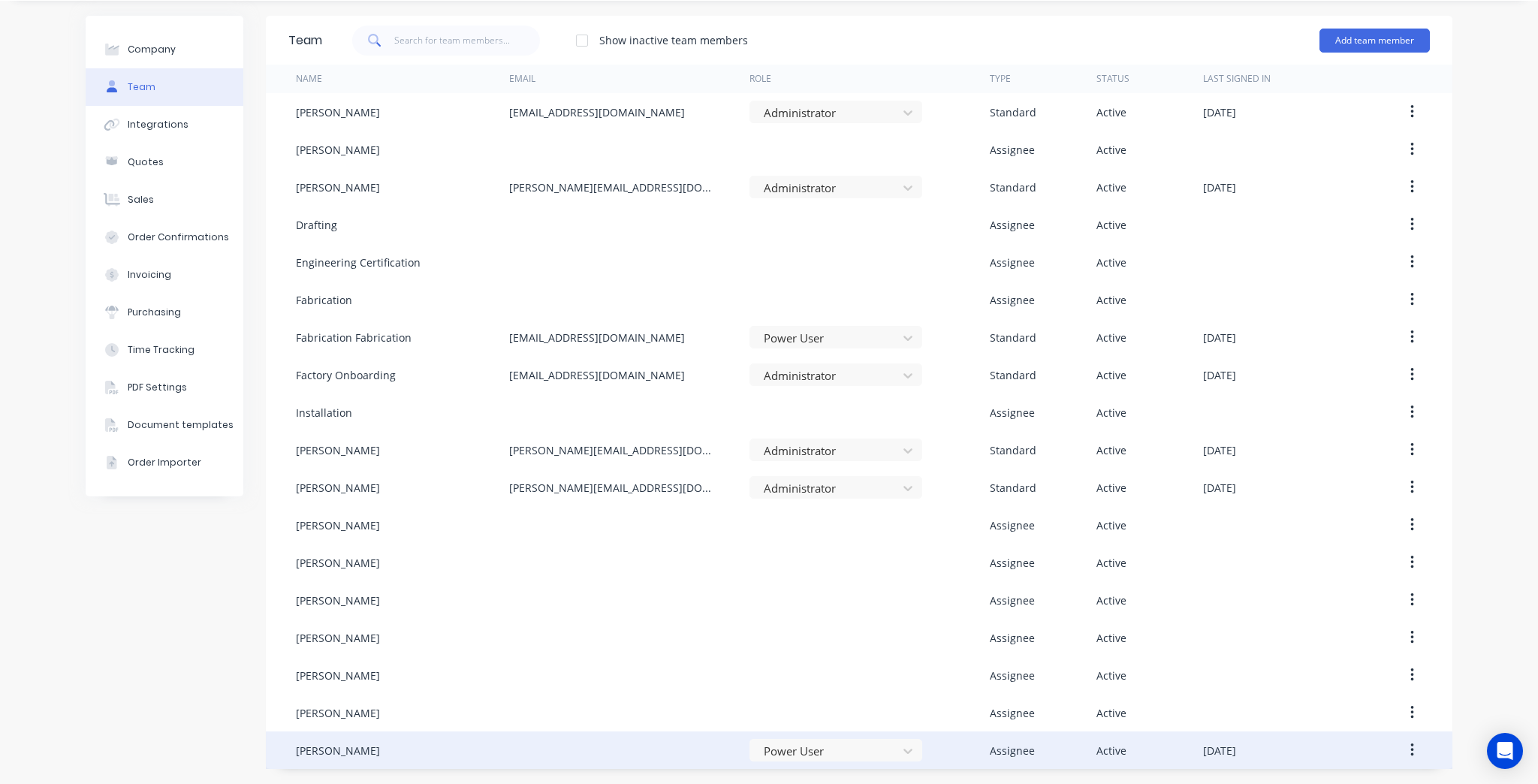
click at [1411, 751] on icon "button" at bounding box center [1413, 750] width 4 height 16
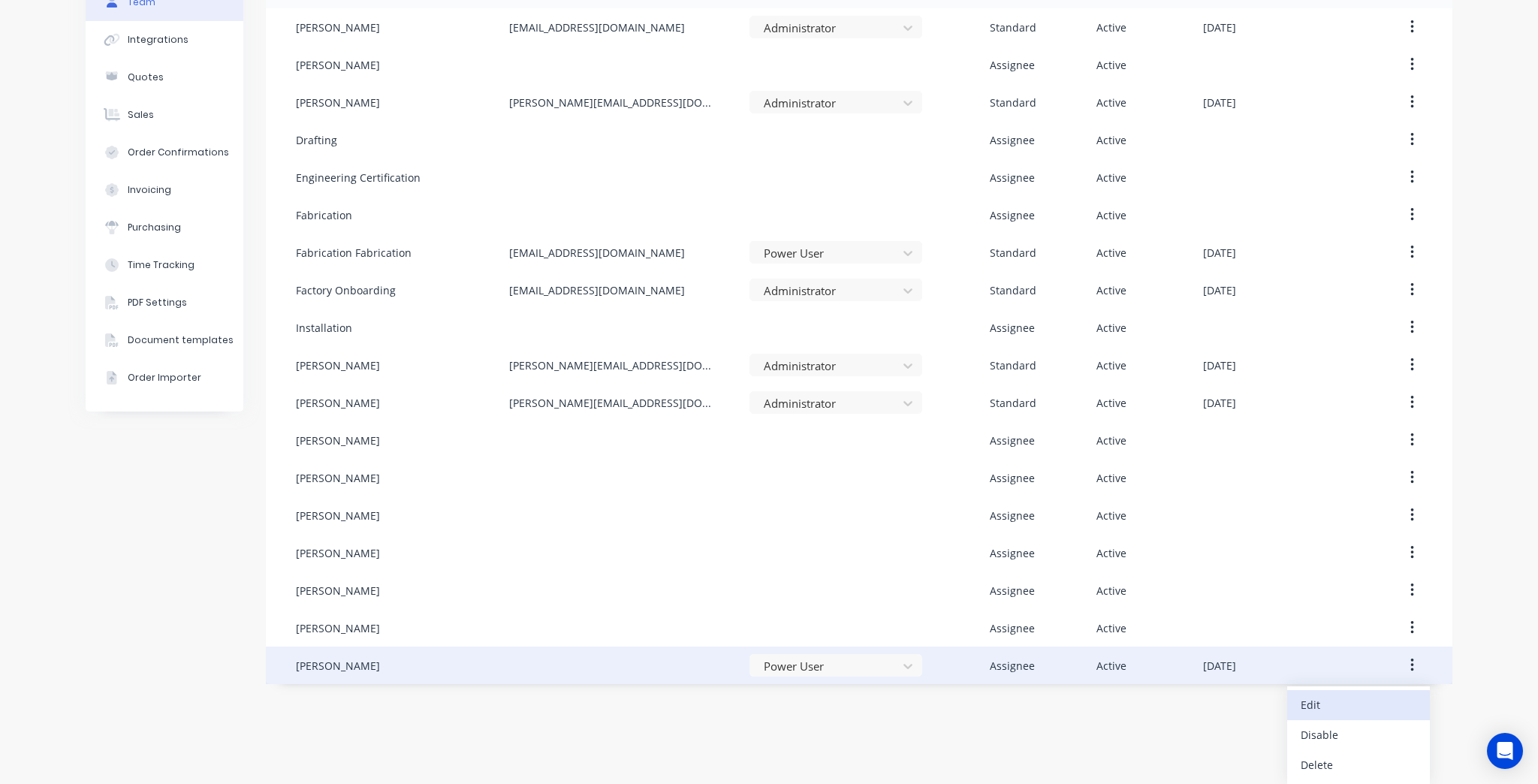
click at [1355, 700] on div "Edit" at bounding box center [1358, 704] width 116 height 22
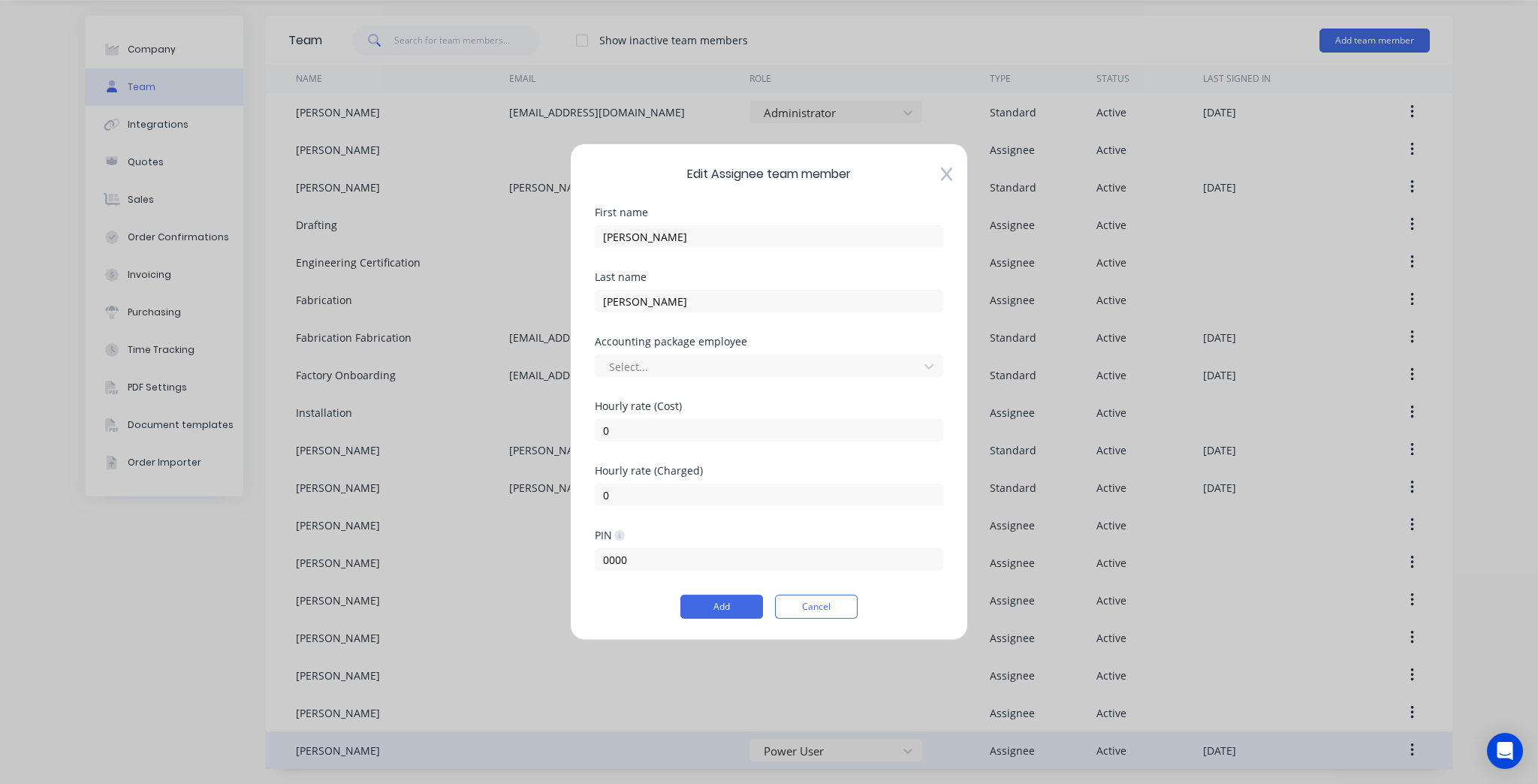
click at [950, 180] on icon at bounding box center [947, 174] width 11 height 15
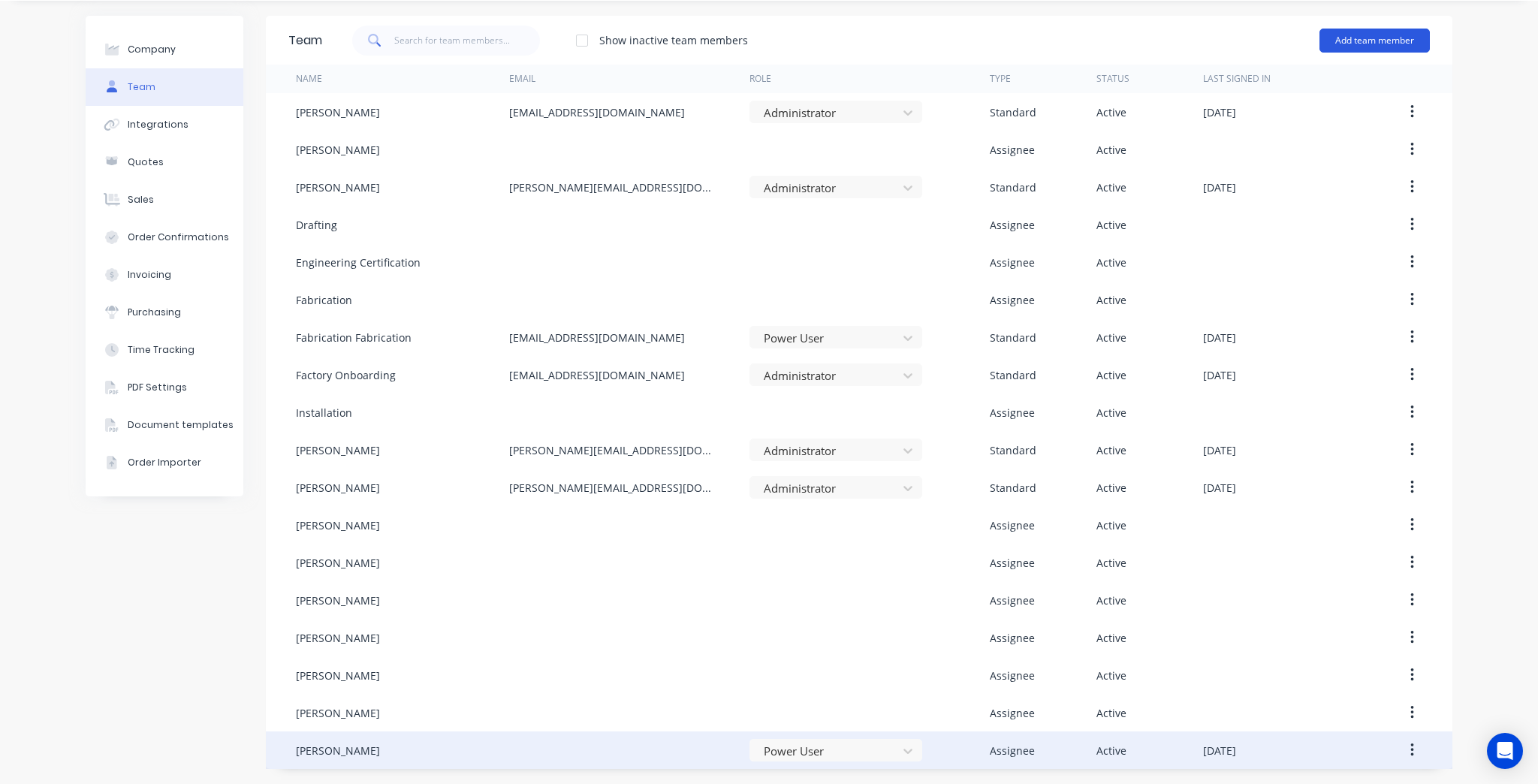
click at [1352, 44] on button "Add team member" at bounding box center [1374, 40] width 110 height 24
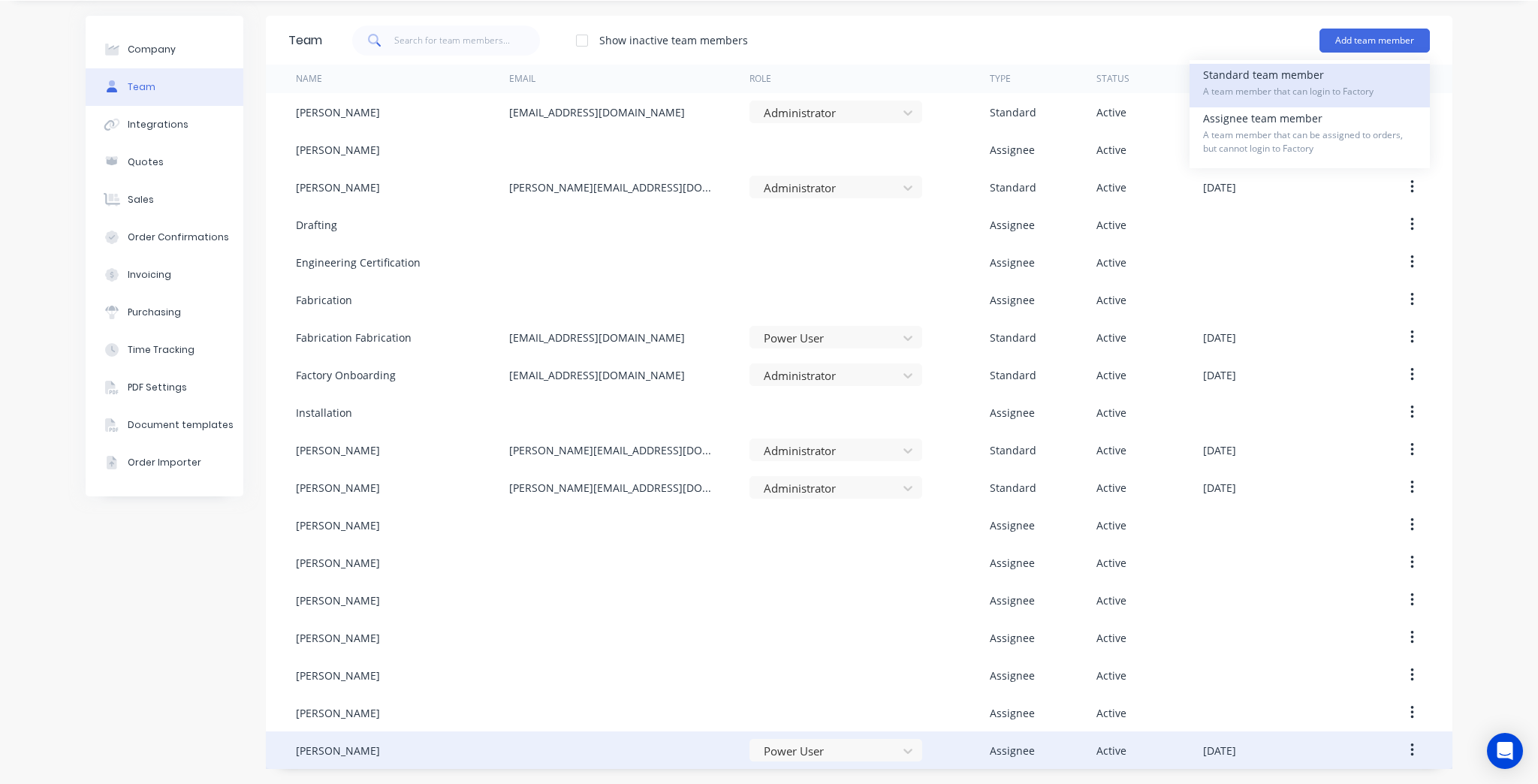
click at [1291, 79] on div "Standard team member A team member that can login to Factory" at bounding box center [1311, 86] width 214 height 44
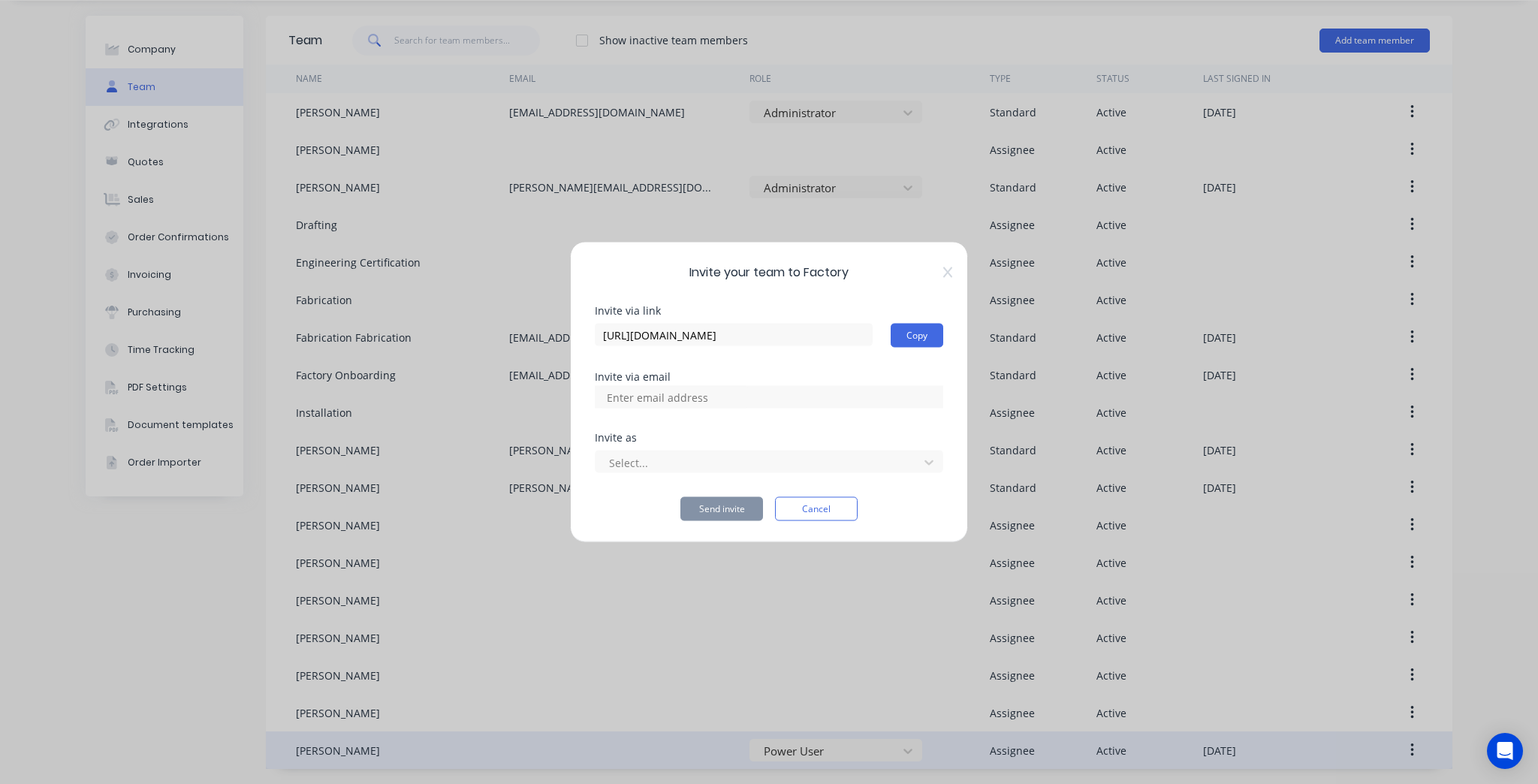
click at [954, 267] on div "Invite your team to Factory Invite via link [URL][DOMAIN_NAME] Copy Invite via …" at bounding box center [769, 392] width 398 height 301
click at [950, 270] on icon at bounding box center [947, 271] width 9 height 11
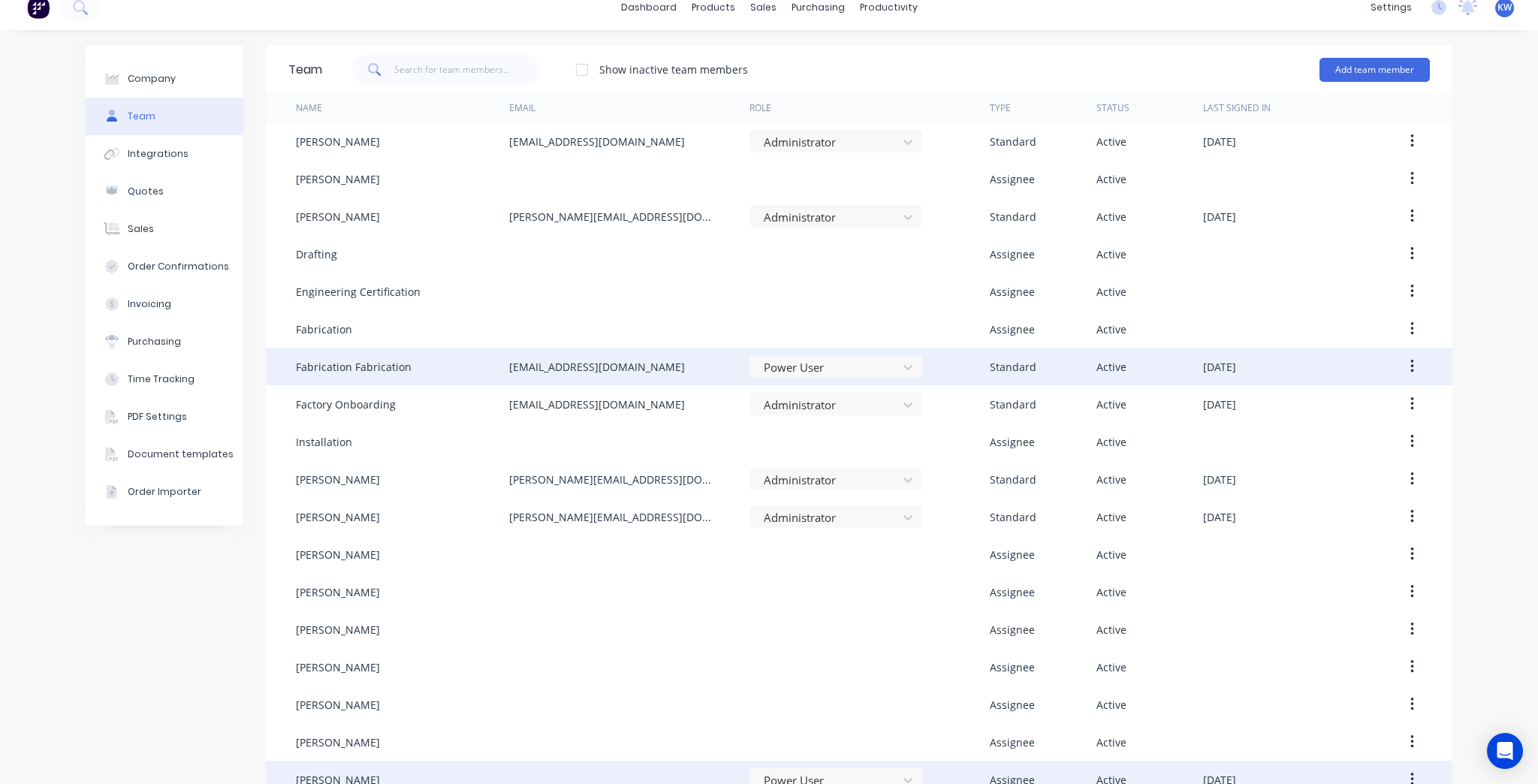
scroll to position [0, 0]
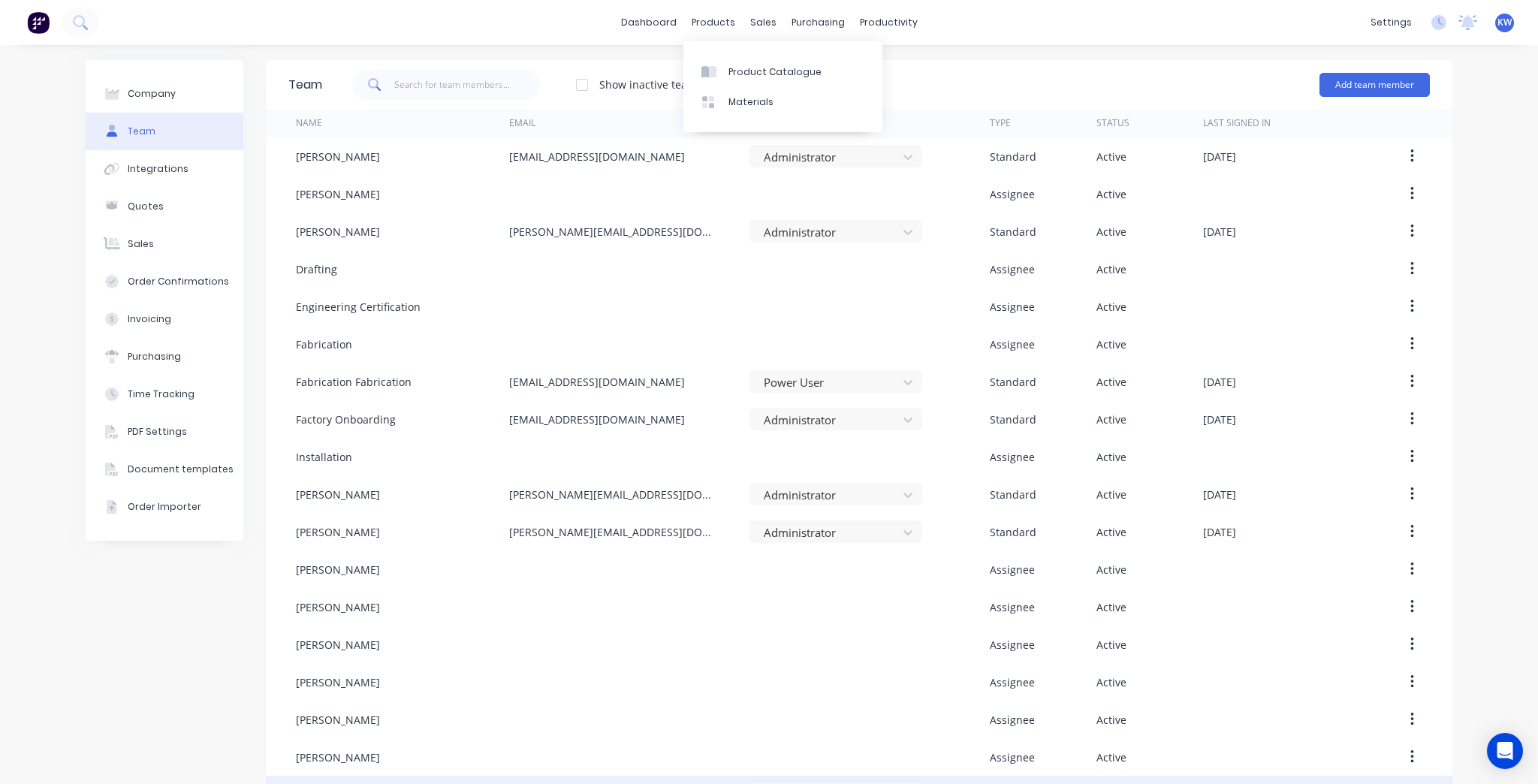
click at [637, 83] on div "Show inactive team members" at bounding box center [673, 84] width 149 height 15
click at [567, 81] on div at bounding box center [582, 84] width 30 height 30
